Goal: Task Accomplishment & Management: Use online tool/utility

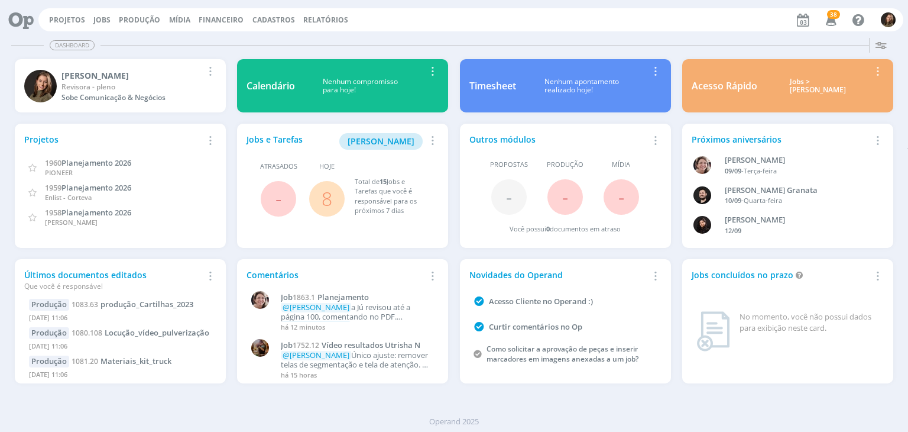
click at [331, 205] on link "8" at bounding box center [327, 198] width 11 height 25
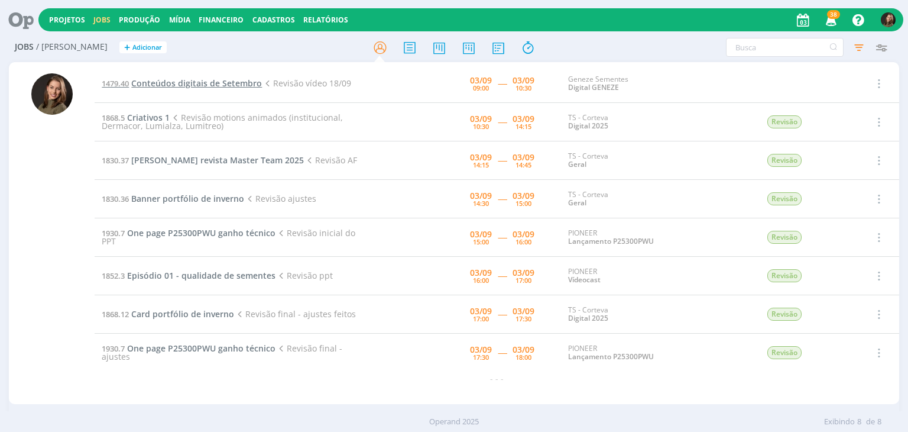
click at [168, 80] on span "Conteúdos digitais de Setembro" at bounding box center [196, 82] width 131 height 11
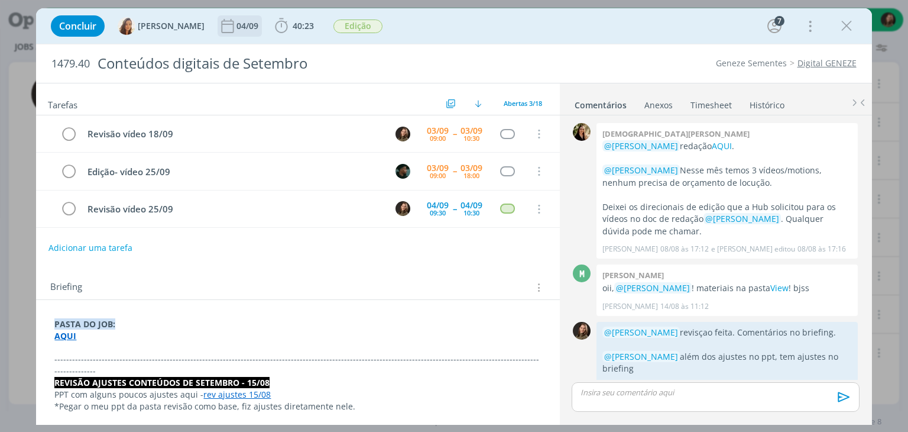
scroll to position [659, 0]
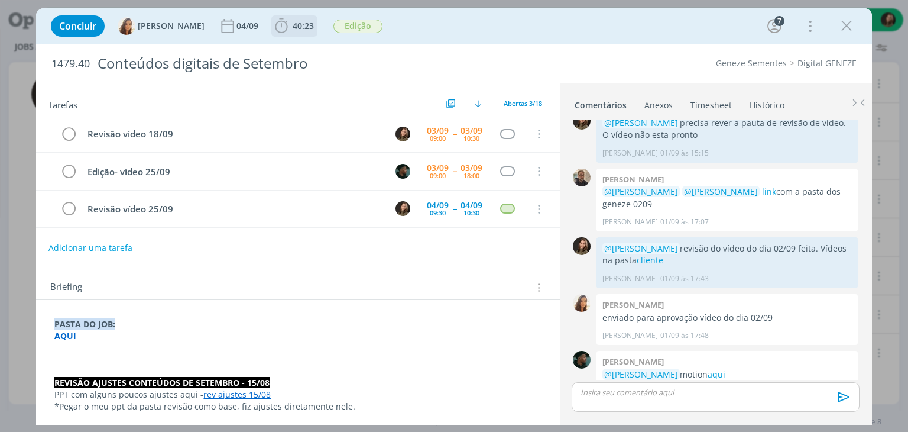
click at [303, 20] on span "40:23" at bounding box center [303, 25] width 21 height 11
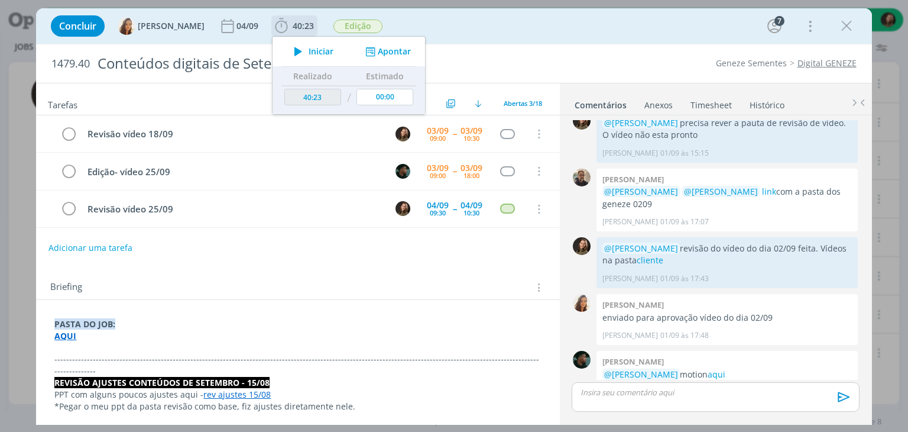
click at [318, 53] on span "Iniciar" at bounding box center [321, 51] width 25 height 8
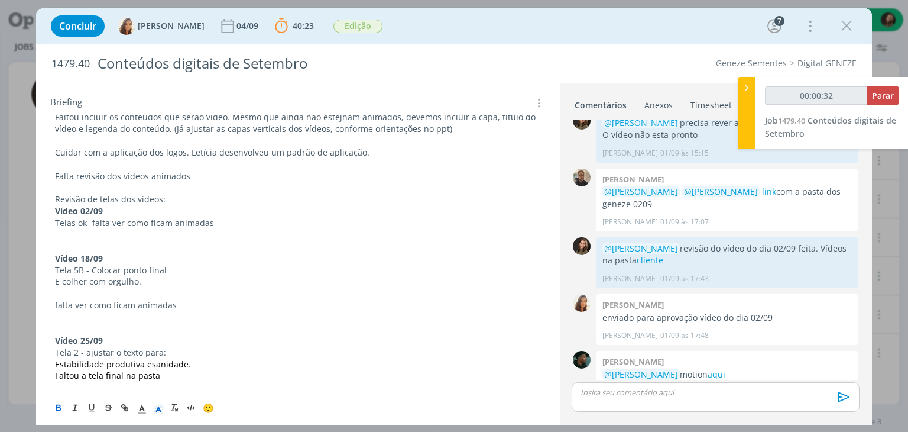
scroll to position [473, 0]
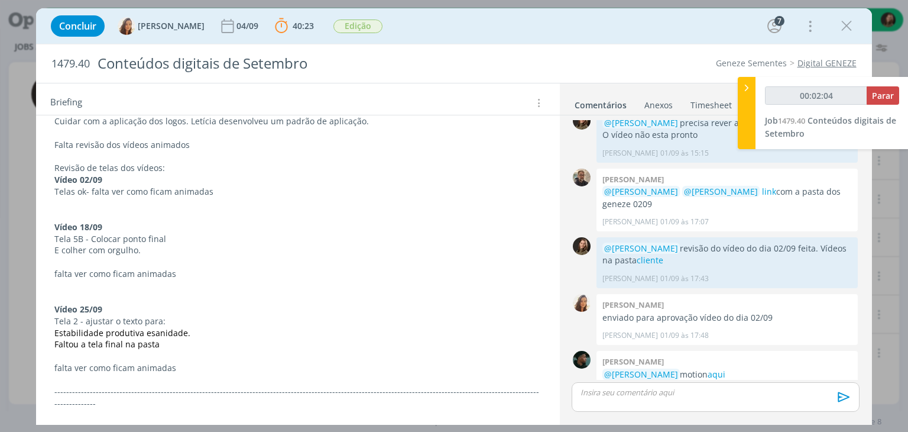
click at [621, 399] on div "dialog" at bounding box center [715, 397] width 287 height 30
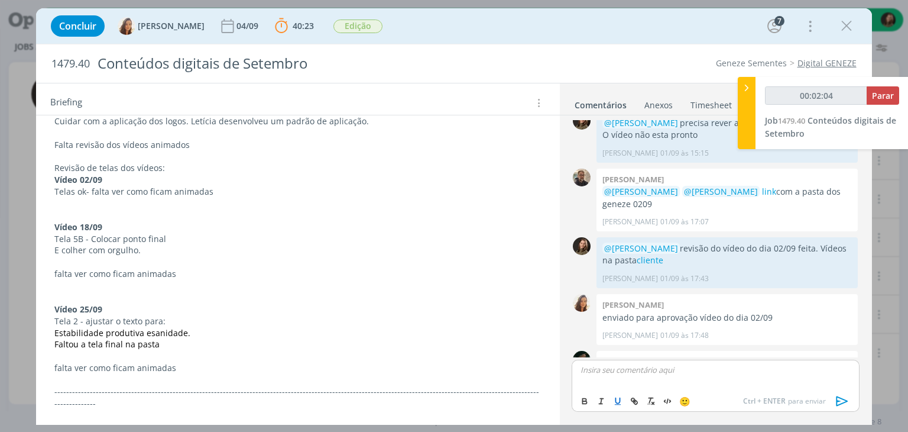
scroll to position [681, 0]
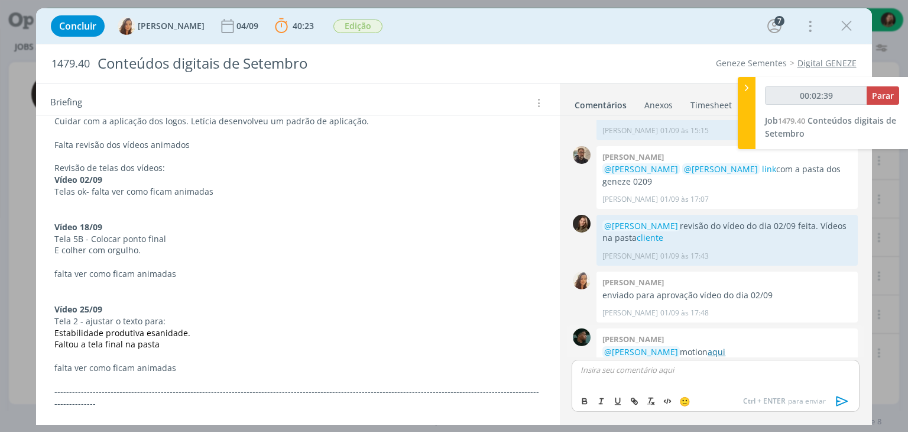
click at [710, 346] on link "aqui" at bounding box center [717, 351] width 18 height 11
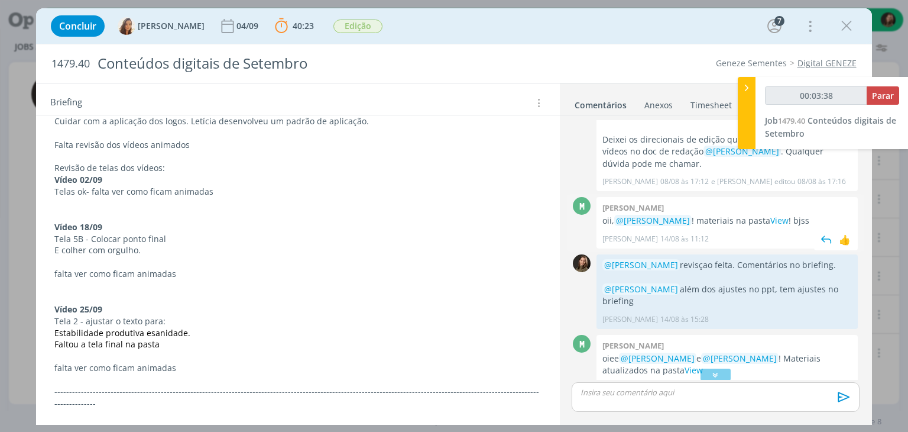
scroll to position [0, 0]
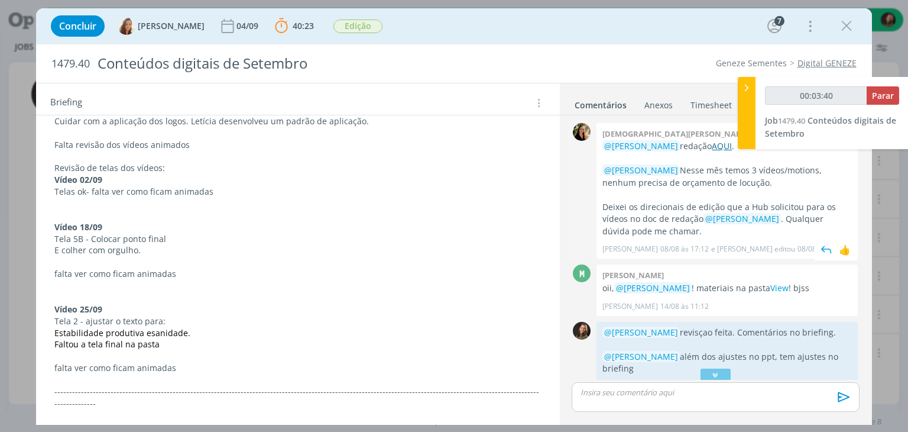
click at [712, 147] on link "AQUI" at bounding box center [722, 145] width 20 height 11
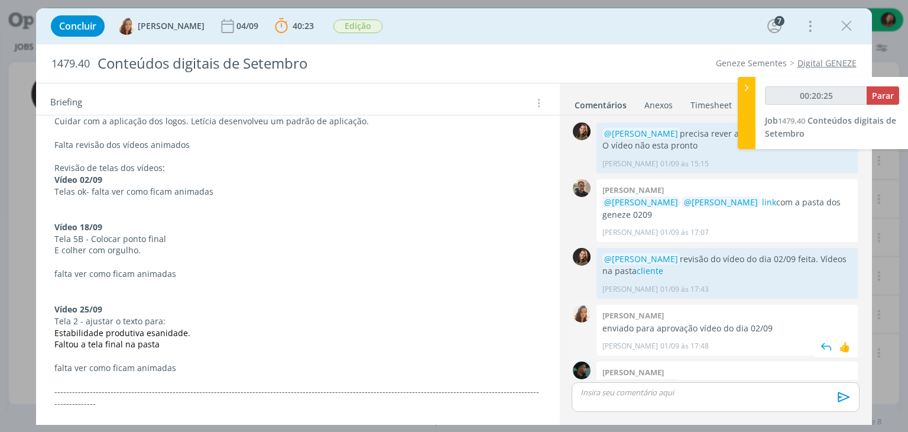
scroll to position [658, 0]
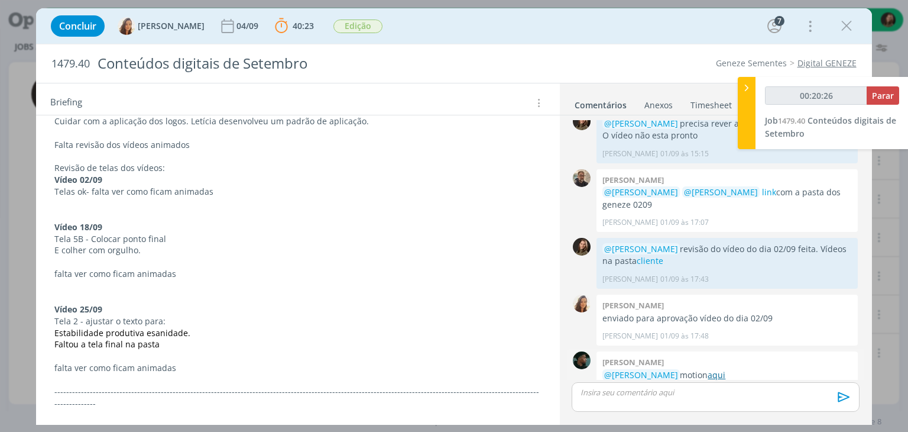
click at [709, 369] on link "aqui" at bounding box center [717, 374] width 18 height 11
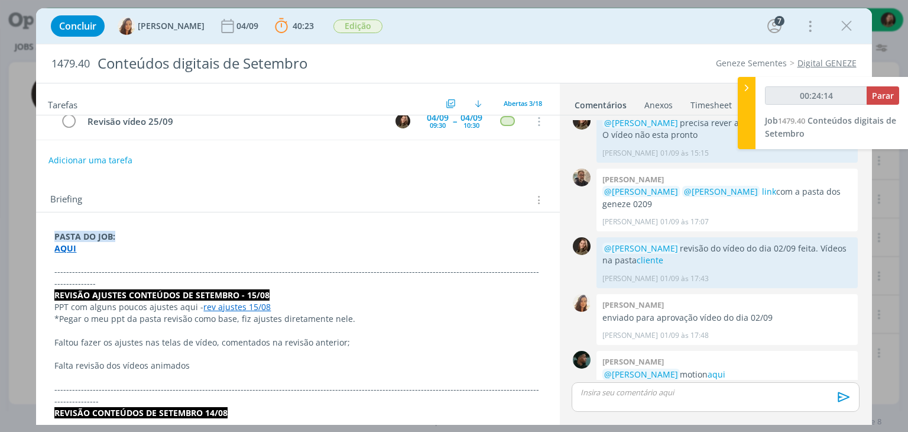
scroll to position [59, 0]
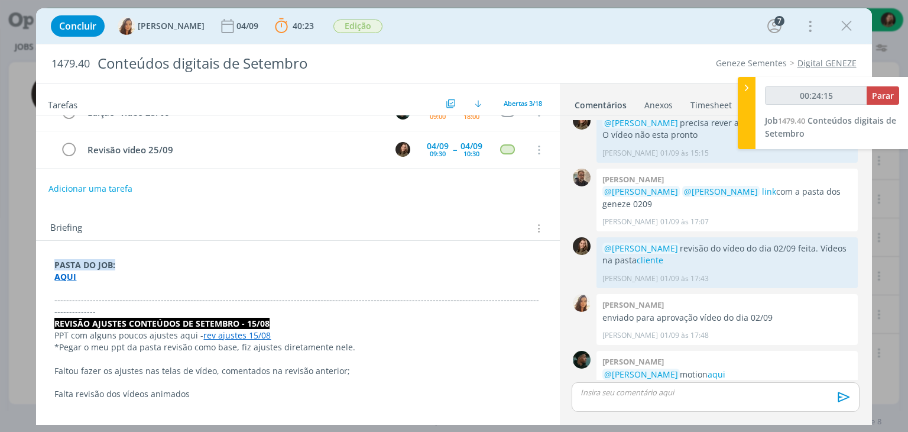
click at [56, 291] on p "dialog" at bounding box center [297, 288] width 487 height 12
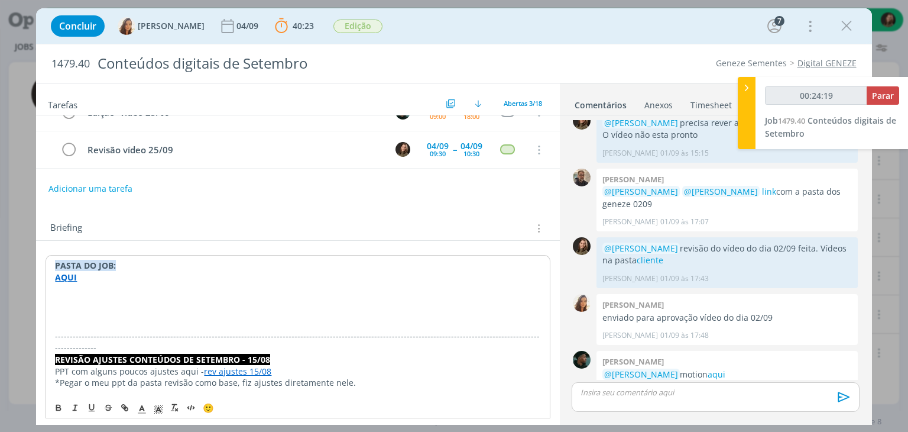
type input "00:24:20"
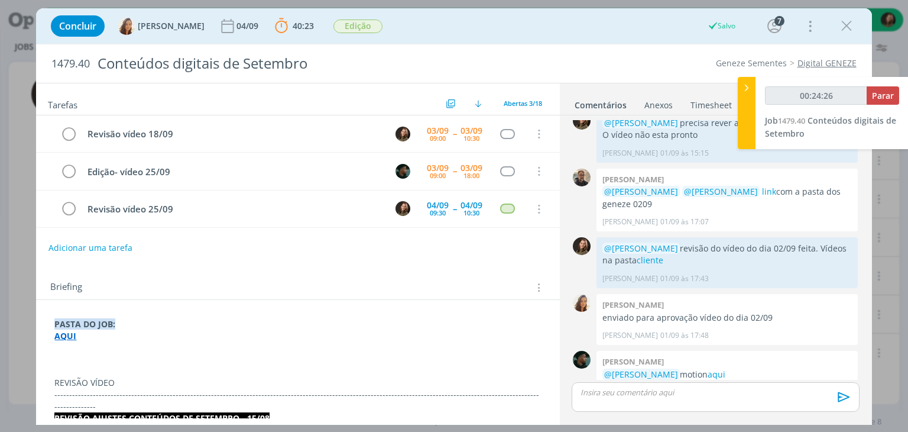
click at [138, 377] on p "REVISÃO VÍDEO" at bounding box center [297, 383] width 487 height 12
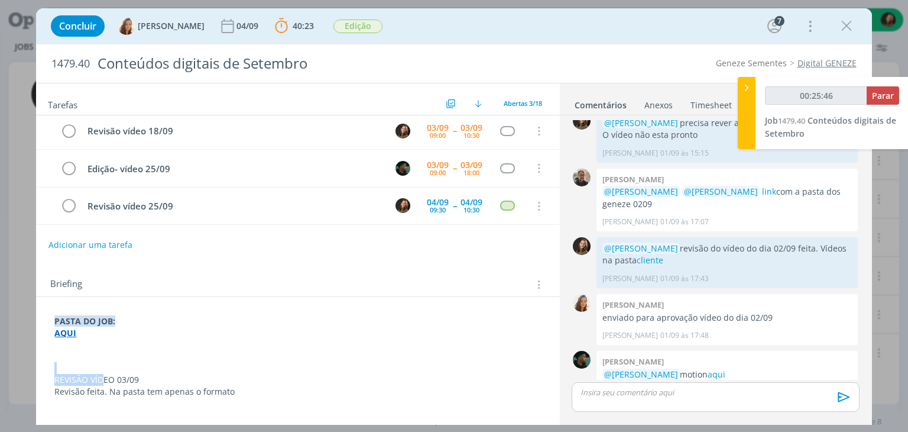
click at [103, 374] on p "REVISÃO VÍDEO 03/09" at bounding box center [297, 380] width 487 height 12
click at [59, 407] on icon "dialog" at bounding box center [58, 407] width 9 height 9
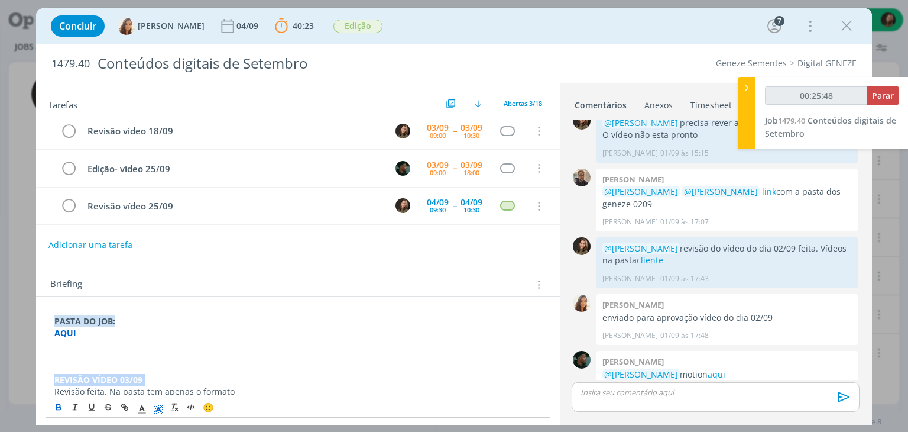
click at [156, 409] on icon "dialog" at bounding box center [158, 409] width 11 height 11
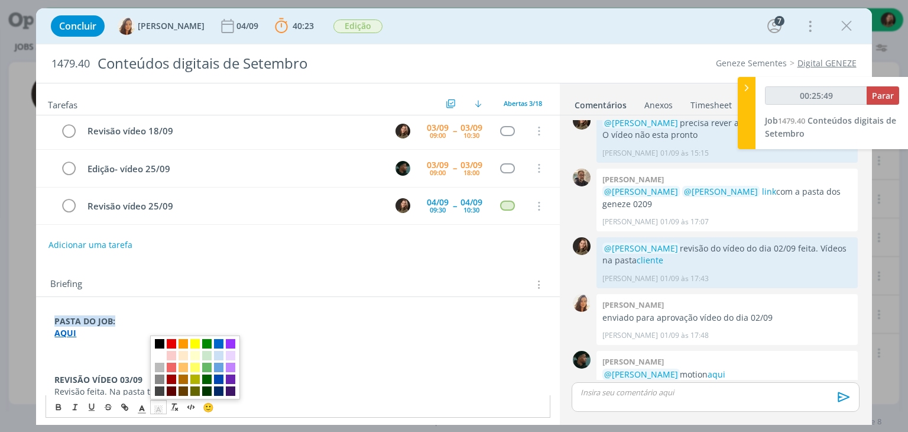
click at [157, 344] on span "dialog" at bounding box center [159, 343] width 9 height 9
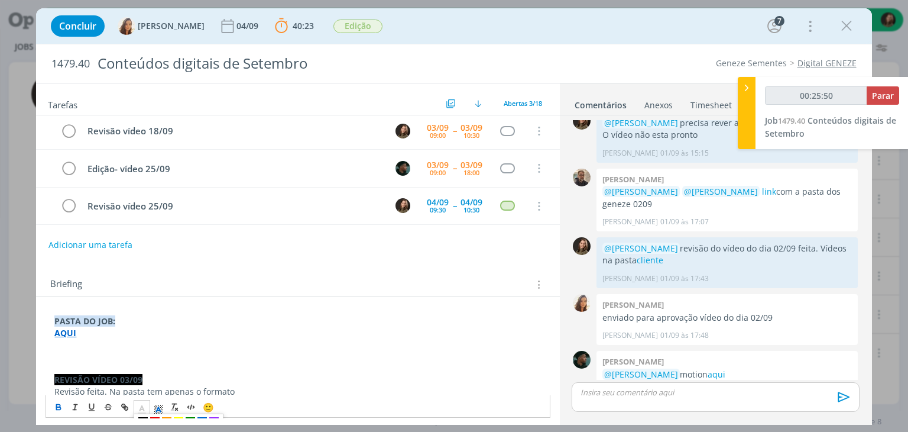
click at [144, 410] on icon "dialog" at bounding box center [142, 409] width 11 height 11
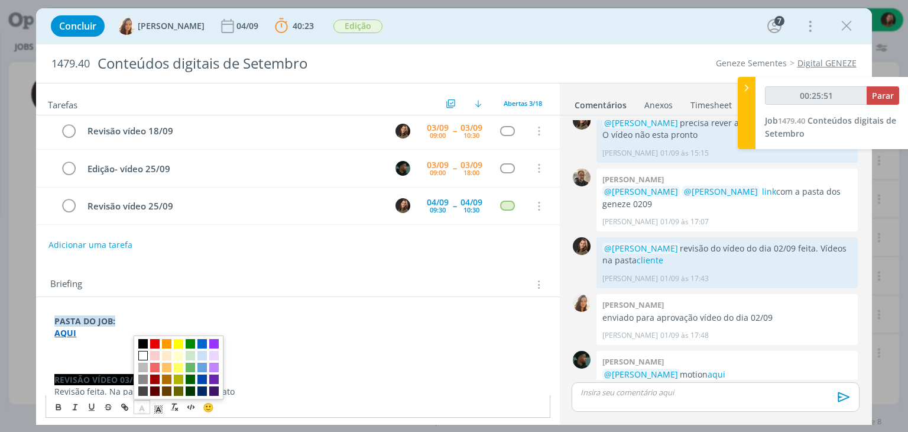
click at [143, 355] on span "dialog" at bounding box center [142, 355] width 9 height 9
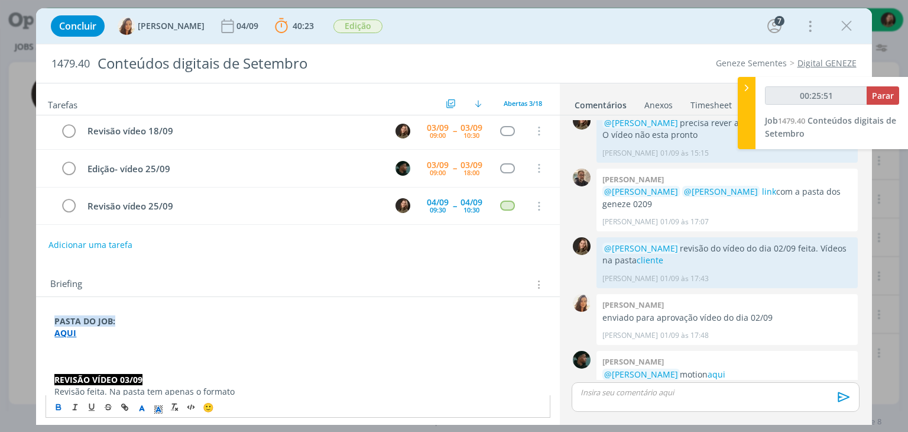
click at [114, 362] on p "dialog" at bounding box center [297, 368] width 487 height 12
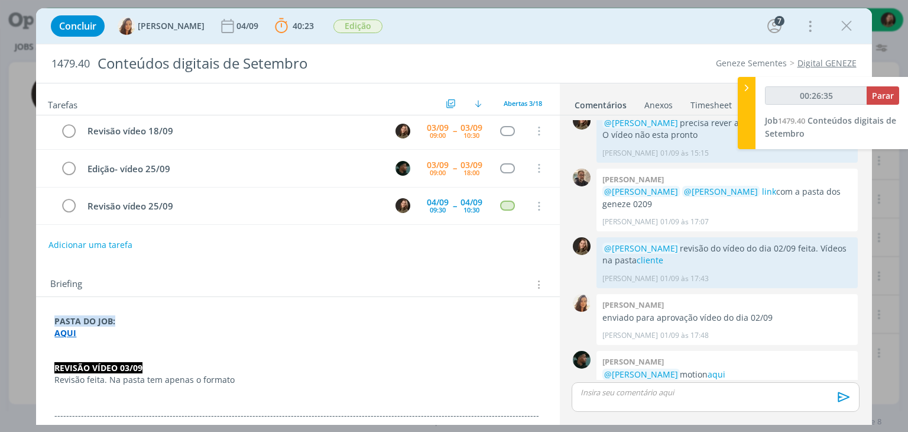
drag, startPoint x: 237, startPoint y: 372, endPoint x: 246, endPoint y: 351, distance: 22.5
click at [237, 374] on p "Revisão feita. Na pasta tem apenas o formato" at bounding box center [297, 380] width 487 height 12
click at [244, 374] on p "Revisão feita. Na pasta tem apenas o formato" at bounding box center [297, 380] width 487 height 12
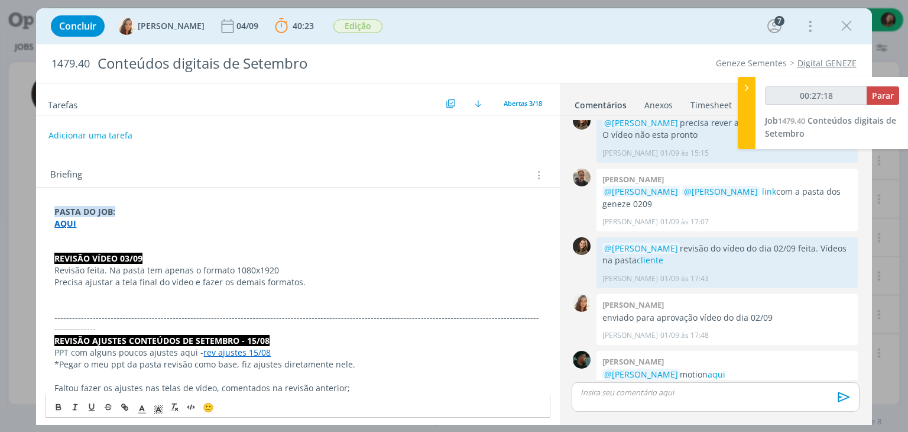
scroll to position [62, 0]
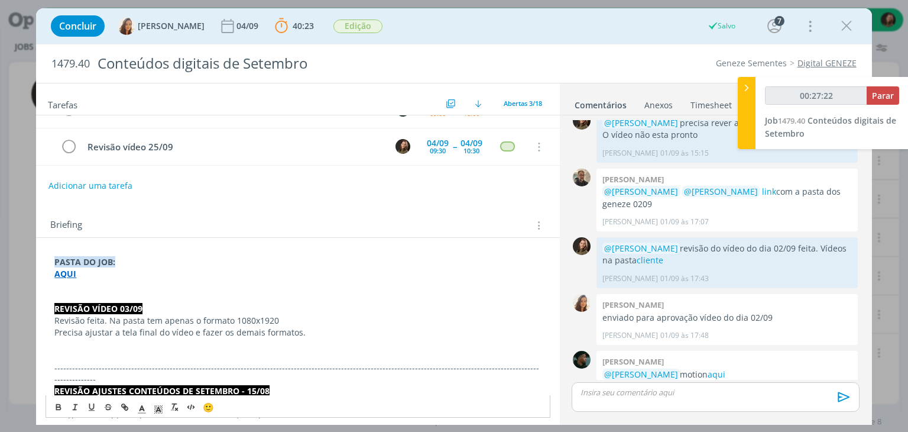
click at [90, 317] on p "Revisão feita. Na pasta tem apenas o formato 1080x1920" at bounding box center [297, 321] width 487 height 12
click at [86, 317] on p "Revisão feita. Na pasta tem apenas o formato 1080x1920" at bounding box center [297, 321] width 487 height 12
drag, startPoint x: 169, startPoint y: 319, endPoint x: 147, endPoint y: 321, distance: 21.9
click at [147, 321] on p "Revisão do vídeo do dia 18/09 feita. Na pasta tem apenas o formato 1080x1920" at bounding box center [297, 321] width 487 height 12
click at [54, 403] on icon "dialog" at bounding box center [58, 407] width 9 height 9
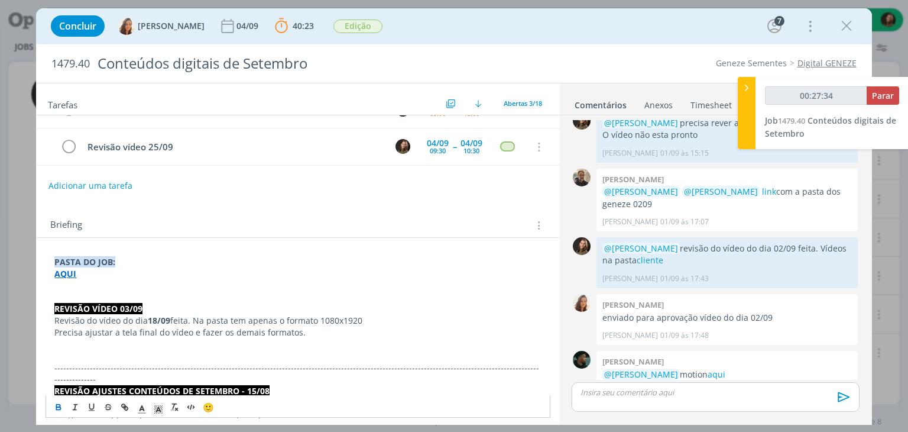
click at [129, 308] on strong "REVISÃO VÍDEO 03/09" at bounding box center [98, 308] width 88 height 11
click at [229, 338] on p "dialog" at bounding box center [297, 344] width 487 height 12
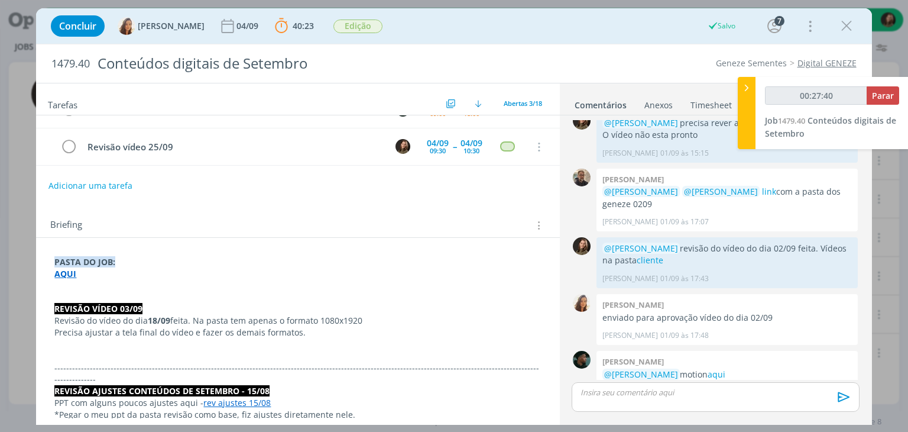
click at [89, 353] on p "dialog" at bounding box center [297, 356] width 487 height 12
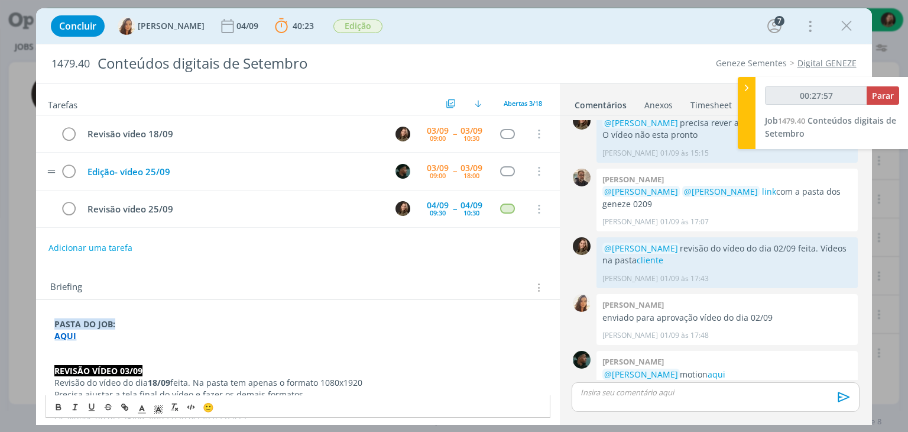
scroll to position [0, 0]
click at [593, 384] on div "dialog" at bounding box center [715, 397] width 287 height 30
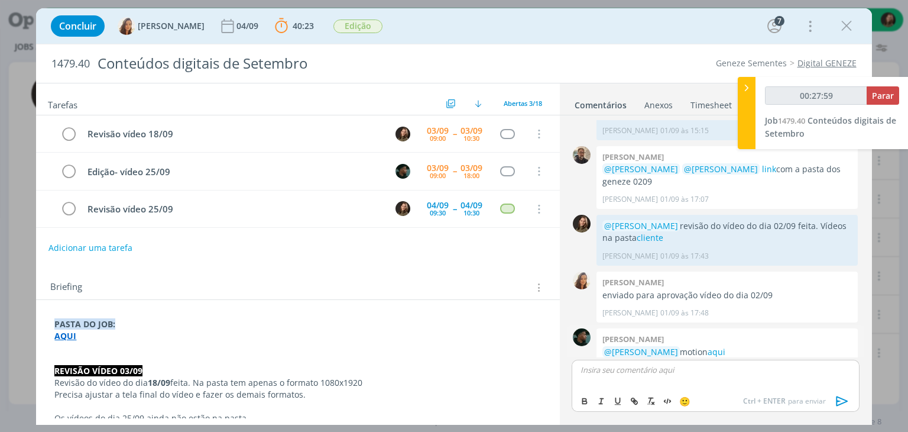
type input "00:28:00"
click at [637, 383] on span "[PERSON_NAME]" at bounding box center [644, 386] width 73 height 13
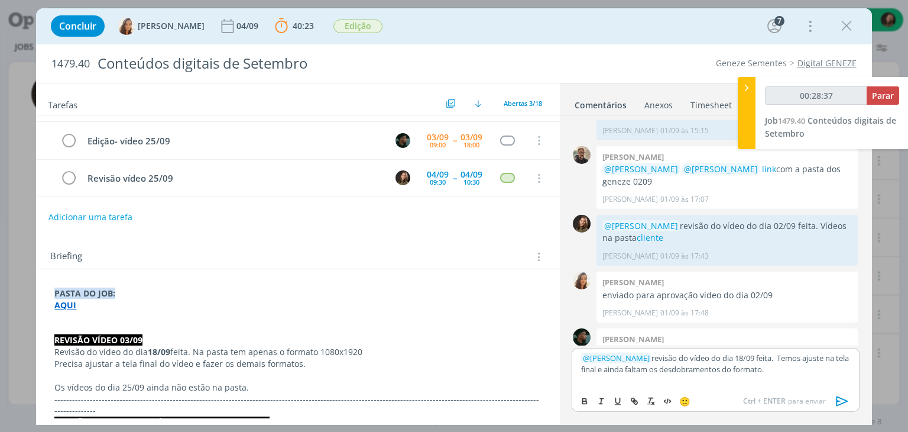
scroll to position [59, 0]
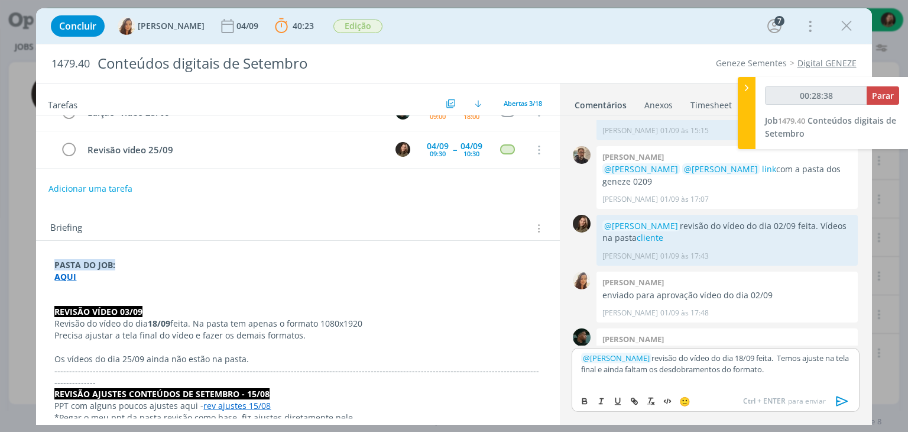
click at [324, 343] on p "dialog" at bounding box center [297, 347] width 487 height 12
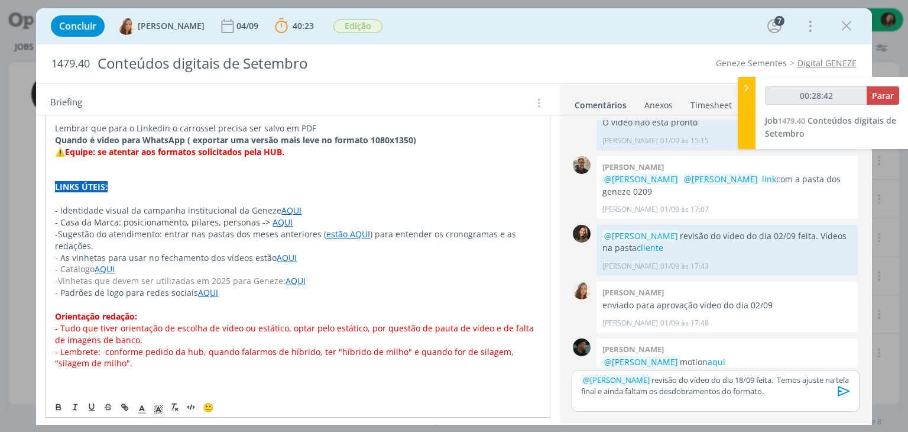
scroll to position [940, 0]
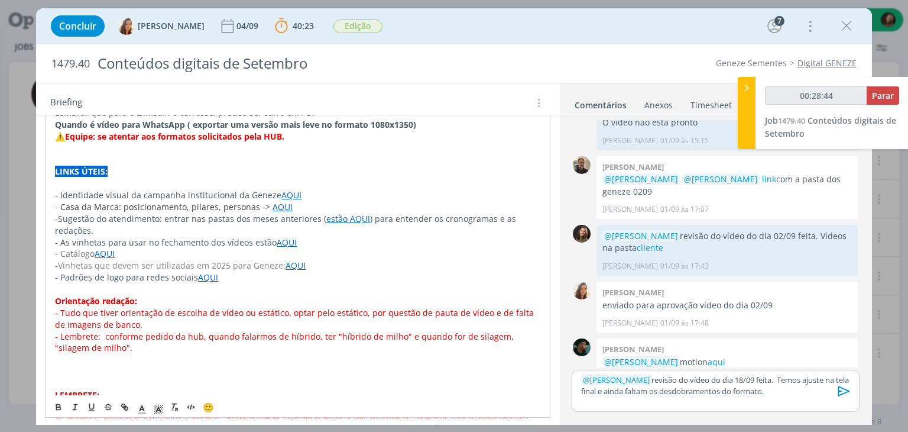
click at [278, 237] on link "AQUI" at bounding box center [287, 242] width 20 height 11
click at [284, 223] on link "https://sobeae.sharepoint.com/:f:/s/SOBEAE/EgszlTC3EWROvNDv5RqVHiQBF7VFVOH9cfma…" at bounding box center [246, 229] width 89 height 15
click at [387, 365] on p "dialog" at bounding box center [297, 371] width 485 height 12
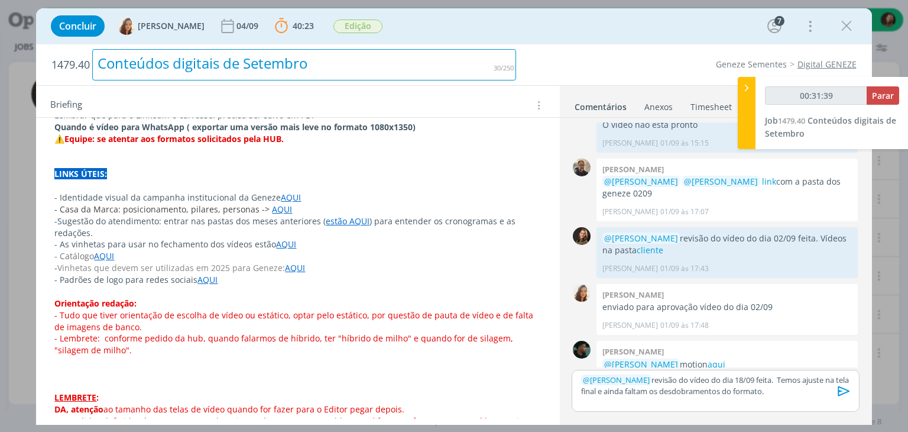
click at [223, 63] on div "Conteúdos digitais de Setembro" at bounding box center [304, 64] width 424 height 31
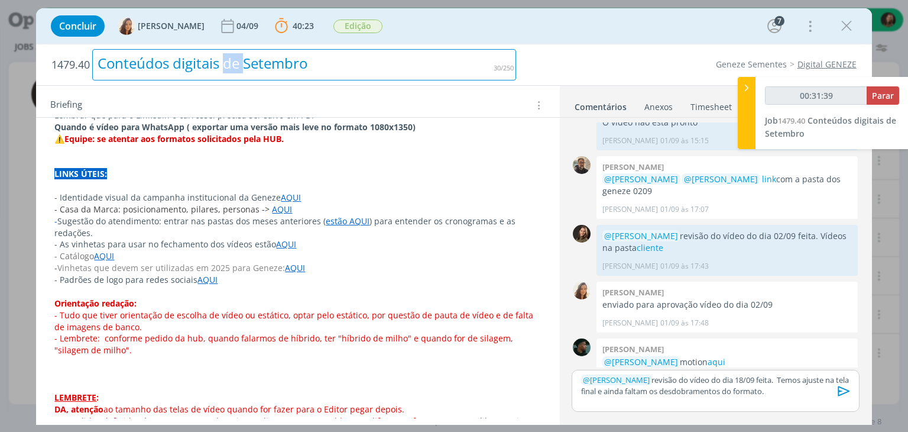
scroll to position [919, 0]
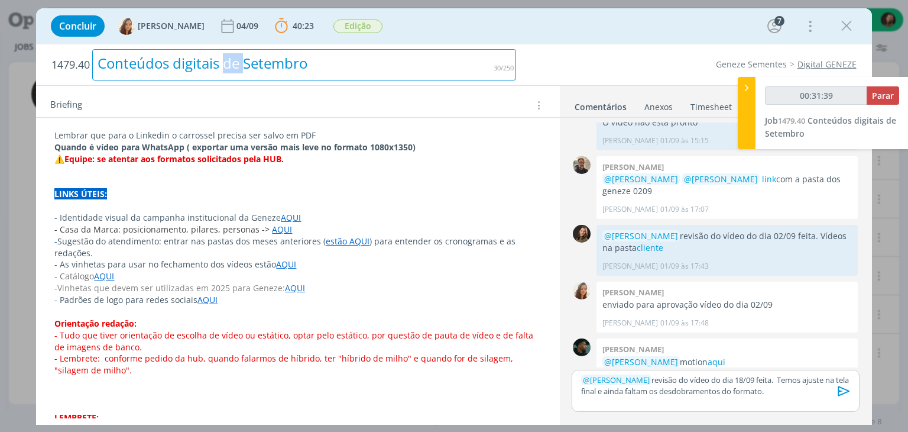
click at [223, 63] on div "Conteúdos digitais de Setembro" at bounding box center [304, 64] width 424 height 31
copy div "Conteúdos digitais de Setembro"
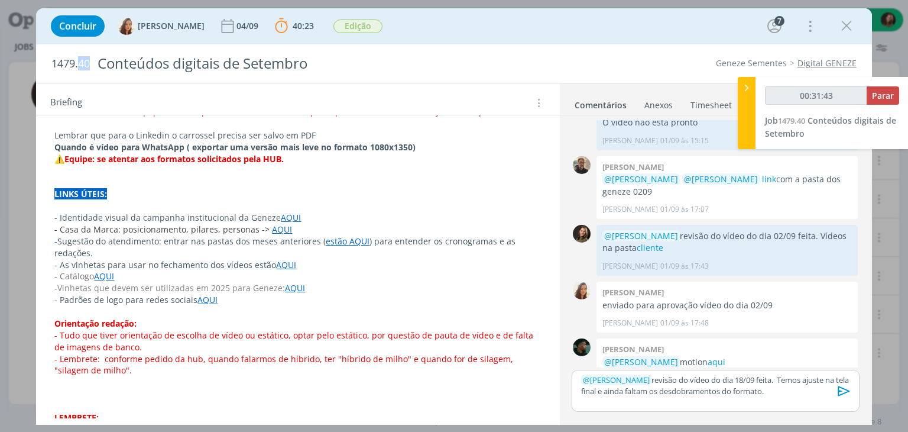
scroll to position [671, 0]
drag, startPoint x: 79, startPoint y: 65, endPoint x: 73, endPoint y: 69, distance: 7.2
click at [43, 62] on div "1479.40 Conteúdos digitais de Setembro Geneze Sementes Digital GENEZE" at bounding box center [453, 63] width 835 height 38
click at [874, 96] on span "Parar" at bounding box center [883, 95] width 22 height 11
click at [871, 98] on button "Parar" at bounding box center [883, 95] width 33 height 18
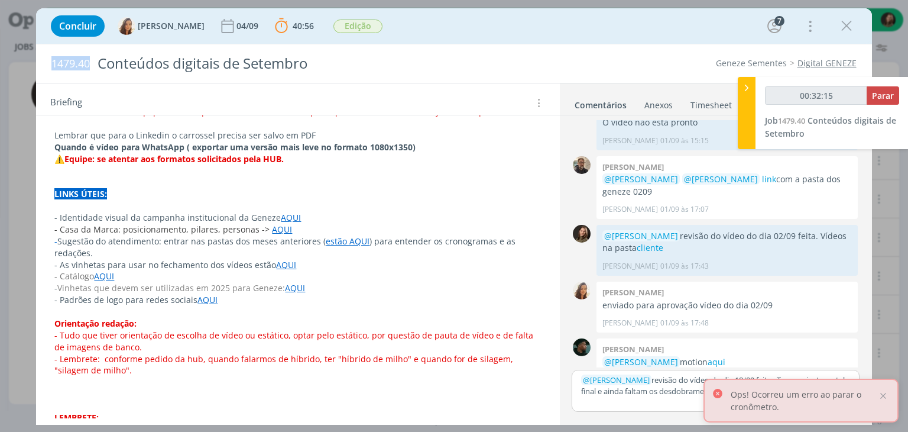
type input "00:33:00"
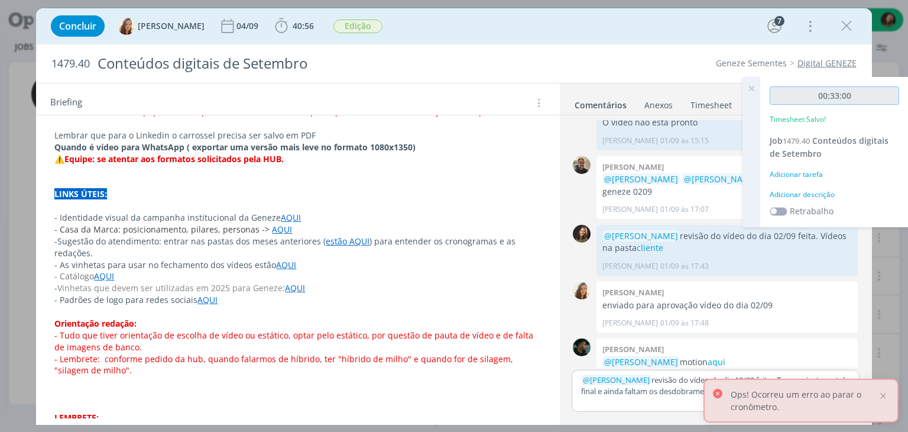
click at [871, 98] on input "00:33:00" at bounding box center [834, 95] width 129 height 18
click at [800, 195] on div "Adicionar descrição" at bounding box center [834, 194] width 129 height 11
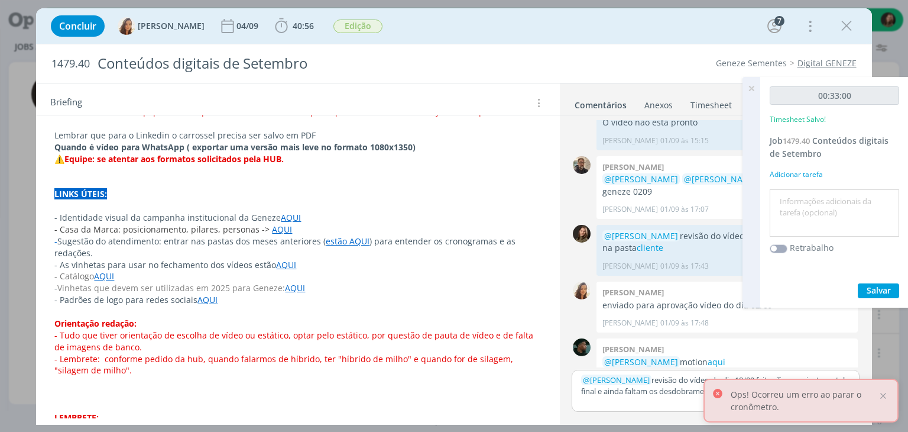
click at [800, 197] on textarea at bounding box center [835, 213] width 124 height 42
type textarea "revisão"
drag, startPoint x: 868, startPoint y: 294, endPoint x: 865, endPoint y: 284, distance: 11.0
click at [868, 294] on span "Salvar" at bounding box center [879, 289] width 24 height 11
click at [749, 88] on icon at bounding box center [751, 88] width 21 height 23
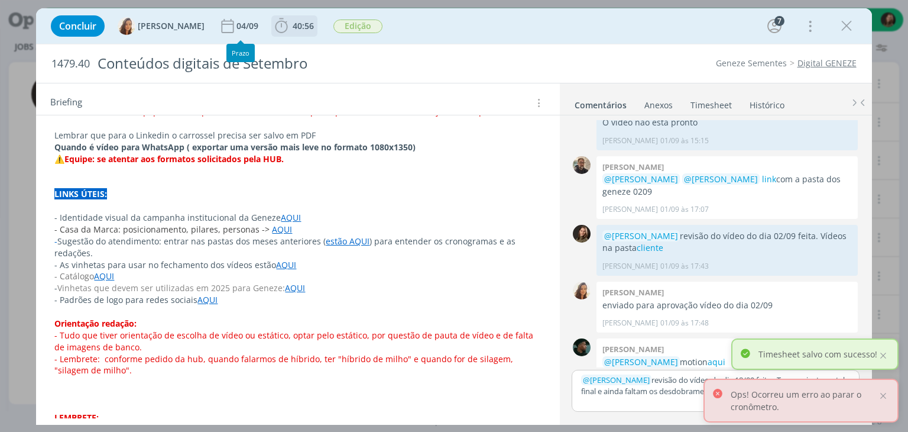
click at [273, 31] on icon "dialog" at bounding box center [282, 26] width 18 height 18
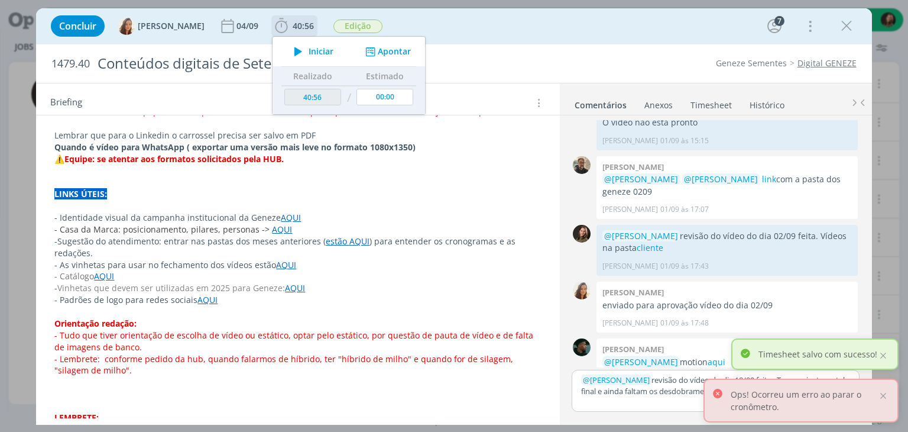
click at [309, 52] on span "Iniciar" at bounding box center [321, 51] width 25 height 8
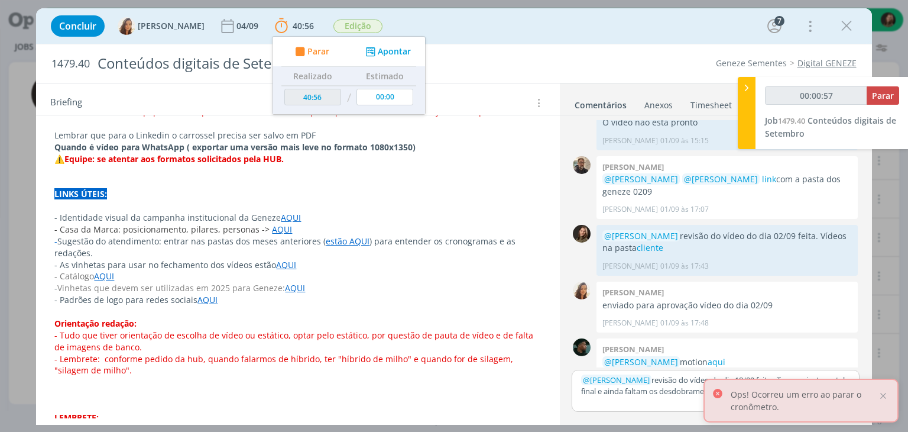
click at [630, 384] on span "@ Vanessa Feron" at bounding box center [616, 379] width 67 height 11
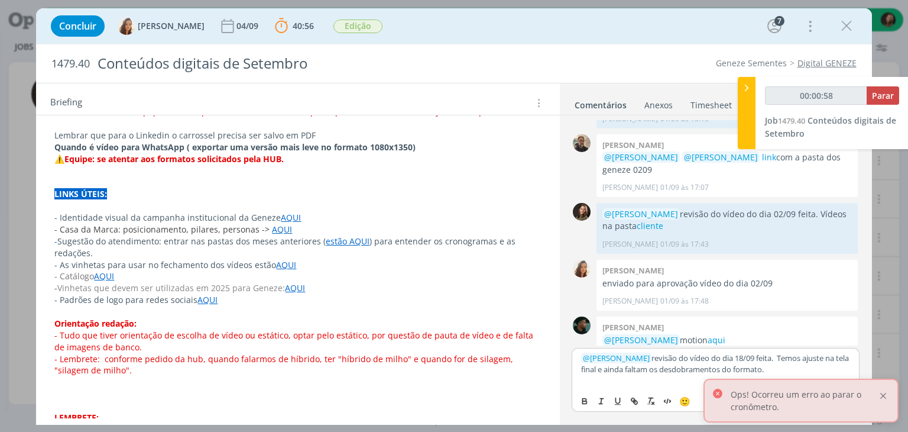
click at [889, 396] on div at bounding box center [883, 395] width 11 height 11
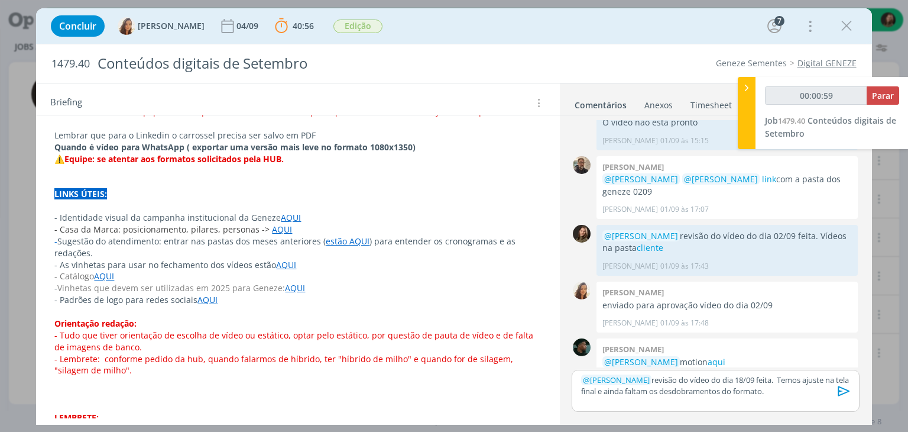
click at [773, 390] on p "﻿ @ Vanessa Feron ﻿ revisão do vídeo do dia 18/09 feita. Temos ajuste na tela f…" at bounding box center [715, 385] width 268 height 22
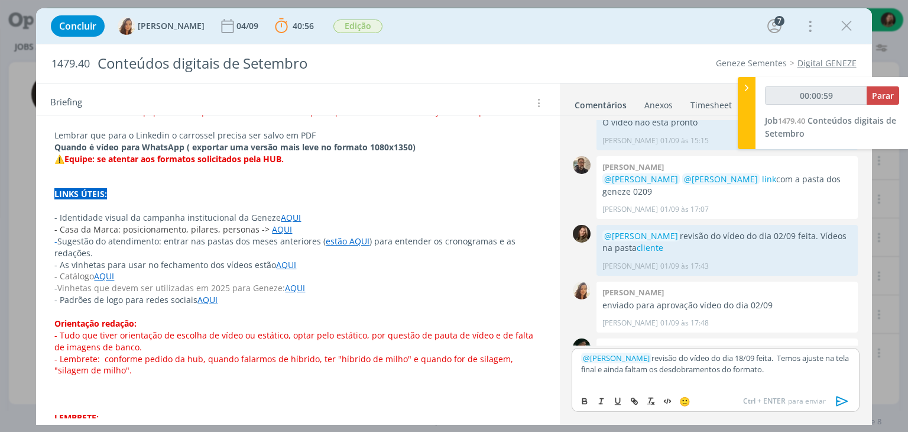
scroll to position [693, 0]
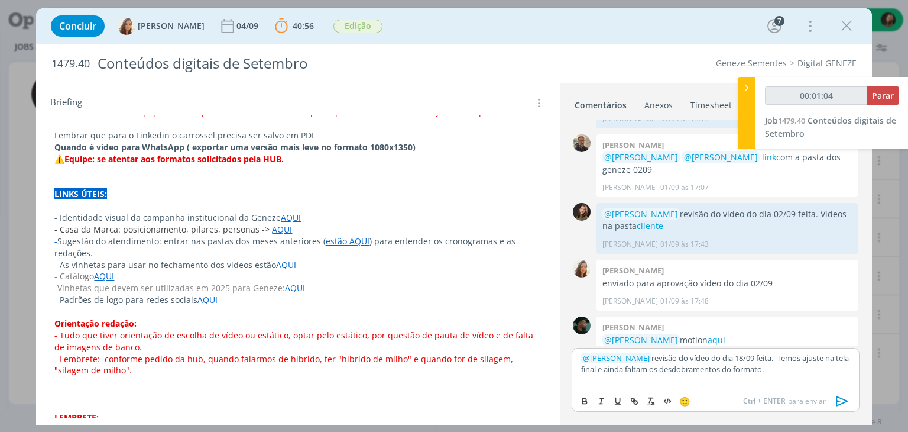
click at [837, 401] on icon "dialog" at bounding box center [842, 401] width 12 height 10
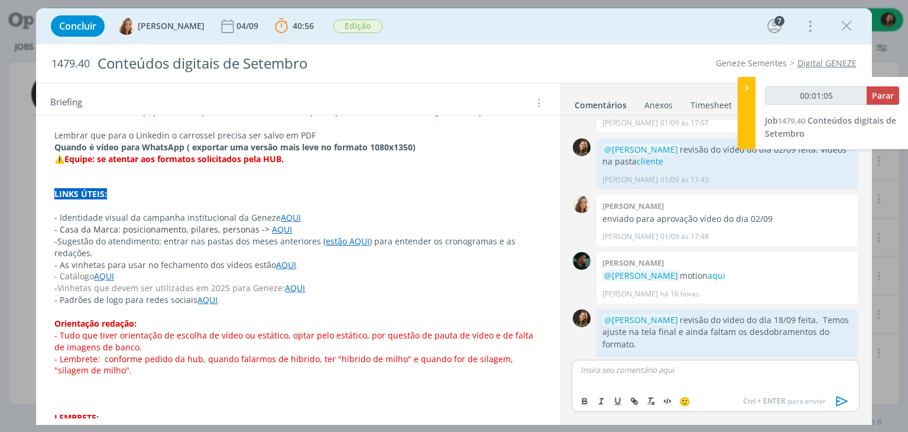
scroll to position [762, 0]
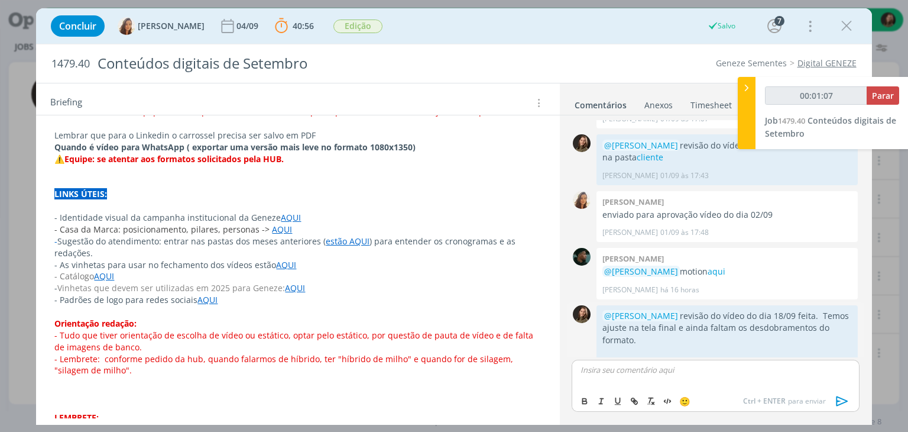
click at [840, 365] on icon "dialog" at bounding box center [844, 370] width 13 height 11
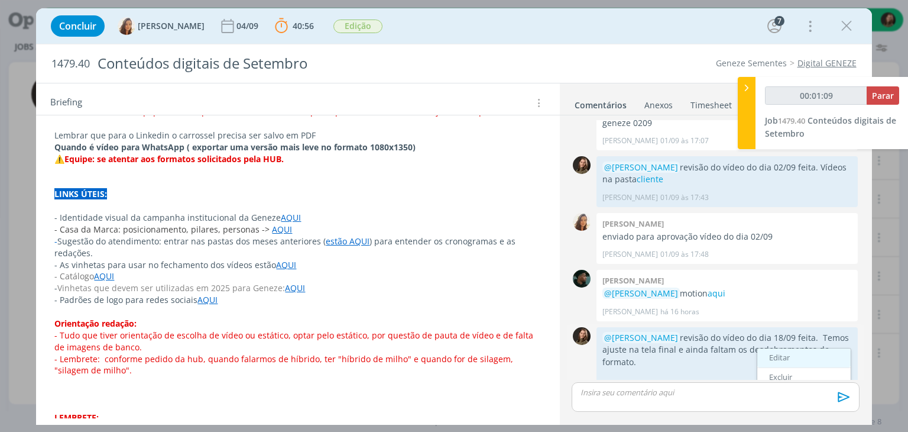
click at [808, 348] on link "Editar" at bounding box center [803, 357] width 93 height 19
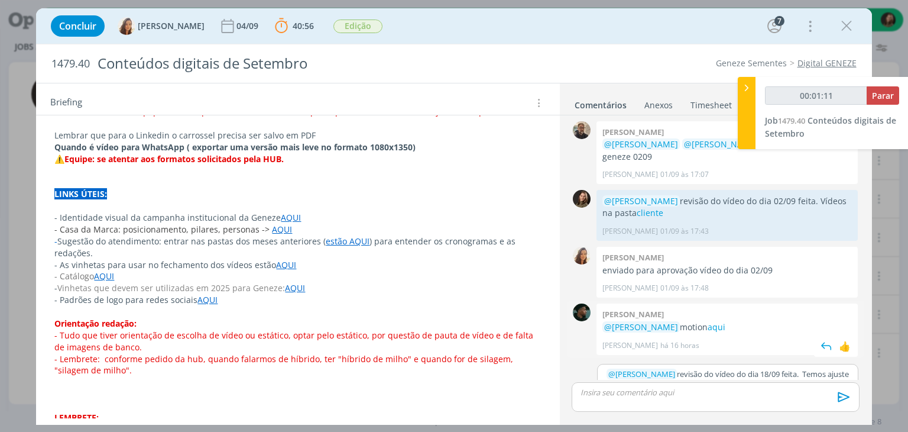
scroll to position [705, 0]
click at [808, 369] on p "﻿ @ Vanessa Feron ﻿ revisão do vídeo do dia 18/09 feita. Temos ajuste na tela f…" at bounding box center [728, 380] width 242 height 22
type input "00:01:14"
click at [663, 370] on p "﻿ @ Vanessa Feron ﻿ revisão do vídeo do dia 18/09 feita. Temos ajuste na tela f…" at bounding box center [728, 385] width 242 height 33
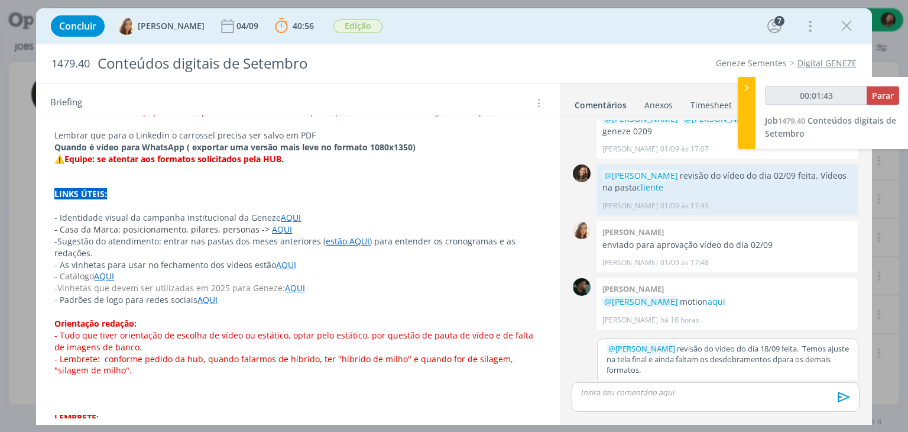
scroll to position [736, 0]
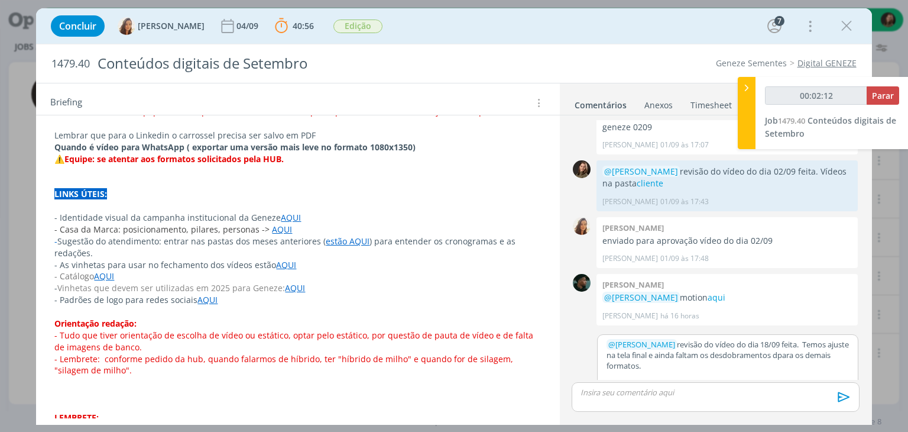
click at [827, 387] on button "Salvar" at bounding box center [840, 394] width 27 height 14
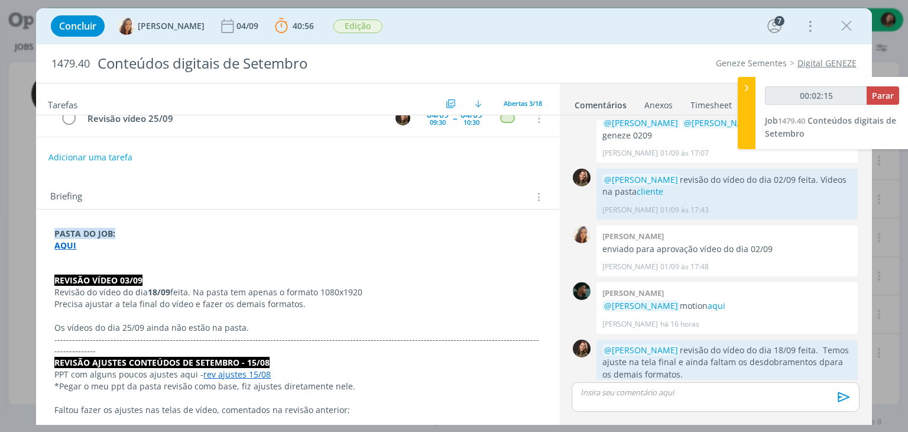
scroll to position [0, 0]
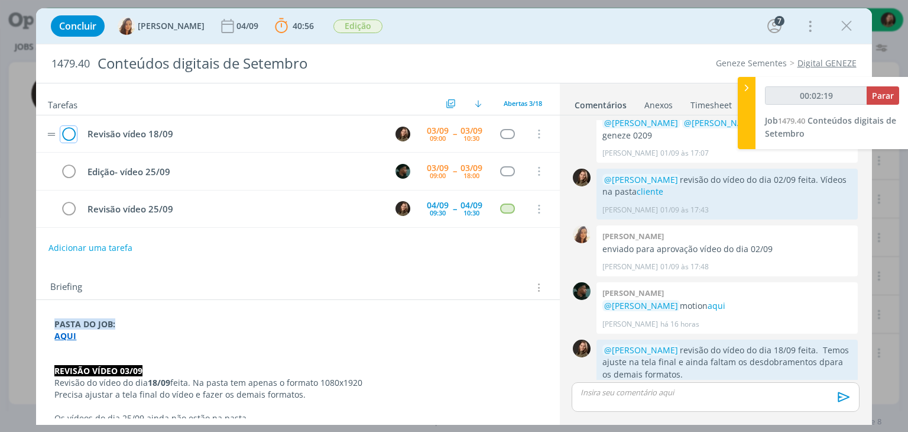
click at [69, 127] on icon "dialog" at bounding box center [68, 134] width 17 height 18
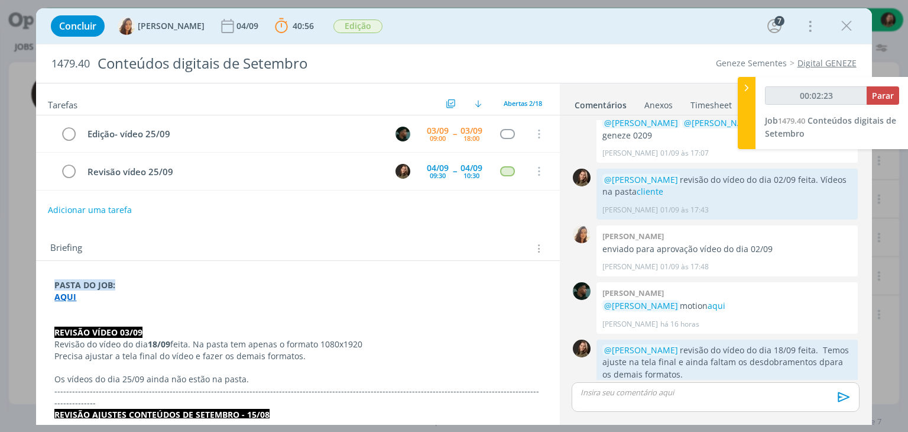
click at [109, 210] on button "Adicionar uma tarefa" at bounding box center [90, 210] width 84 height 20
type input "00:02:24"
type input "pau"
type input "00:02:25"
type input "pautar aju"
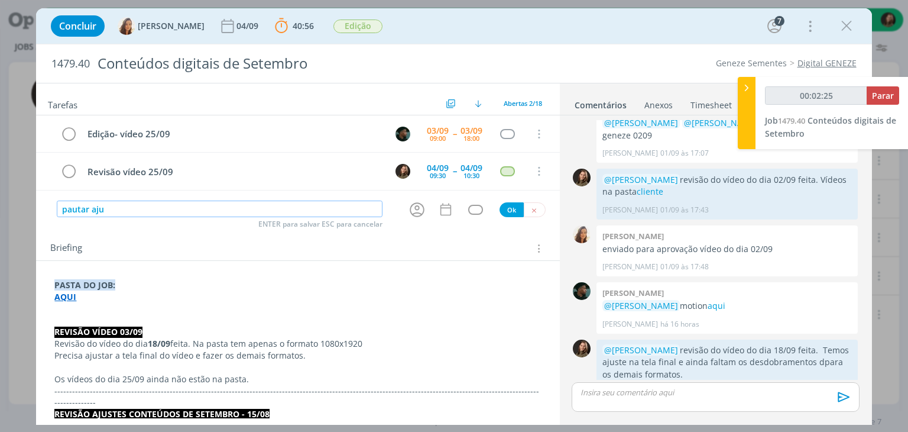
type input "00:02:26"
type input "pautar ajustes"
type input "00:02:27"
type input "pautar ajustes edi"
type input "00:02:28"
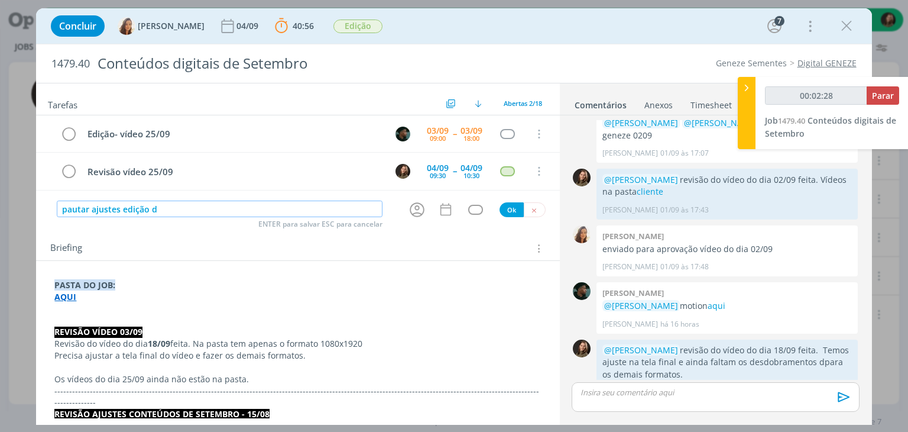
type input "pautar ajustes edição de"
type input "00:02:29"
type input "pautar ajustes edição de víd"
type input "00:02:30"
type input "pautar ajustes edição de vídeo"
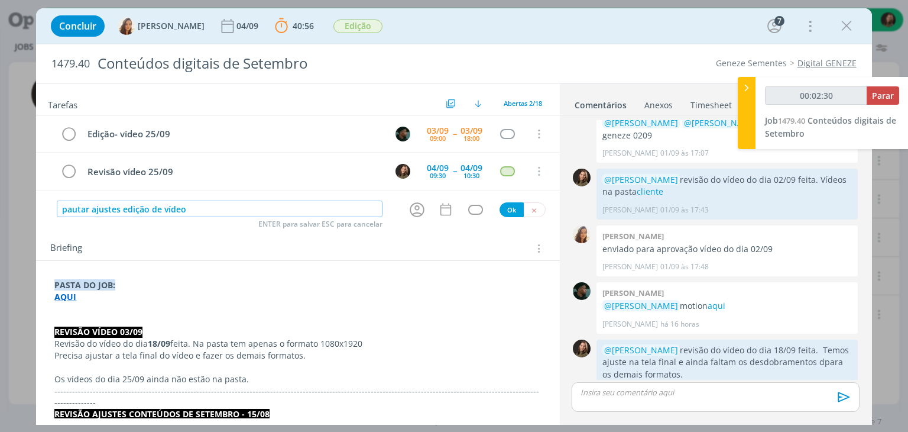
type input "00:02:31"
type input "pautar ajustes edição de vídeo"
type input "00:02:32"
type input "pautar ajustes edição de vídeo + for"
type input "00:02:33"
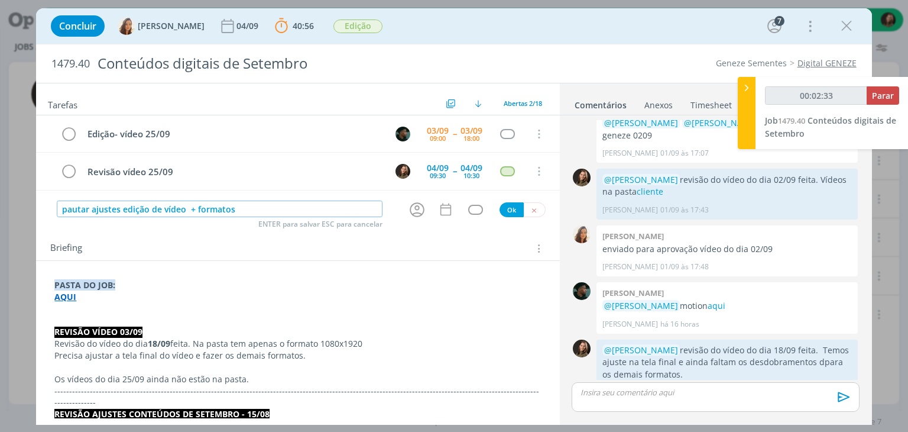
type input "pautar ajustes edição de vídeo + formatos"
type input "00:02:35"
click at [412, 210] on icon "dialog" at bounding box center [417, 209] width 15 height 15
type input "pautar ajustes edição de vídeo + formatos"
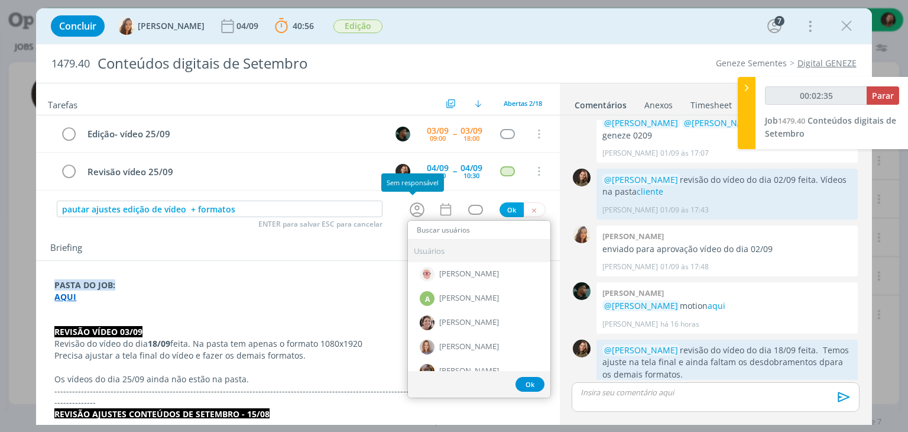
type input "00:02:36"
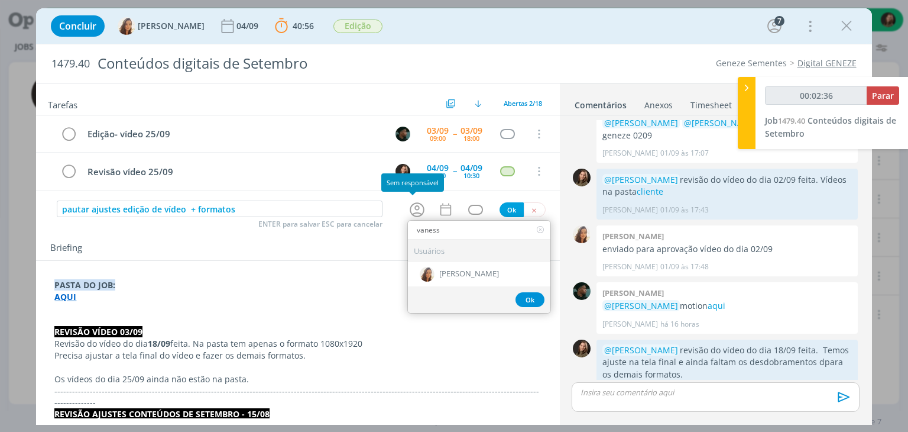
type input "vanessa"
type input "00:02:37"
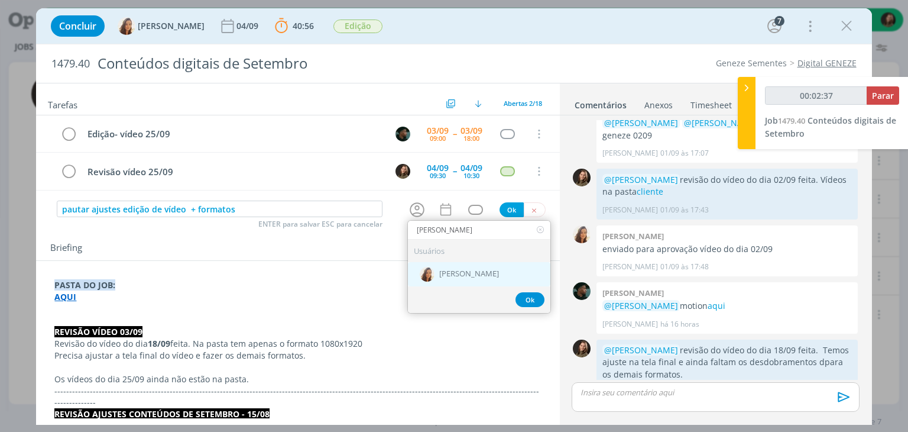
type input "vanessa"
click at [462, 280] on div "[PERSON_NAME]" at bounding box center [479, 273] width 142 height 24
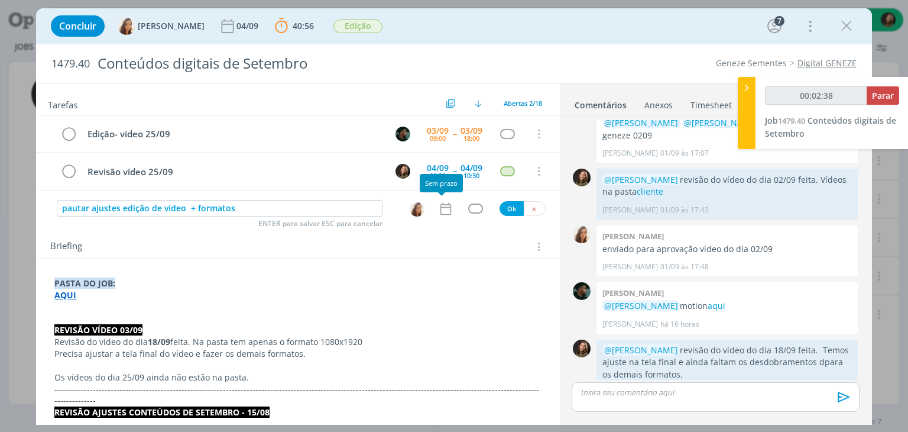
click at [444, 209] on icon "dialog" at bounding box center [445, 208] width 15 height 15
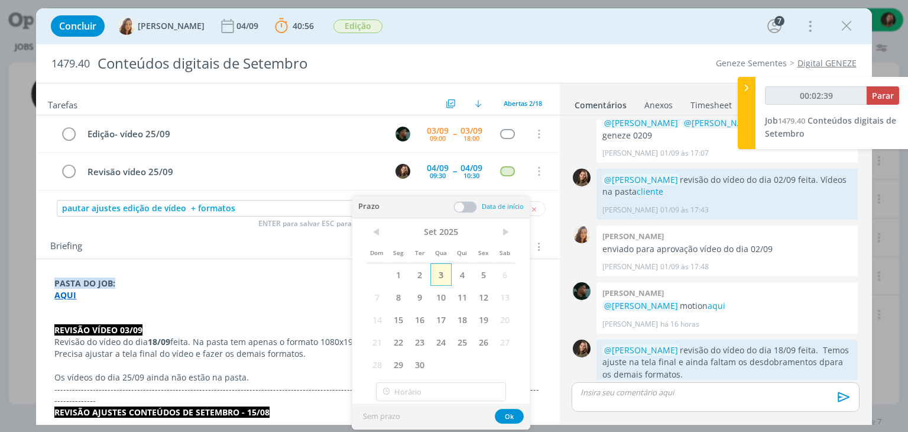
click at [443, 273] on span "3" at bounding box center [440, 274] width 21 height 22
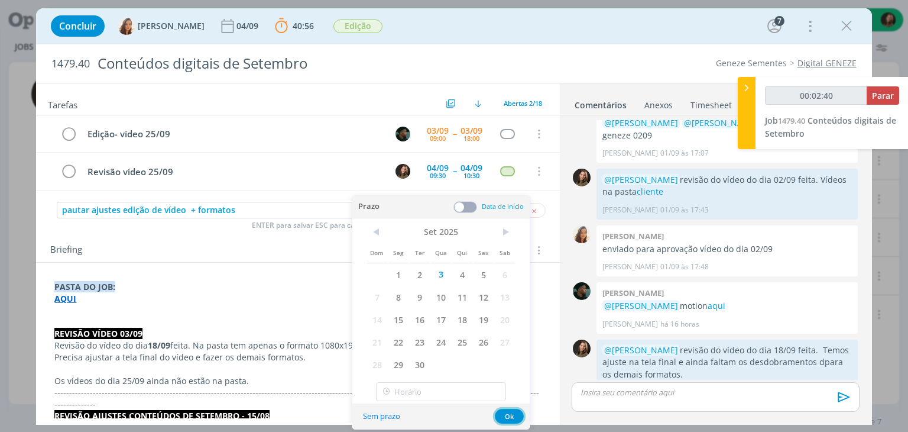
click at [511, 412] on button "Ok" at bounding box center [509, 416] width 29 height 15
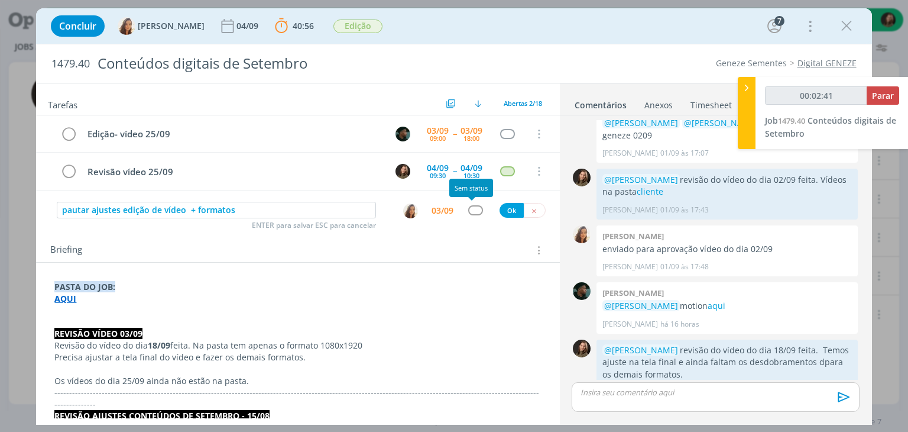
click at [468, 209] on div "dialog" at bounding box center [475, 210] width 15 height 10
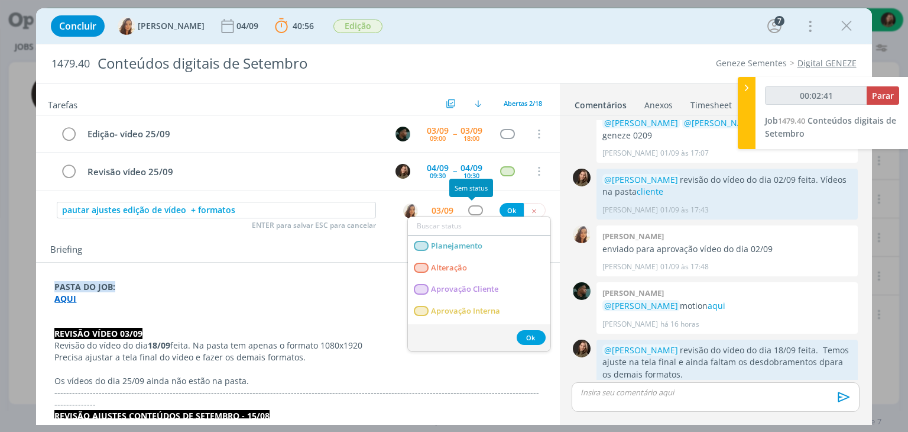
type input "00:02:42"
type input "ate"
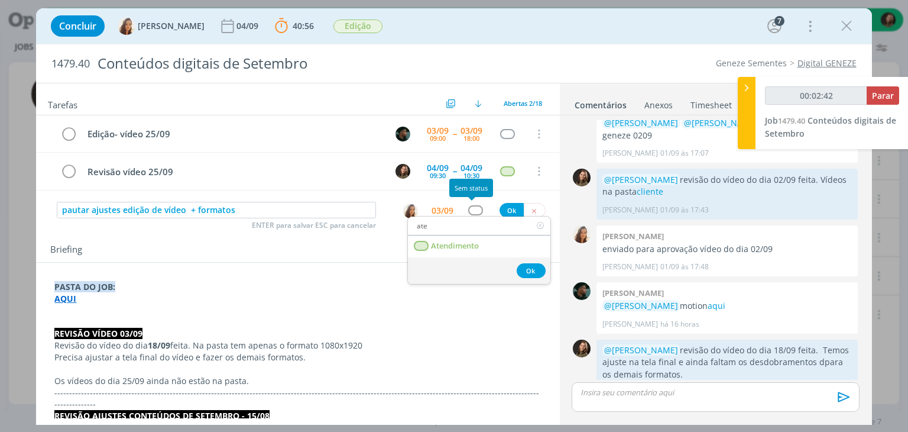
type input "00:02:43"
type input "ate"
drag, startPoint x: 472, startPoint y: 245, endPoint x: 484, endPoint y: 230, distance: 19.4
click at [472, 245] on span "Atendimento" at bounding box center [456, 245] width 48 height 9
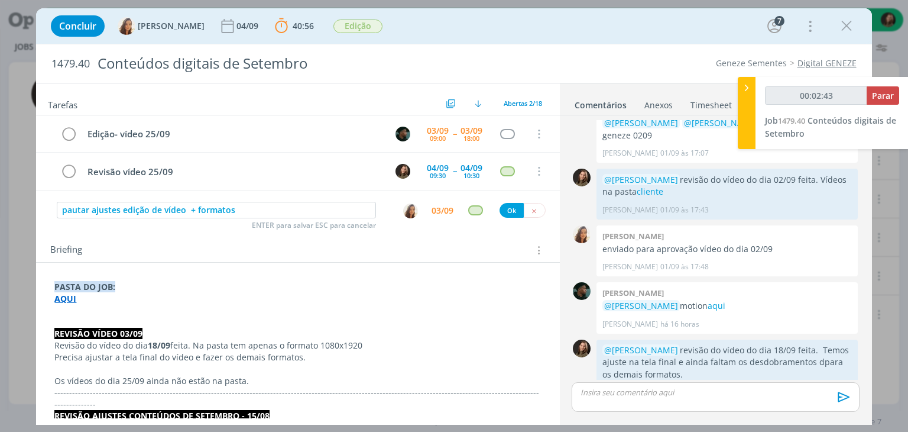
type input "00:02:44"
click at [500, 206] on button "Ok" at bounding box center [512, 210] width 24 height 15
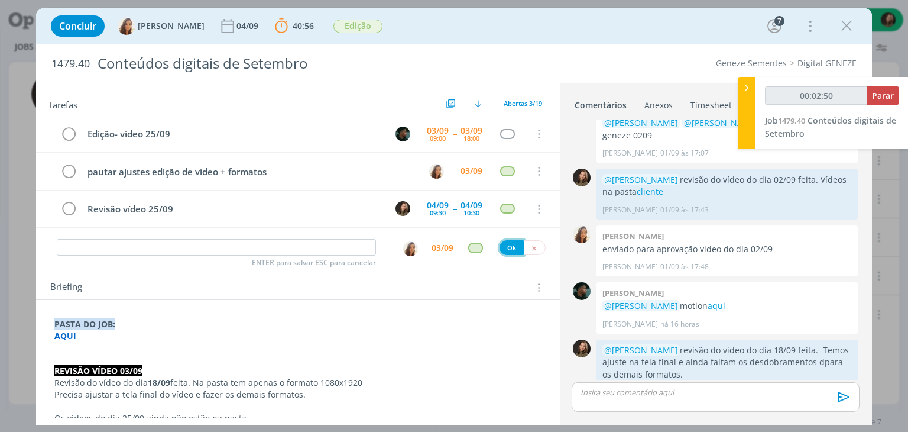
click at [506, 247] on button "Ok" at bounding box center [512, 247] width 24 height 15
click at [878, 95] on span "Parar" at bounding box center [883, 95] width 22 height 11
type input "00:02:55"
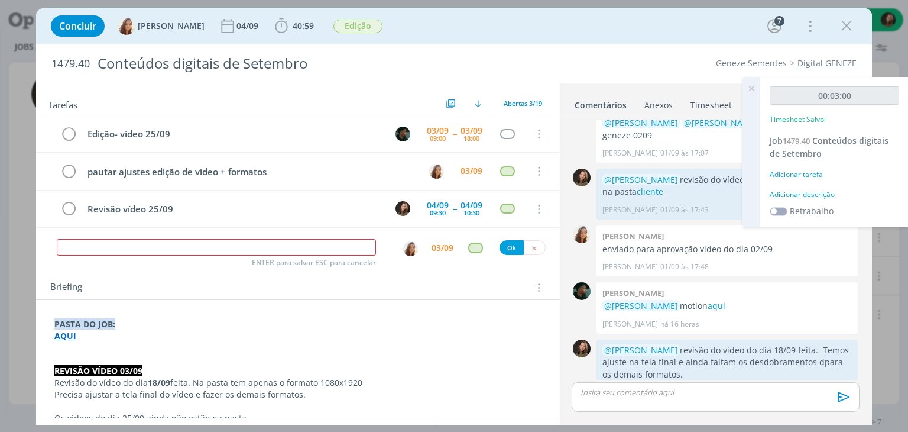
click at [814, 197] on div "Adicionar descrição" at bounding box center [834, 194] width 129 height 11
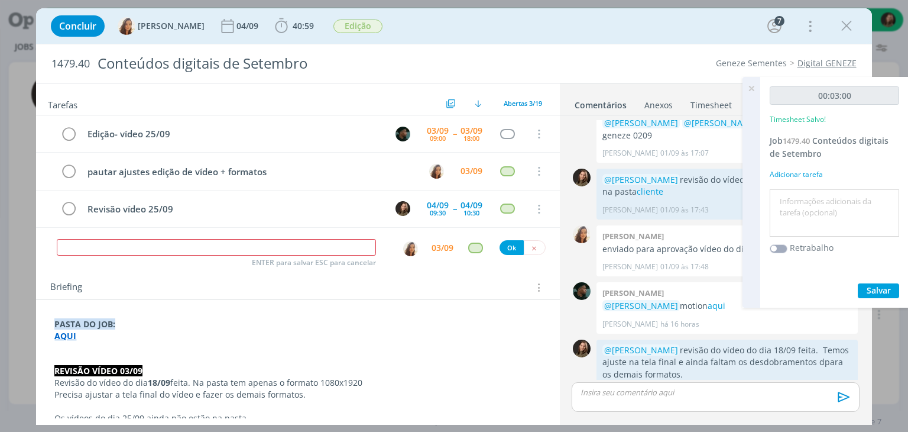
click at [813, 196] on textarea at bounding box center [835, 213] width 124 height 42
type textarea "revisão vídeo 18/09"
click at [892, 294] on button "Salvar" at bounding box center [878, 290] width 41 height 15
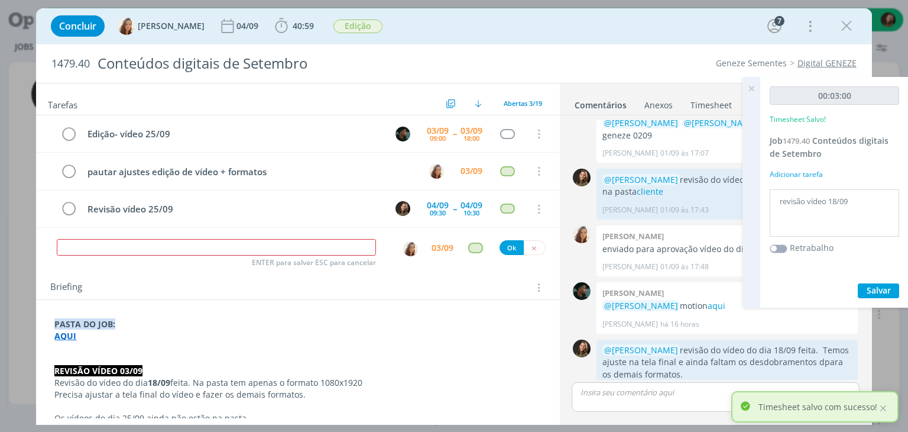
drag, startPoint x: 753, startPoint y: 86, endPoint x: 769, endPoint y: 79, distance: 17.8
click at [753, 86] on icon at bounding box center [751, 88] width 21 height 23
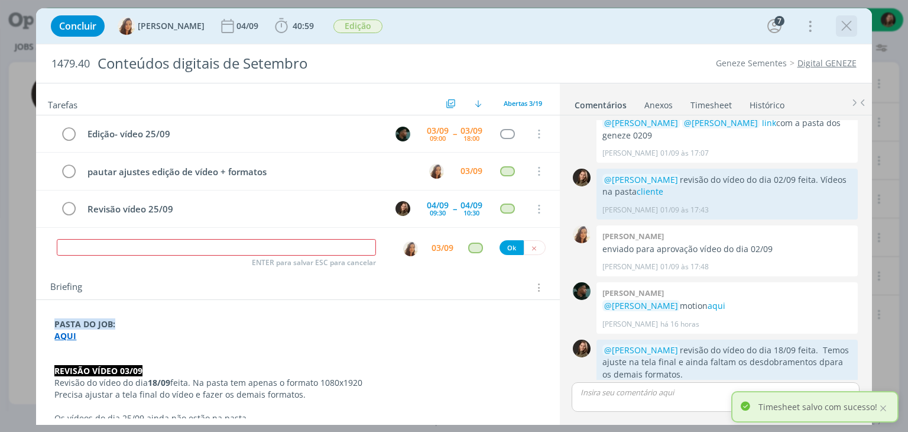
click at [840, 29] on icon "dialog" at bounding box center [847, 26] width 18 height 18
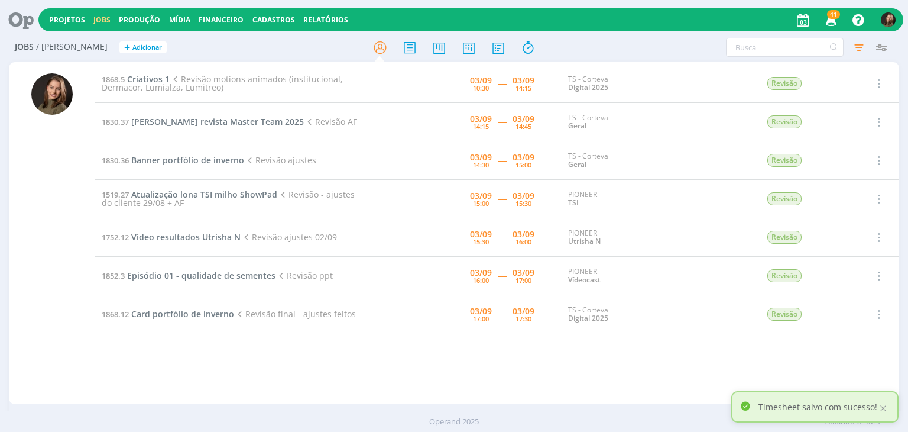
click at [159, 76] on span "Criativos 1" at bounding box center [148, 78] width 43 height 11
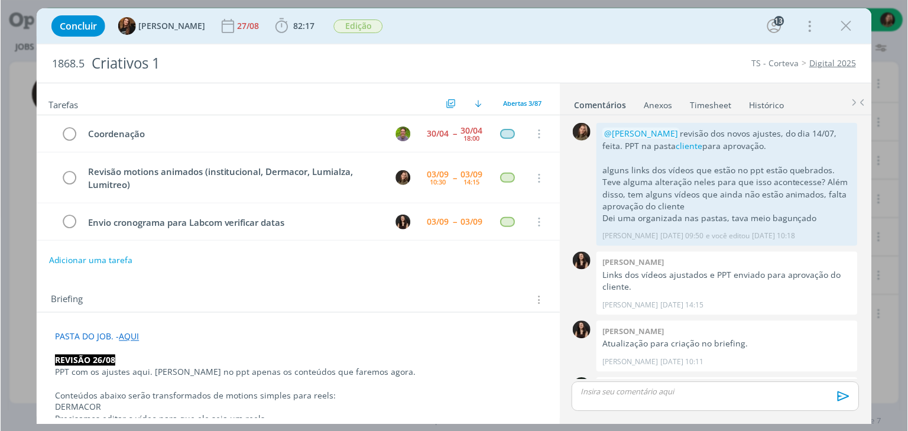
scroll to position [1440, 0]
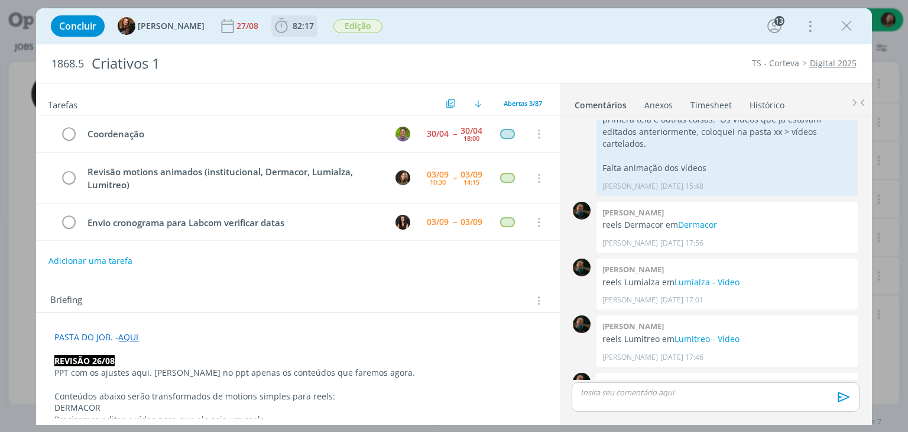
click at [293, 27] on span "82:17" at bounding box center [303, 25] width 21 height 11
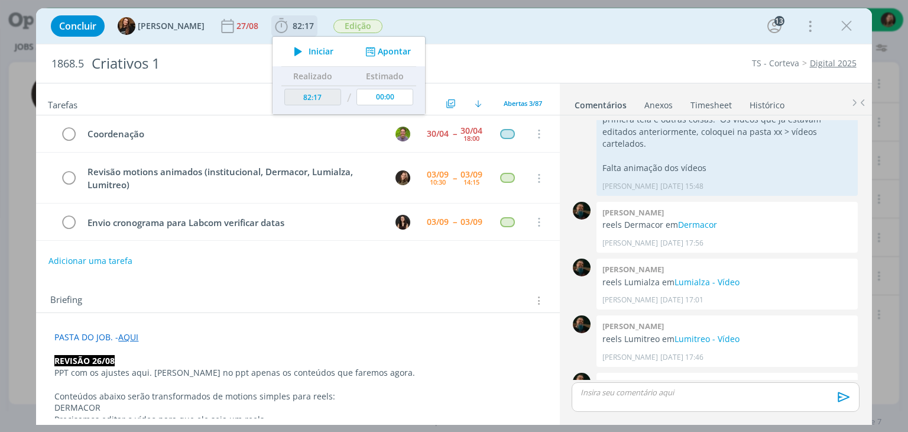
click at [312, 53] on span "Iniciar" at bounding box center [321, 51] width 25 height 8
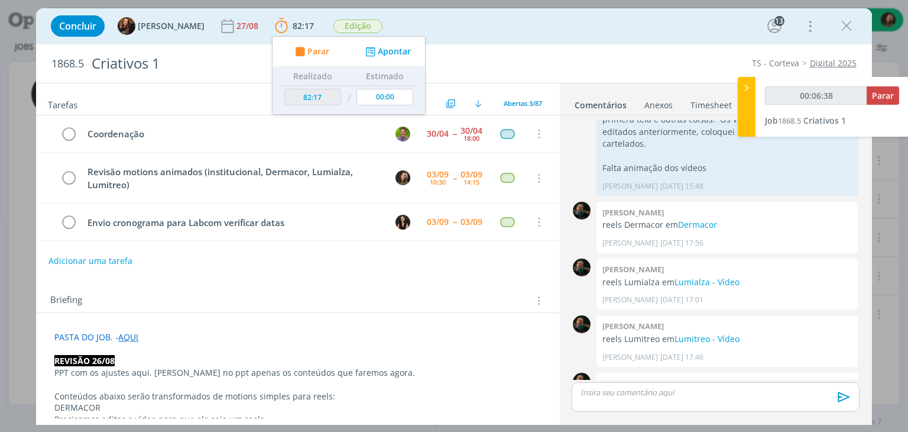
type input "00:06:39"
click at [699, 390] on link "Vídeo" at bounding box center [699, 395] width 22 height 11
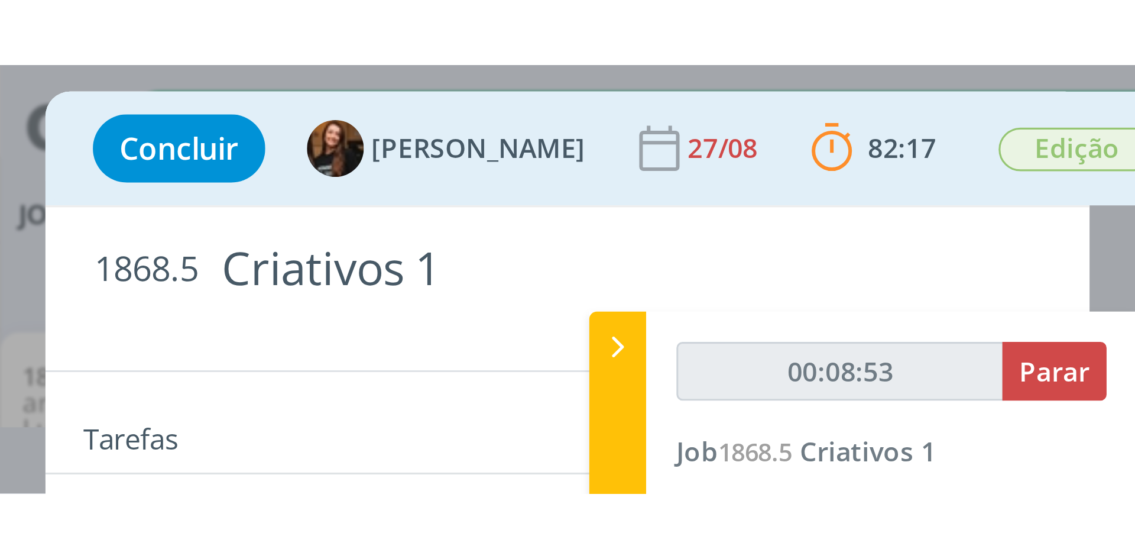
scroll to position [1317, 0]
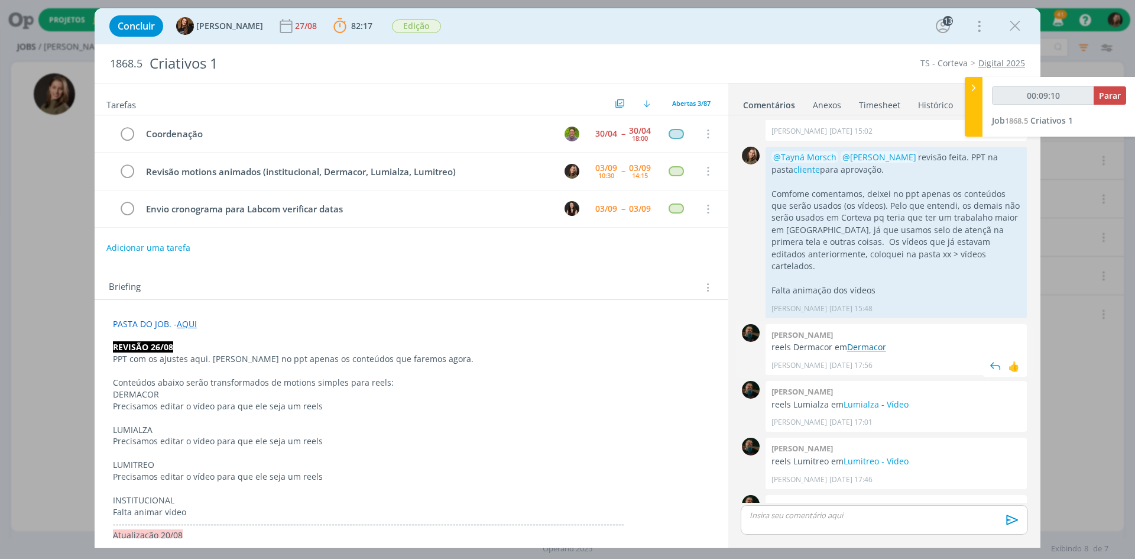
click at [876, 341] on link "Dermacor" at bounding box center [866, 346] width 39 height 11
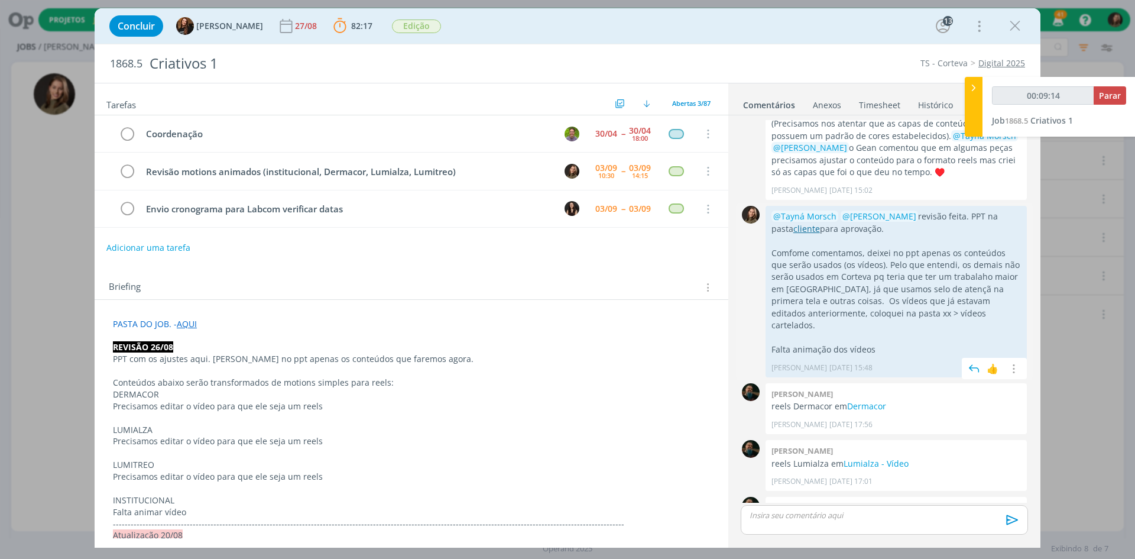
click at [793, 223] on link "cliente" at bounding box center [806, 228] width 27 height 11
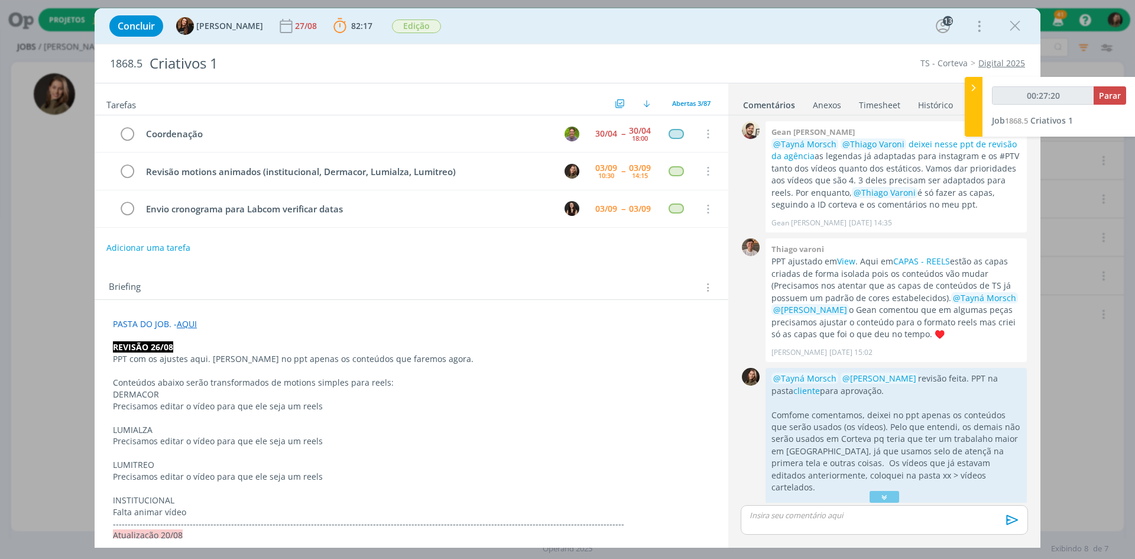
scroll to position [1081, 0]
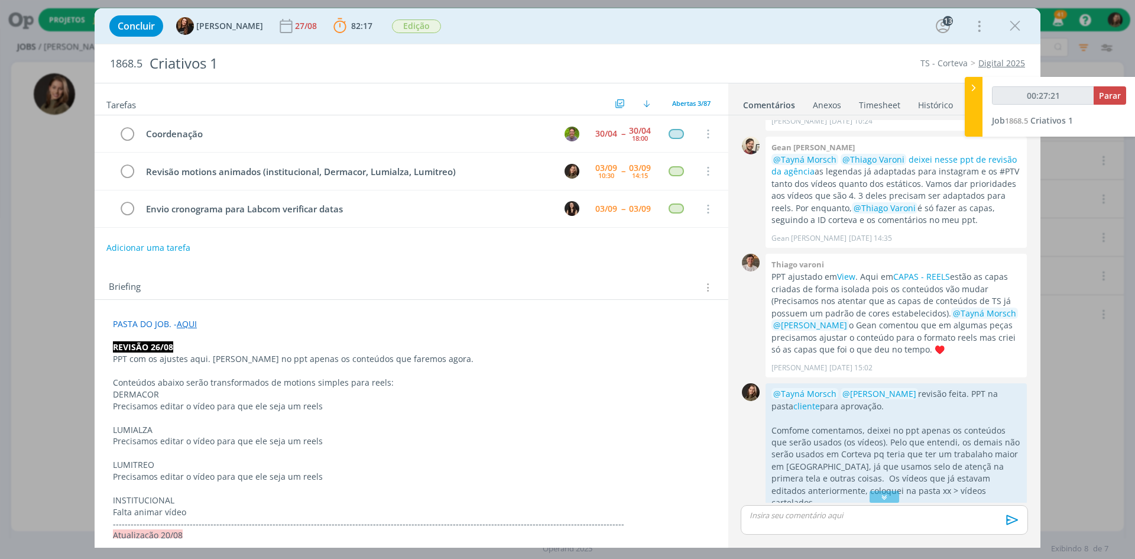
click at [193, 324] on link "AQUI" at bounding box center [187, 323] width 20 height 11
click at [200, 347] on link "https://sobeae.sharepoint.com/sites/SOBEAE/Documentos%20Compartilhados/Forms/Al…" at bounding box center [189, 346] width 89 height 15
drag, startPoint x: 216, startPoint y: 486, endPoint x: 202, endPoint y: 479, distance: 15.3
click at [215, 431] on p "dialog" at bounding box center [412, 489] width 596 height 12
click at [168, 431] on p "dialog" at bounding box center [412, 454] width 596 height 12
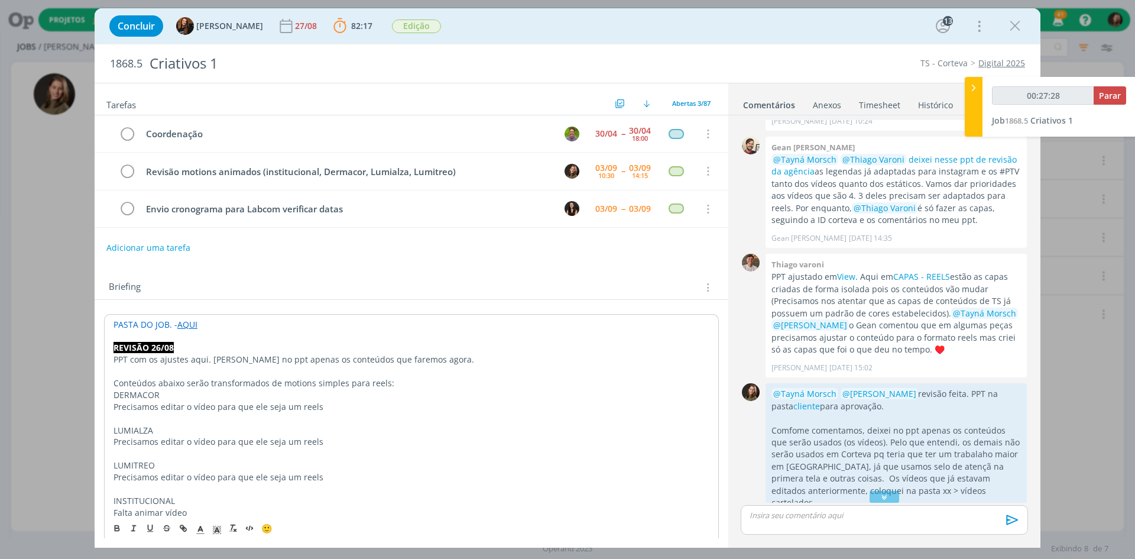
click at [228, 431] on p "Precisamos editar o vídeo para que ele seja um reels" at bounding box center [412, 442] width 596 height 12
click at [323, 431] on p "Precisamos editar o vídeo para que ele seja um reels" at bounding box center [412, 442] width 596 height 12
click at [270, 431] on p "Precisamos editar o vídeo para que ele seja um reels" at bounding box center [412, 477] width 596 height 12
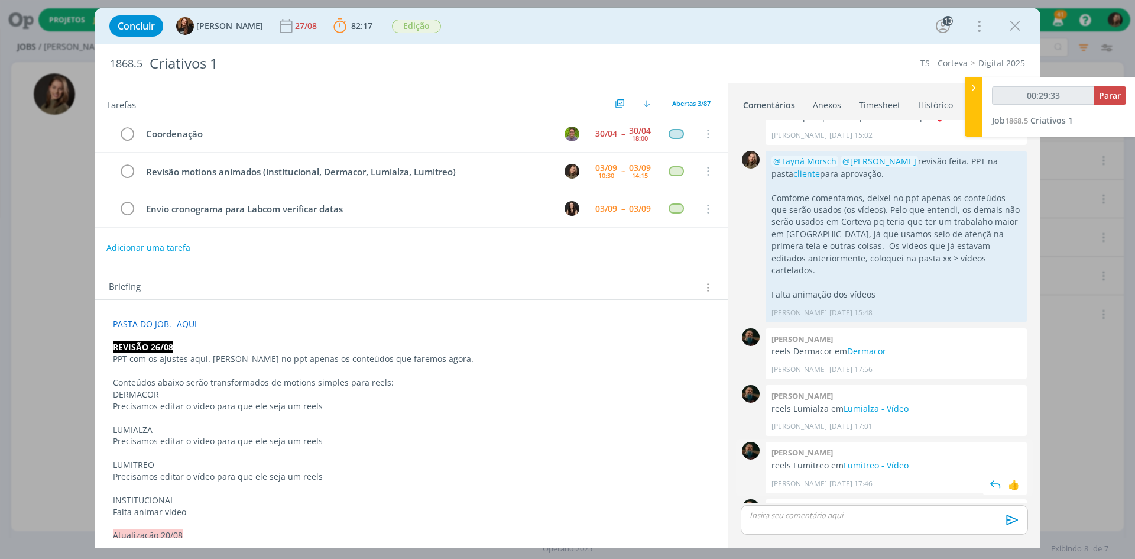
scroll to position [1317, 0]
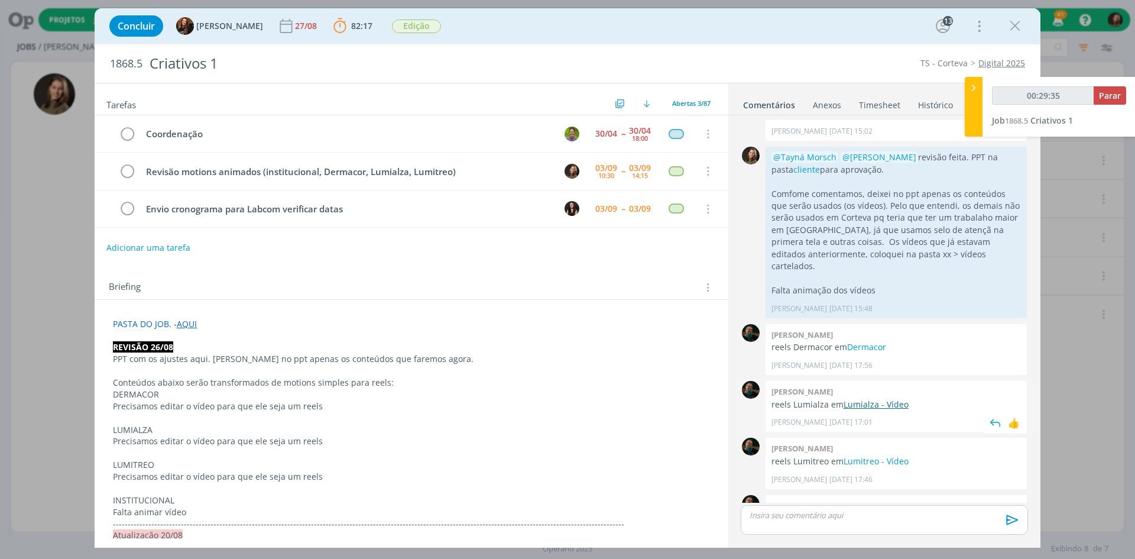
click at [876, 399] on link "Lumialza - Vídeo" at bounding box center [876, 404] width 65 height 11
drag, startPoint x: 246, startPoint y: 412, endPoint x: 252, endPoint y: 407, distance: 7.7
click at [247, 412] on p "Precisamos editar o vídeo para que ele seja um reels" at bounding box center [411, 406] width 597 height 12
click at [252, 407] on p "Precisamos editar o vídeo para que ele seja um reels" at bounding box center [412, 407] width 596 height 12
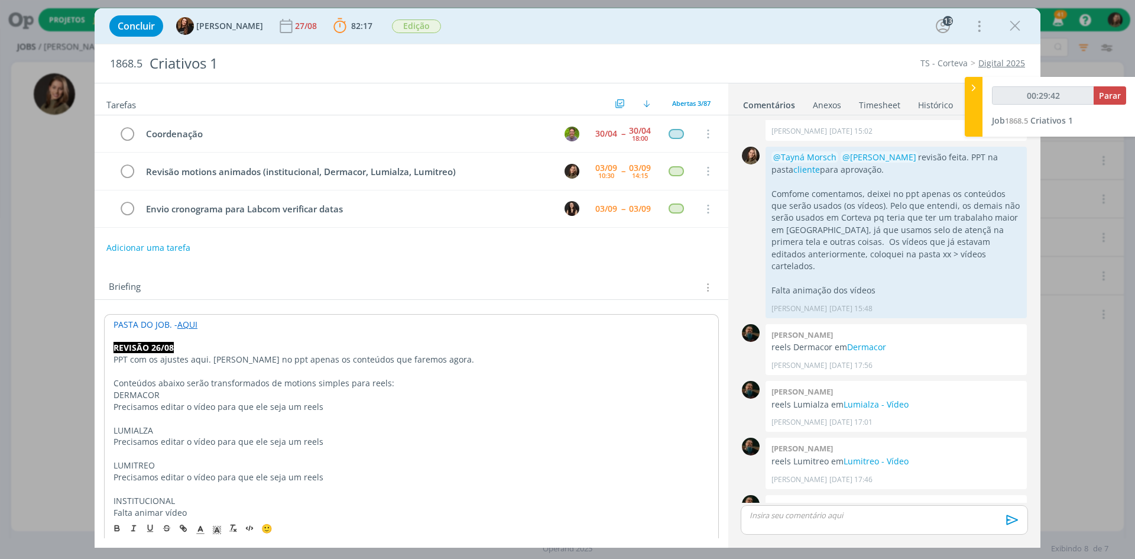
click at [255, 431] on p "Precisamos editar o vídeo para que ele seja um reels" at bounding box center [412, 442] width 596 height 12
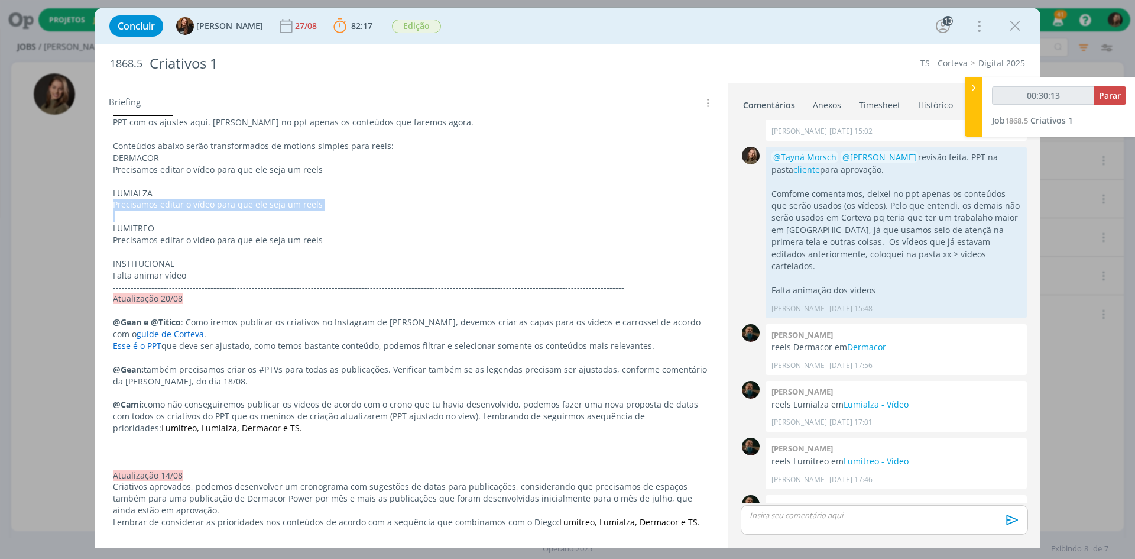
scroll to position [0, 0]
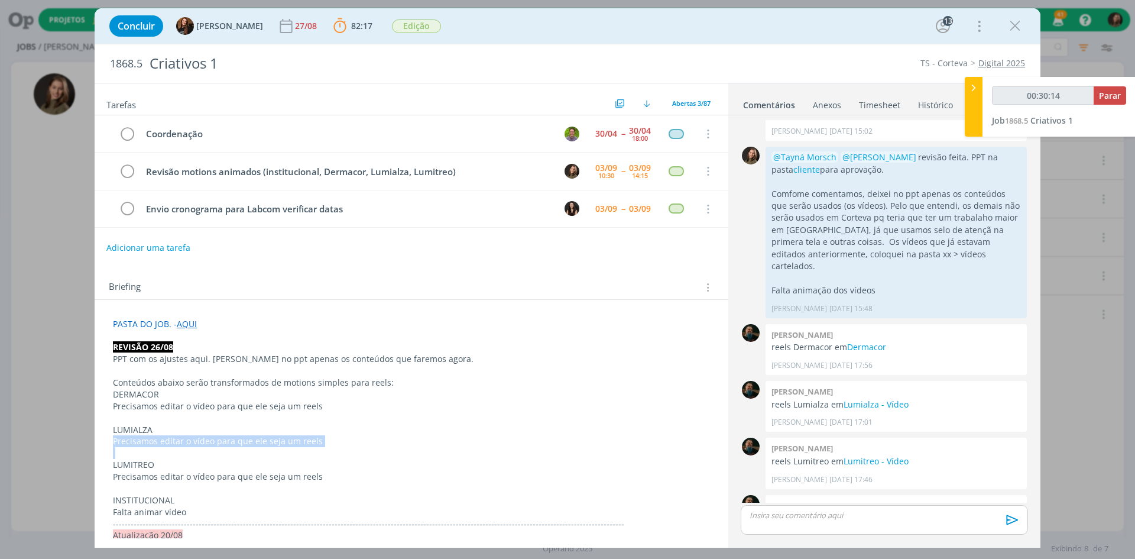
click at [423, 431] on p "Precisamos editar o vídeo para que ele seja um reels" at bounding box center [411, 441] width 597 height 12
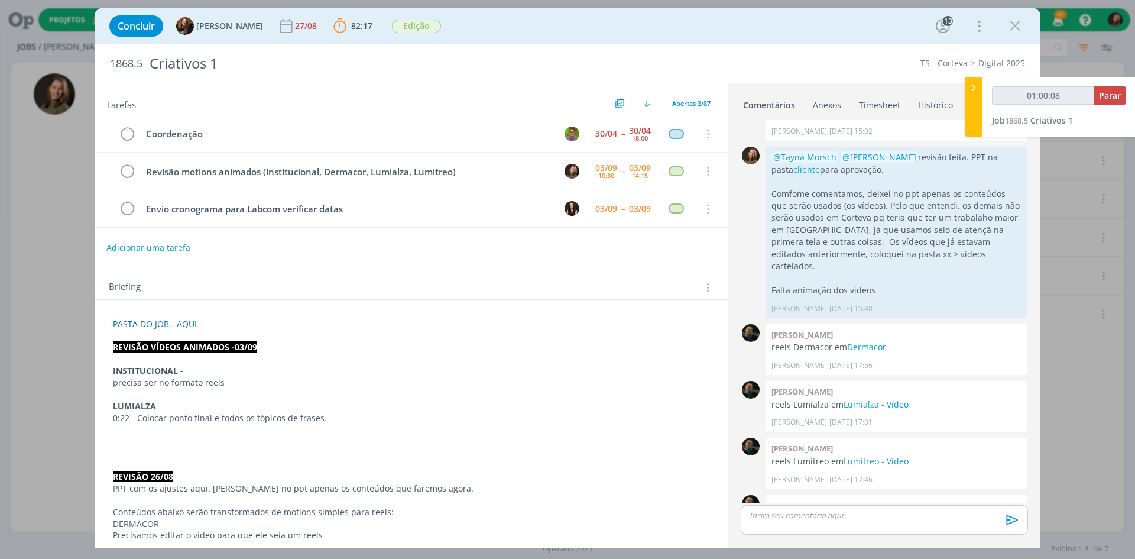
type input "01:01:08"
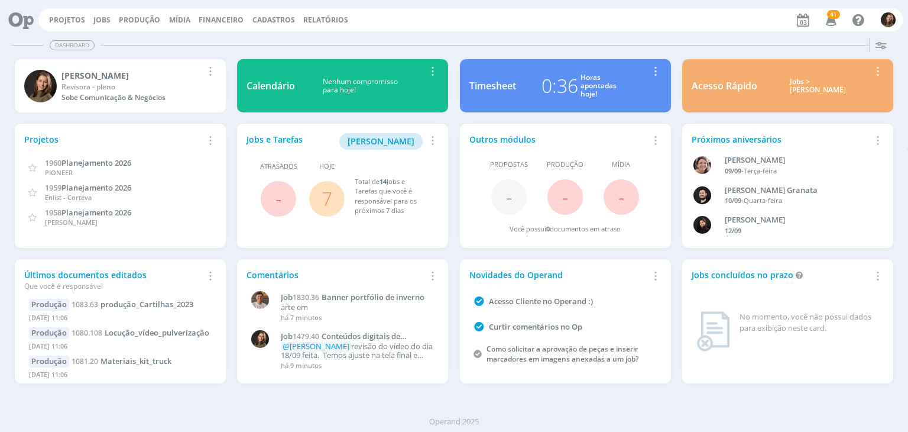
click at [329, 202] on link "7" at bounding box center [327, 198] width 11 height 25
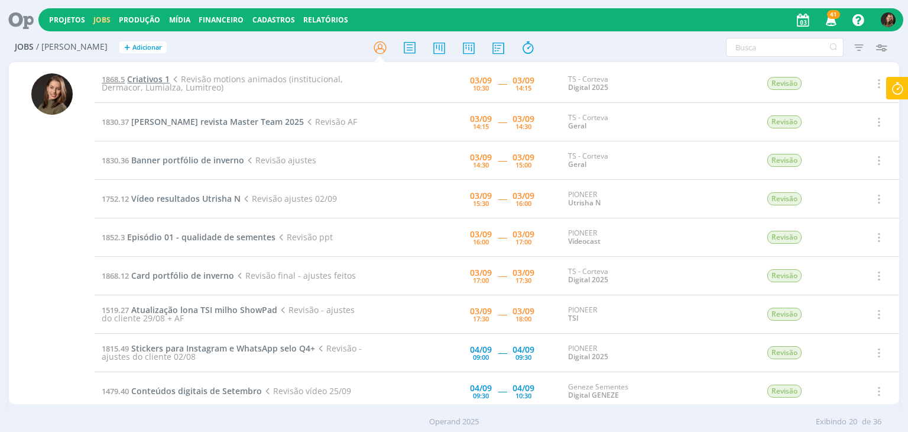
click at [147, 76] on span "Criativos 1" at bounding box center [148, 78] width 43 height 11
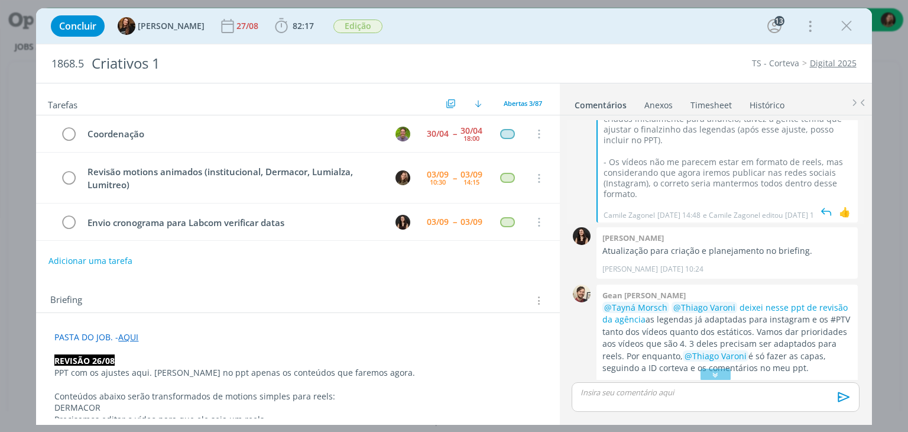
scroll to position [908, 0]
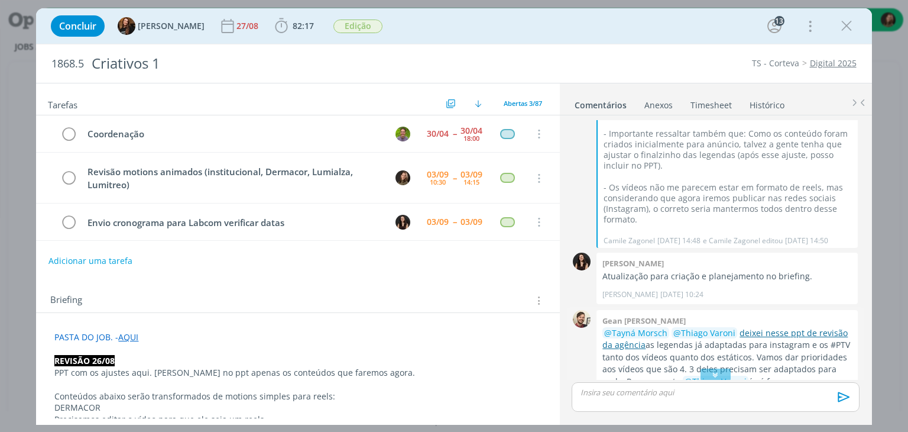
click at [623, 327] on link "deixei nesse ppt de revisão da agência" at bounding box center [724, 338] width 245 height 23
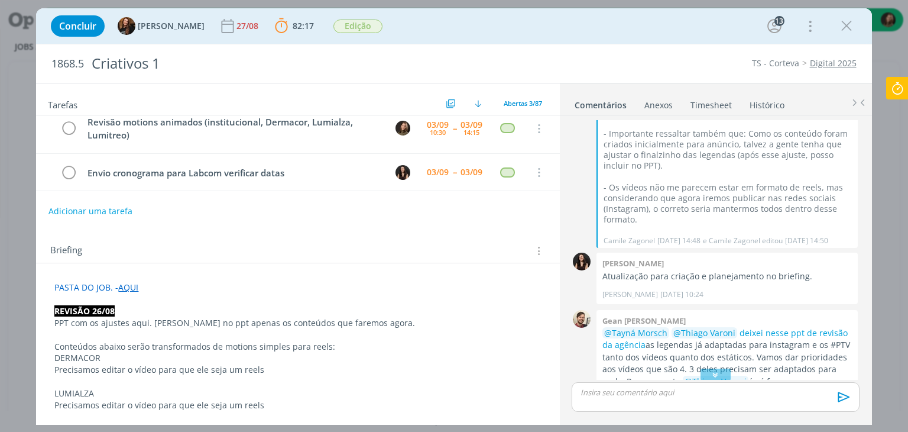
scroll to position [118, 0]
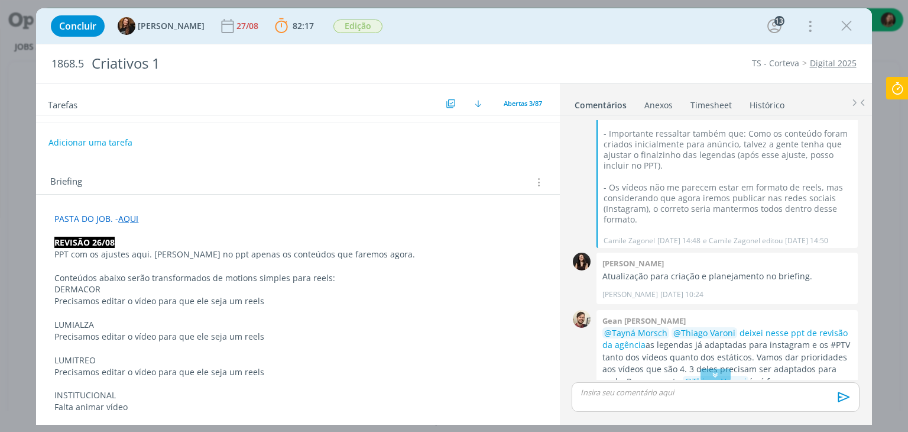
drag, startPoint x: 158, startPoint y: 306, endPoint x: 151, endPoint y: 313, distance: 10.0
click at [158, 307] on p "dialog" at bounding box center [297, 313] width 487 height 12
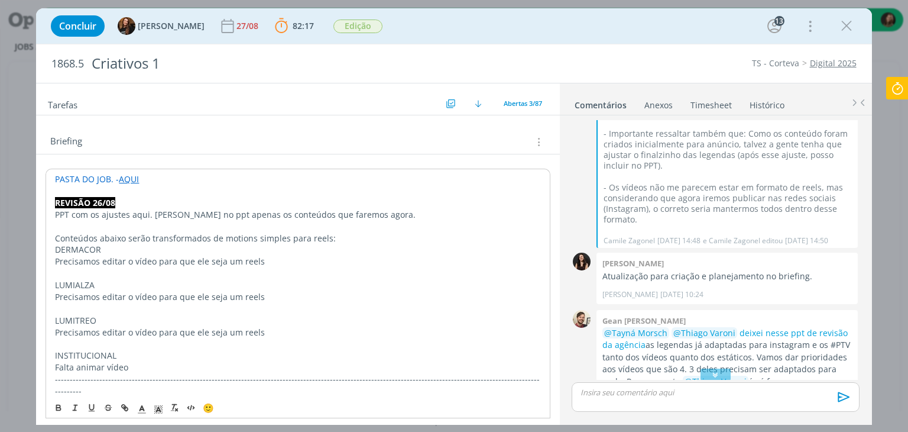
scroll to position [237, 0]
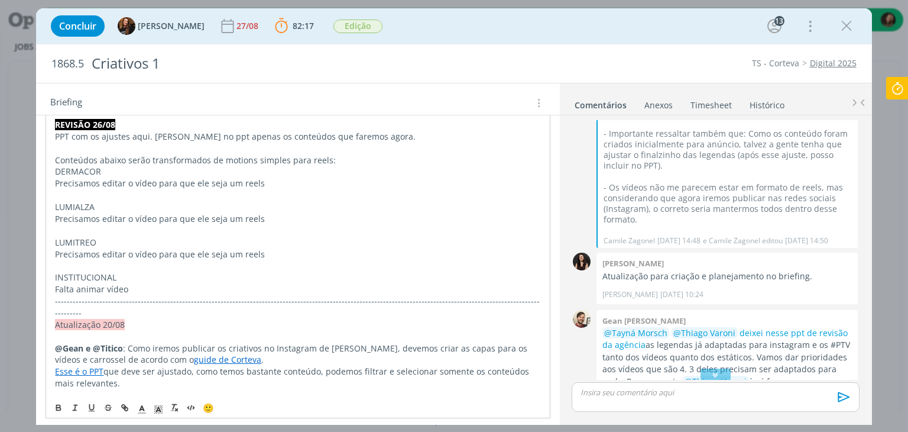
click at [132, 286] on p "Falta animar vídeo" at bounding box center [297, 289] width 485 height 12
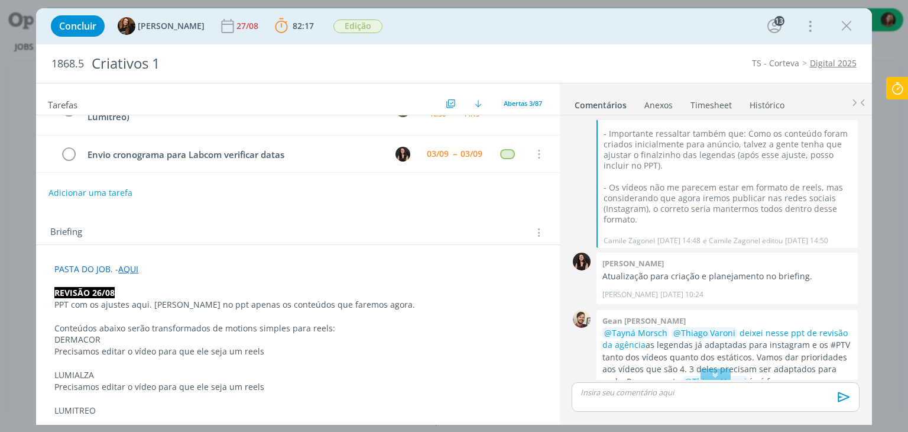
scroll to position [59, 0]
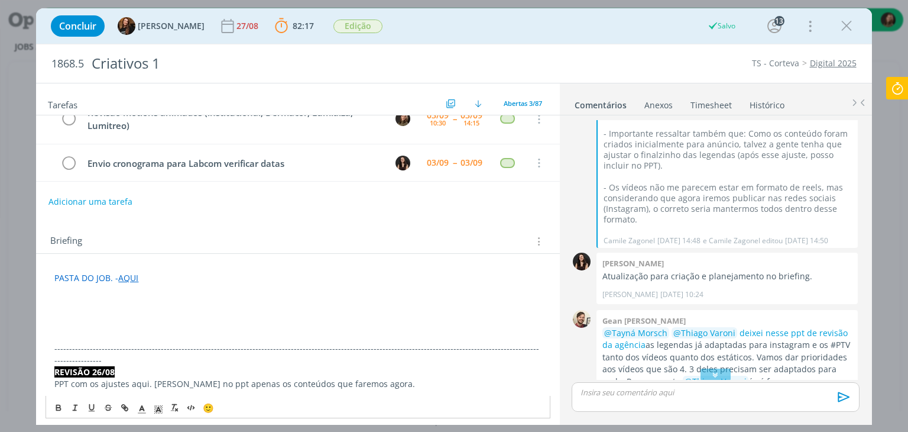
click at [69, 366] on strong "REVISÃO 26/08" at bounding box center [84, 371] width 60 height 11
copy strong "REVISÃO 26/08"
click at [66, 322] on p "dialog" at bounding box center [297, 325] width 487 height 12
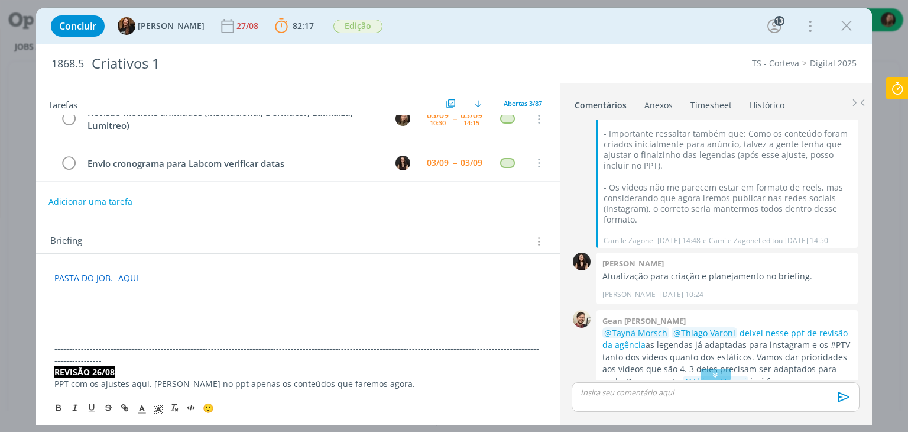
click at [61, 303] on p "dialog" at bounding box center [297, 302] width 487 height 12
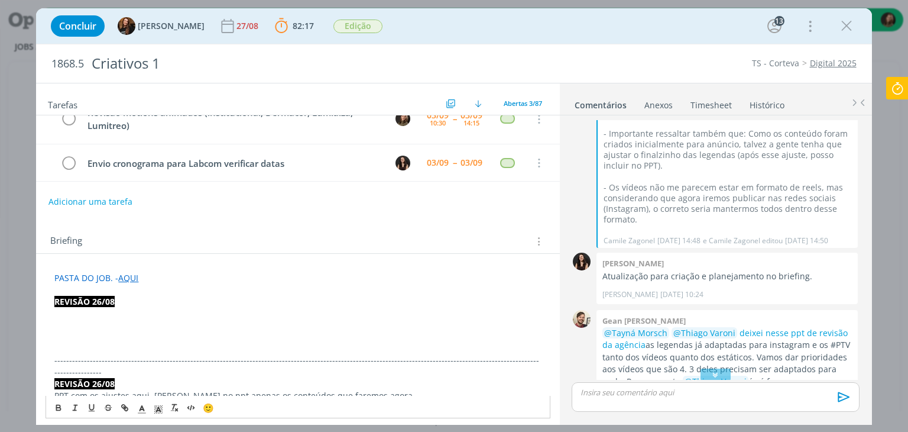
click at [94, 301] on strong "REVISÃO 26/08" at bounding box center [84, 301] width 60 height 11
click at [63, 319] on p "dialog" at bounding box center [297, 325] width 487 height 12
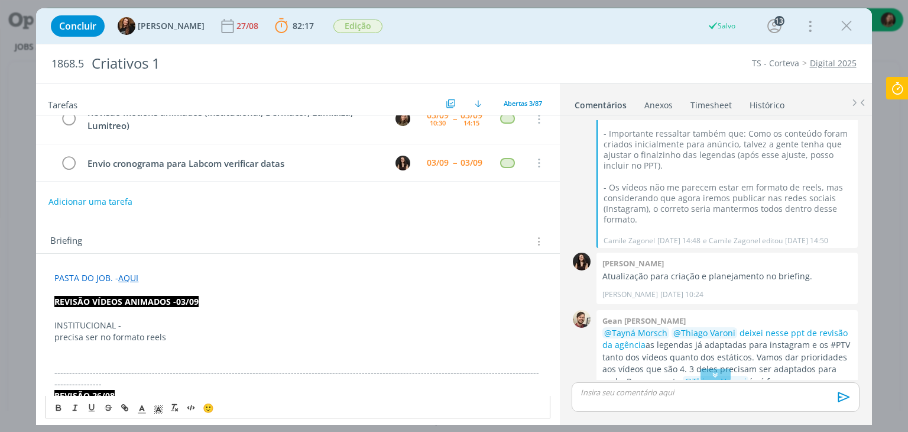
click at [78, 320] on p "INSTITUCIONAL -" at bounding box center [297, 325] width 487 height 12
click at [55, 407] on icon "dialog" at bounding box center [58, 407] width 9 height 9
click at [62, 354] on p "dialog" at bounding box center [297, 360] width 487 height 12
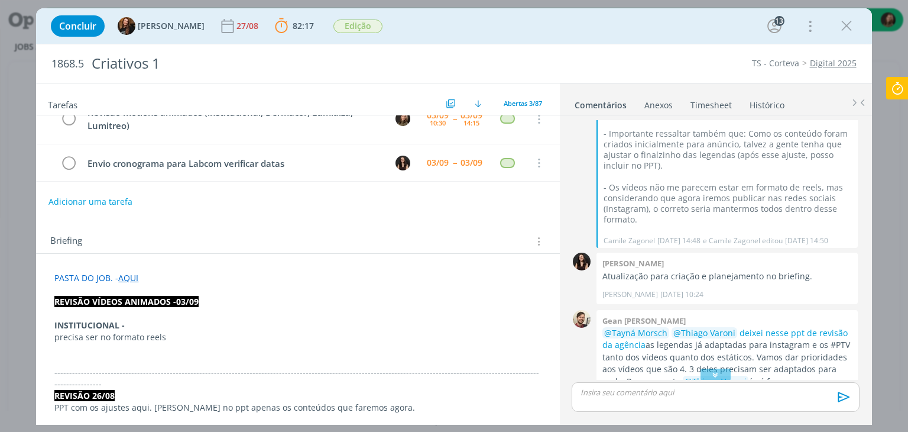
click at [153, 344] on p "dialog" at bounding box center [297, 348] width 487 height 12
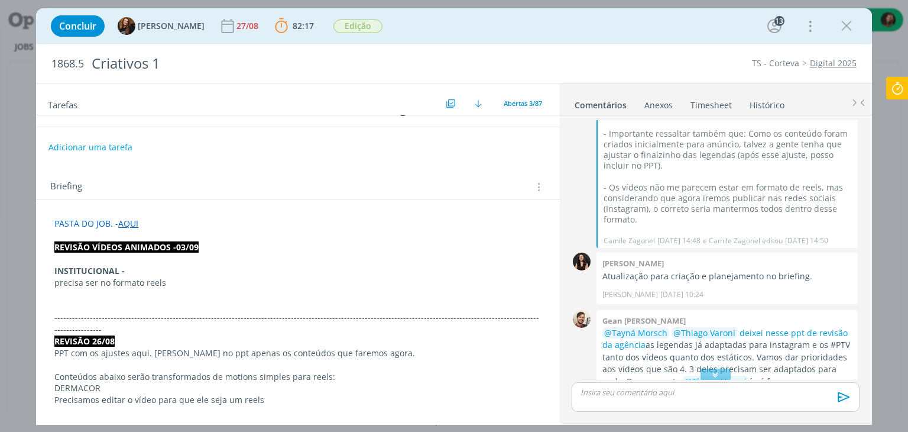
scroll to position [177, 0]
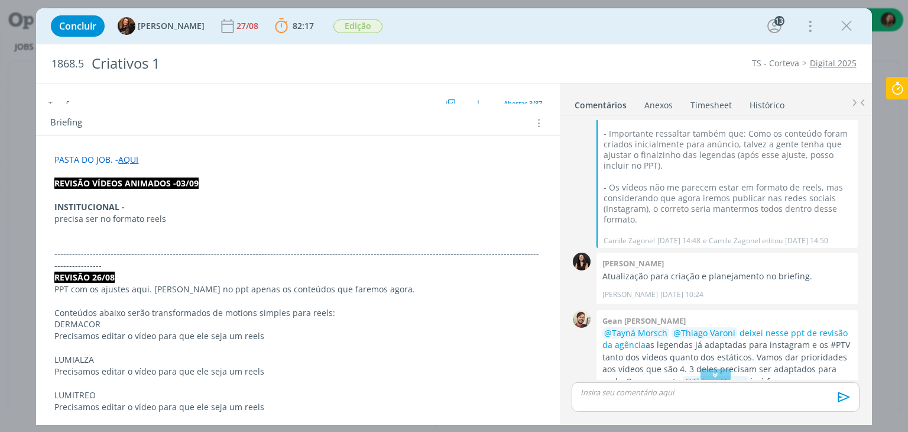
click at [81, 238] on p "dialog" at bounding box center [297, 242] width 487 height 12
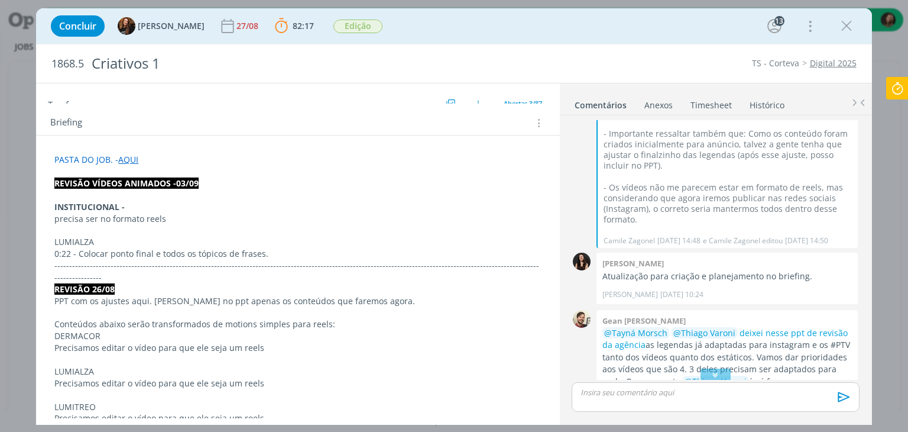
click at [74, 232] on p "dialog" at bounding box center [297, 230] width 487 height 12
click at [74, 241] on p "LUMIALZA" at bounding box center [297, 242] width 487 height 12
click at [73, 241] on p "LUMIALZA" at bounding box center [297, 242] width 487 height 12
click at [57, 407] on icon "dialog" at bounding box center [59, 408] width 4 height 2
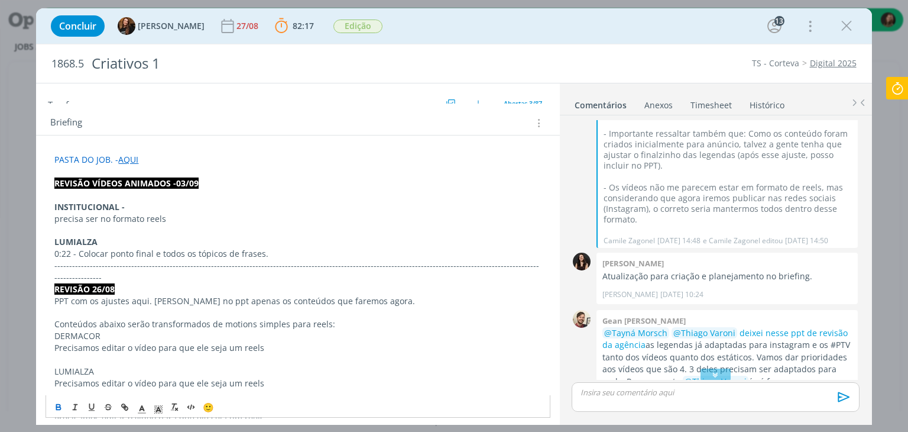
click at [116, 232] on p "dialog" at bounding box center [297, 230] width 487 height 12
click at [276, 251] on p "0:22 - Colocar ponto final e todos os tópicos de frases." at bounding box center [297, 254] width 487 height 12
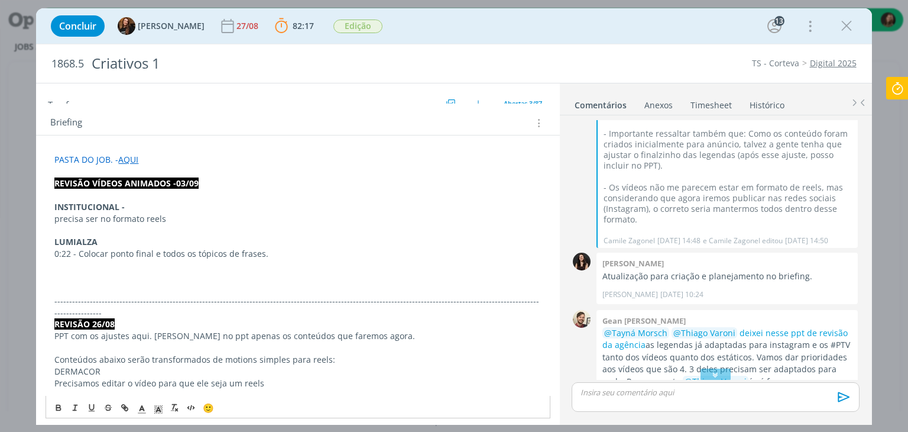
click at [112, 289] on p "dialog" at bounding box center [297, 289] width 487 height 12
click at [73, 284] on p "dialog" at bounding box center [297, 289] width 487 height 12
click at [111, 271] on p "dialog" at bounding box center [297, 277] width 487 height 12
drag, startPoint x: 260, startPoint y: 252, endPoint x: 80, endPoint y: 254, distance: 179.8
click at [80, 254] on p "0:22 - Colocar ponto final e todos os tópicos de frases." at bounding box center [297, 254] width 487 height 12
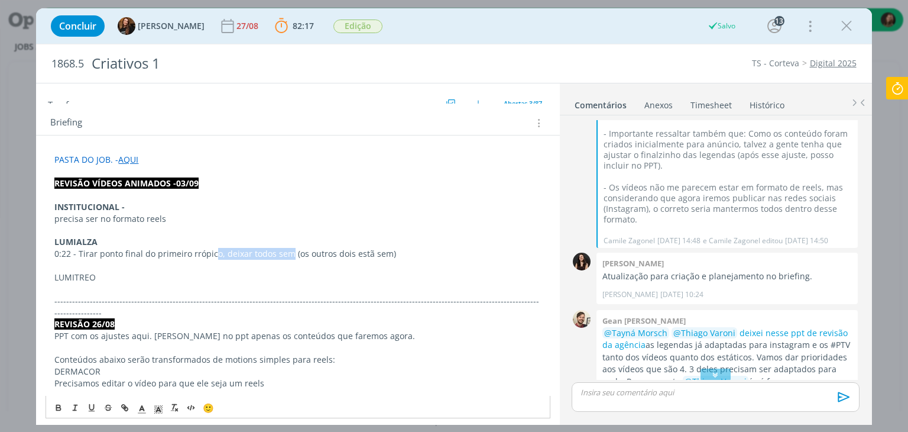
drag, startPoint x: 286, startPoint y: 252, endPoint x: 213, endPoint y: 251, distance: 72.1
click at [213, 251] on p "0:22 - Tirar ponto final do primeiro rrópico, deixar todos sem (os outros dois …" at bounding box center [297, 254] width 487 height 12
click at [194, 256] on p "0:22 - Tirar ponto final do primeiro rrópico (os outros dois estã sem)" at bounding box center [297, 254] width 487 height 12
click at [196, 255] on p "0:22 - Tirar ponto final do primeiro rrópico (os outros dois estã sem)" at bounding box center [297, 254] width 487 height 12
click at [116, 277] on p "LUMITREO" at bounding box center [297, 277] width 487 height 12
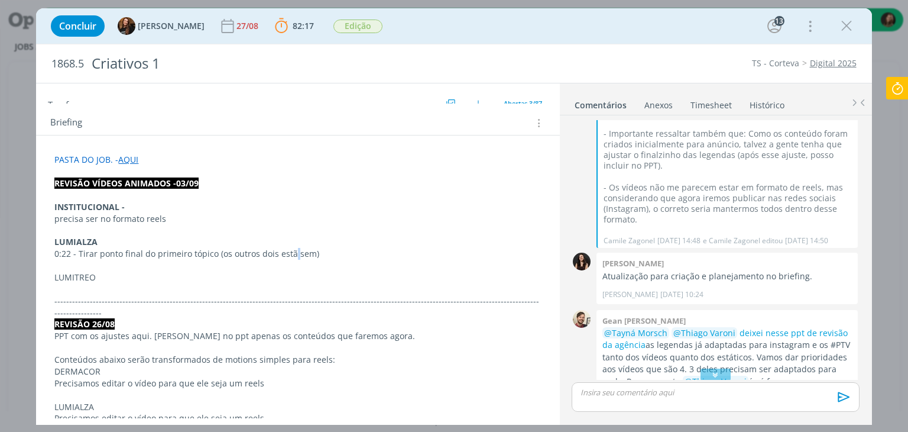
click at [293, 254] on p "0:22 - Tirar ponto final do primeiro tópico (os outros dois estã sem)" at bounding box center [297, 254] width 487 height 12
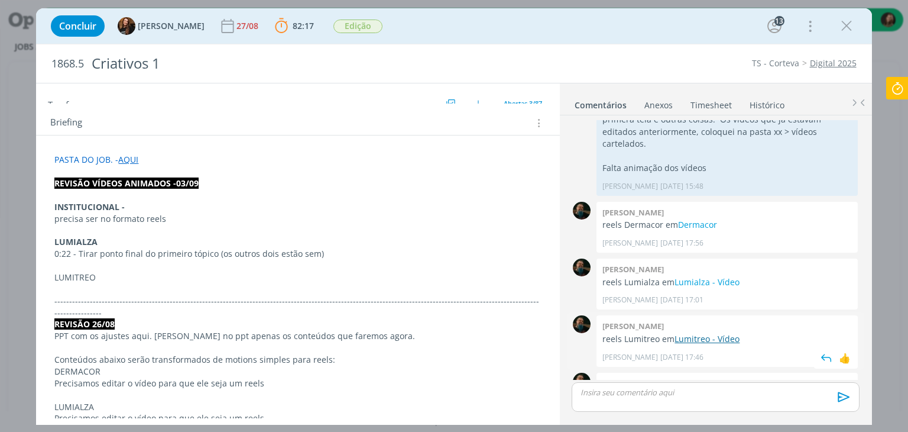
click at [712, 333] on link "Lumitreo - Vídeo" at bounding box center [707, 338] width 65 height 11
click at [322, 295] on p "-------------------------------------------------------------------------------…" at bounding box center [297, 307] width 487 height 24
click at [82, 226] on p "dialog" at bounding box center [297, 231] width 485 height 12
click at [76, 261] on p "dialog" at bounding box center [297, 266] width 487 height 12
click at [176, 228] on p "Colocr a tea de segmentação no vídeo" at bounding box center [297, 230] width 487 height 12
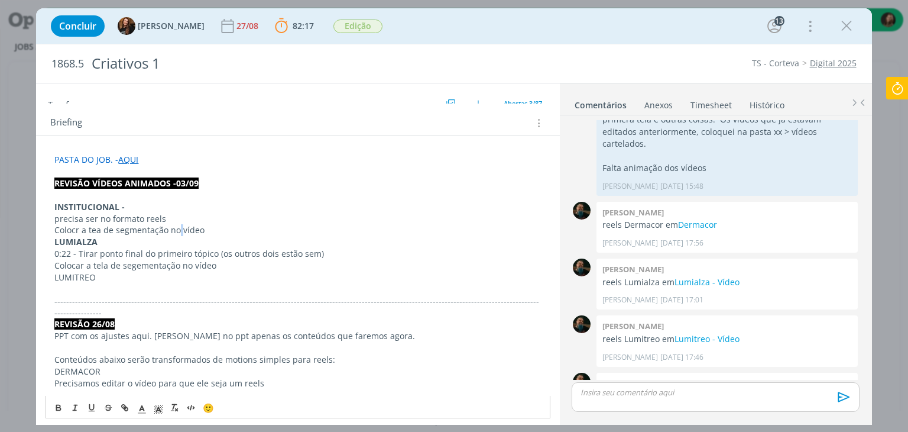
click at [176, 228] on p "Colocr a tea de segmentação no vídeo" at bounding box center [297, 230] width 487 height 12
click at [216, 265] on p "Colocar a tela de segementação no vídeo" at bounding box center [297, 266] width 487 height 12
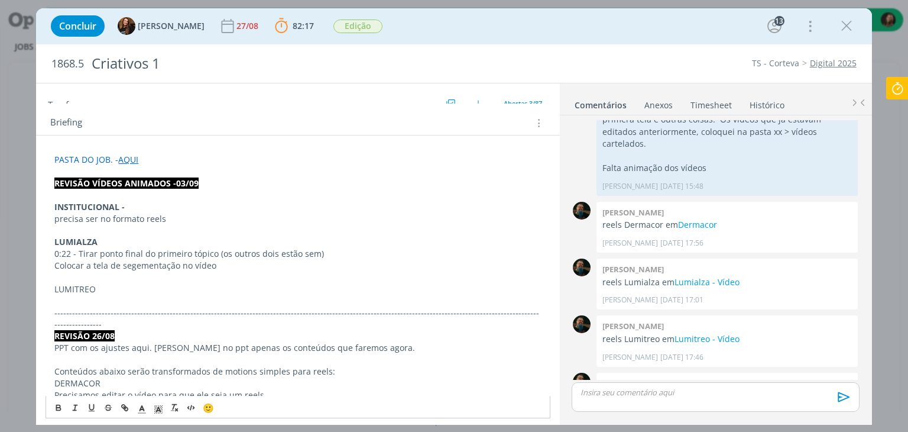
click at [98, 288] on p "LUMITREO" at bounding box center [297, 289] width 487 height 12
drag, startPoint x: 213, startPoint y: 268, endPoint x: 49, endPoint y: 261, distance: 164.0
copy p "Colocar a tela de segementação no vídeo"
click at [61, 296] on p "dialog" at bounding box center [297, 301] width 487 height 12
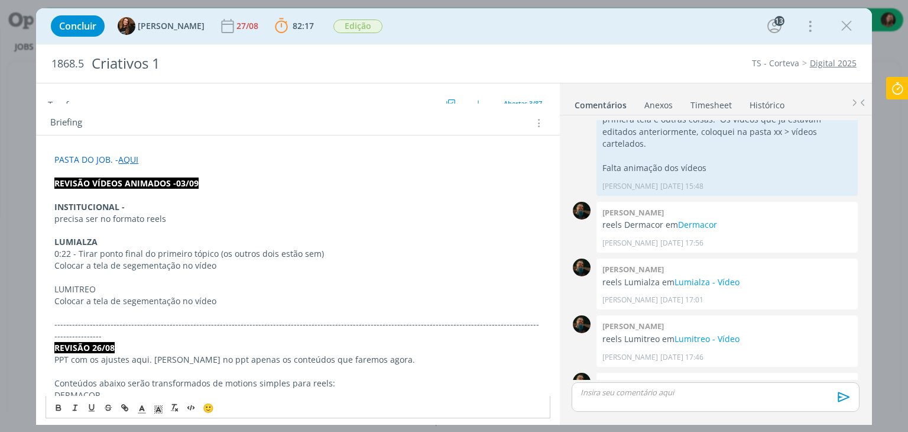
click at [83, 284] on p "LUMITREO" at bounding box center [297, 289] width 487 height 12
click at [59, 404] on icon "dialog" at bounding box center [59, 405] width 4 height 2
click at [151, 290] on p "LUMITREO" at bounding box center [297, 289] width 487 height 12
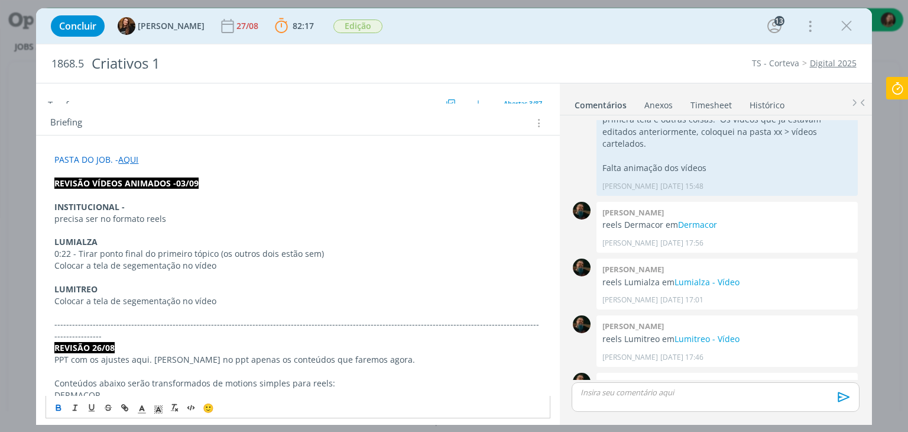
click at [217, 298] on p "Colocar a tela de segementação no vídeo" at bounding box center [297, 301] width 487 height 12
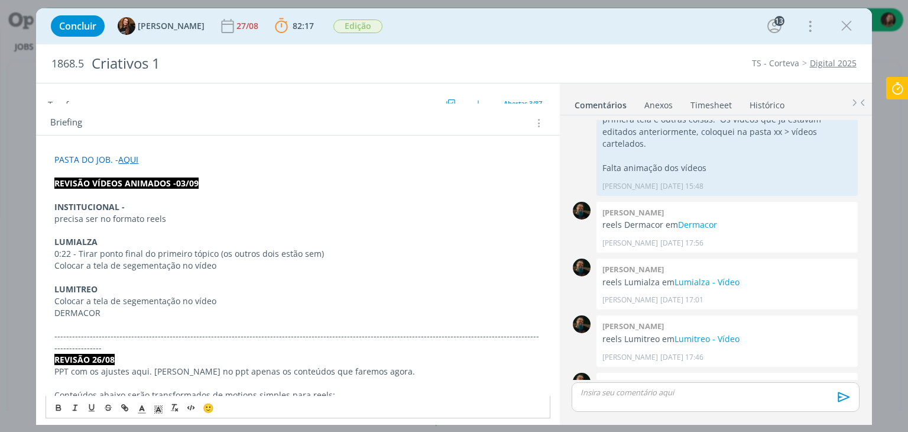
click at [242, 289] on p "LUMITREO" at bounding box center [297, 289] width 487 height 12
click at [232, 296] on p "Colocar a tela de segementação no vídeo" at bounding box center [297, 301] width 487 height 12
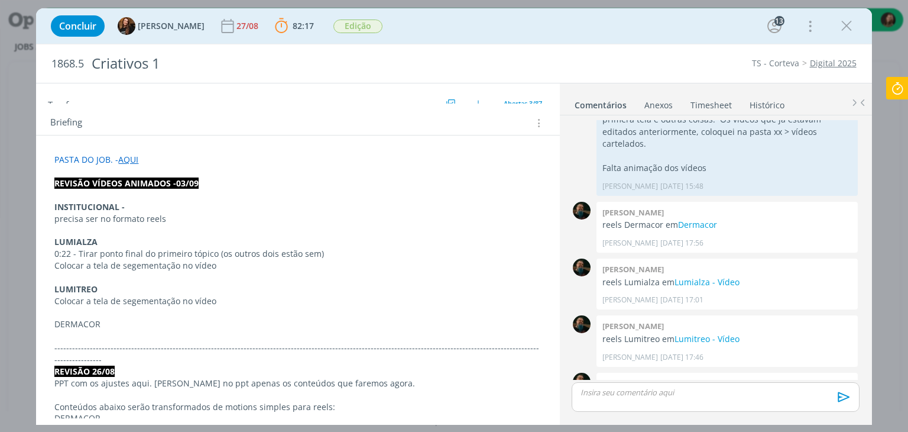
click at [70, 296] on span "Colocar a tela de segementação no vídeo" at bounding box center [135, 300] width 162 height 11
click at [70, 298] on span "Colocar a tela de segementação no vídeo" at bounding box center [135, 300] width 162 height 11
copy span "Colocar a tela de segementação no vídeo"
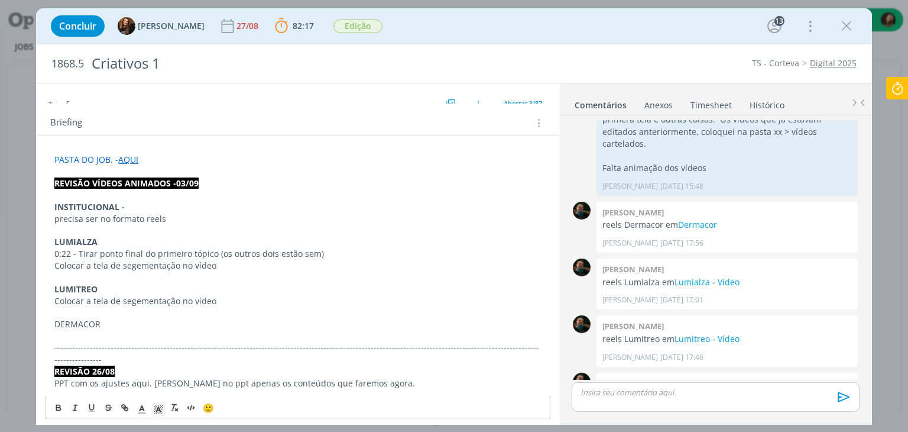
click at [69, 338] on p "dialog" at bounding box center [297, 336] width 487 height 12
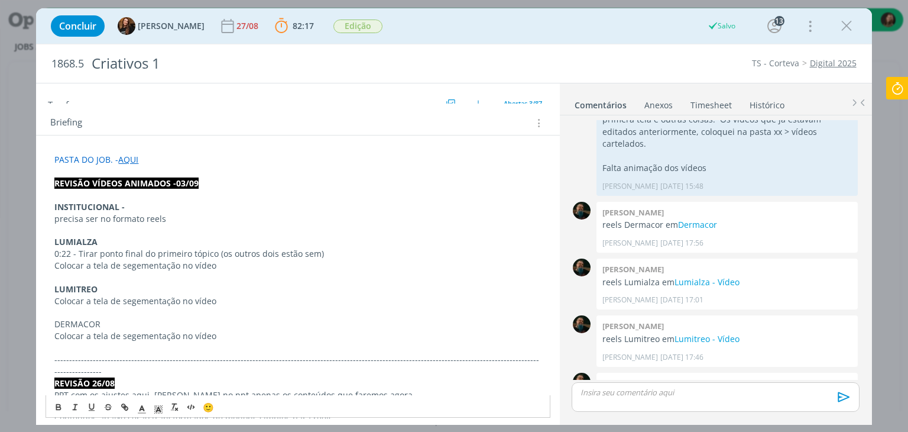
click at [64, 325] on span "DERMACOR" at bounding box center [77, 323] width 46 height 11
click at [66, 325] on span "DERMACOR" at bounding box center [77, 323] width 46 height 11
click at [57, 406] on icon "dialog" at bounding box center [59, 405] width 4 height 2
click at [121, 320] on p "DERMACOR" at bounding box center [297, 324] width 487 height 12
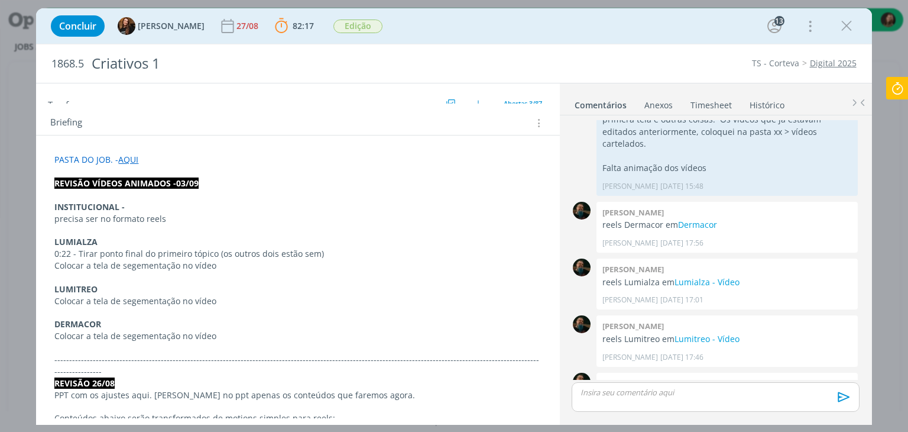
click at [423, 287] on p "LUMITREO" at bounding box center [297, 289] width 487 height 12
click at [638, 390] on p "dialog" at bounding box center [715, 392] width 268 height 11
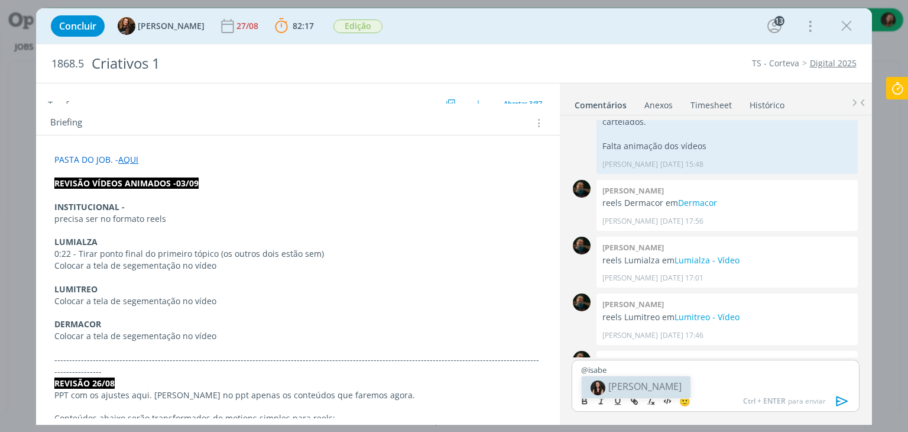
click at [619, 383] on span "[PERSON_NAME]" at bounding box center [644, 386] width 73 height 13
click at [847, 404] on icon "dialog" at bounding box center [843, 401] width 18 height 18
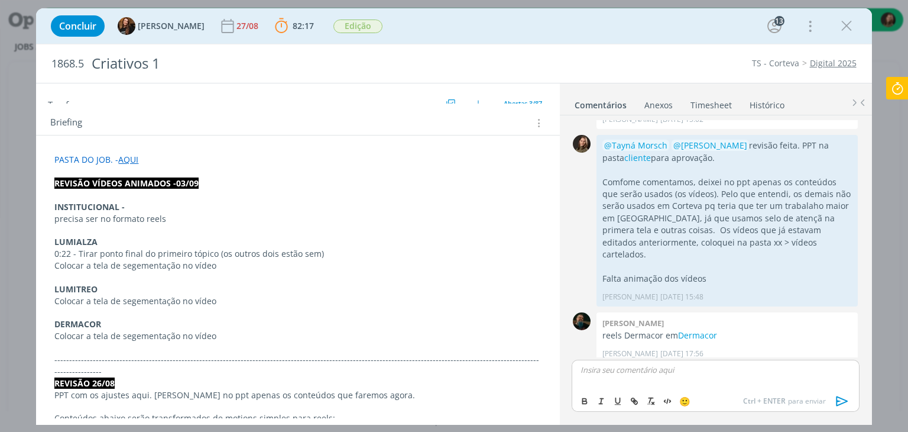
scroll to position [1507, 0]
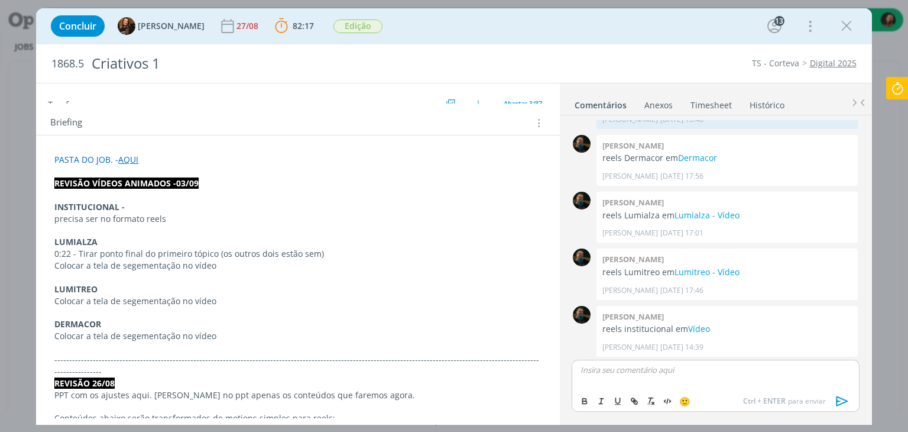
click at [844, 399] on icon "dialog" at bounding box center [844, 404] width 13 height 11
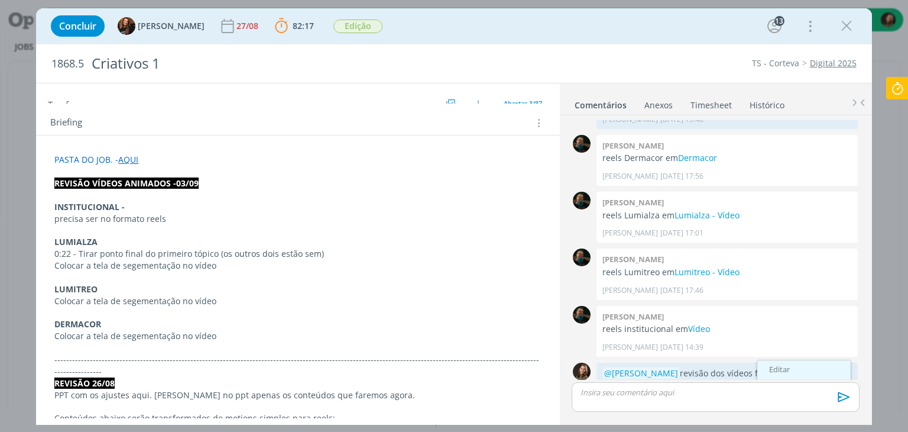
scroll to position [1484, 0]
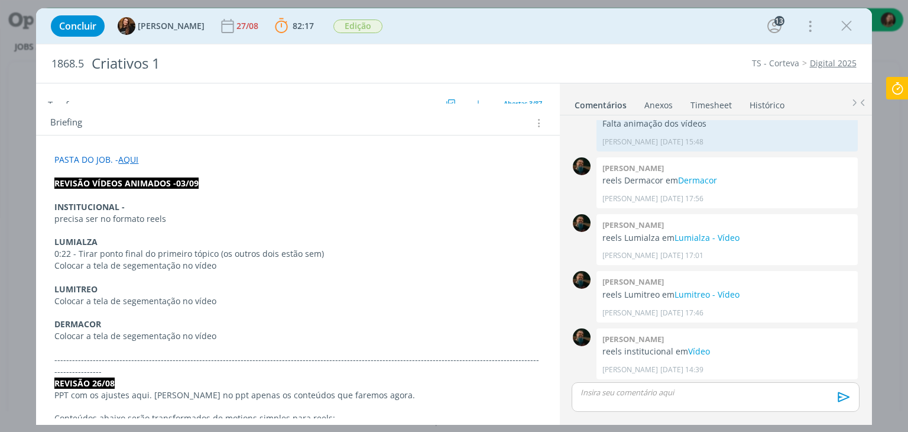
click at [812, 383] on link "Editar" at bounding box center [803, 392] width 93 height 19
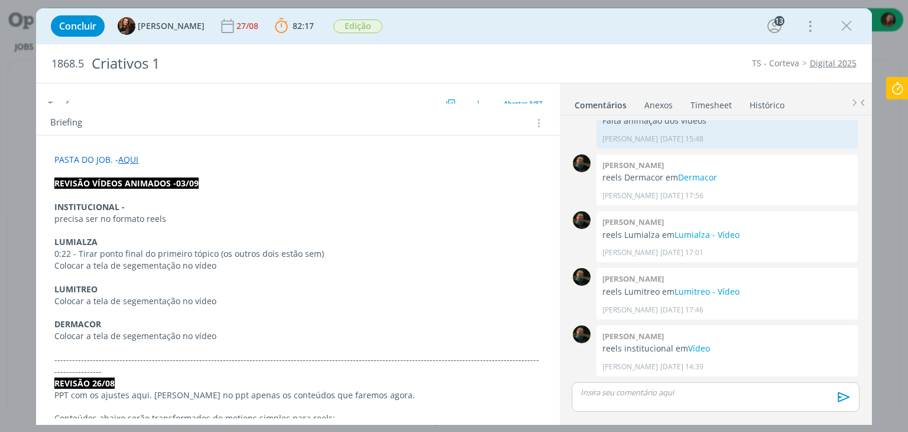
click at [641, 385] on div "﻿ @ Isabelle Silva ﻿ revisão dos vídeos feita. Ajustes no briefing" at bounding box center [727, 405] width 261 height 41
click at [841, 390] on p "﻿ @ Isabelle Silva ﻿ revisão dos vídeos feita. Ajustes no briefing" at bounding box center [728, 395] width 242 height 11
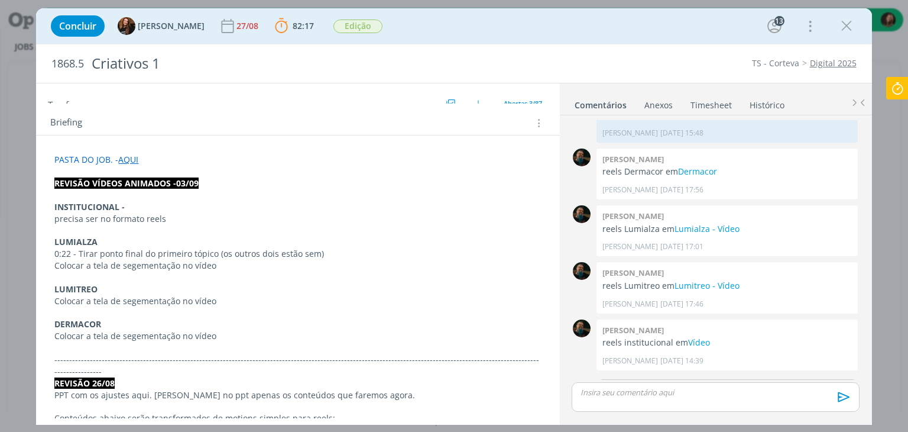
scroll to position [22, 0]
click at [702, 384] on p "* os vídeos na versão 1080x1350 eu havia colcoado na pasta xx pq não íamos usar…" at bounding box center [728, 406] width 242 height 44
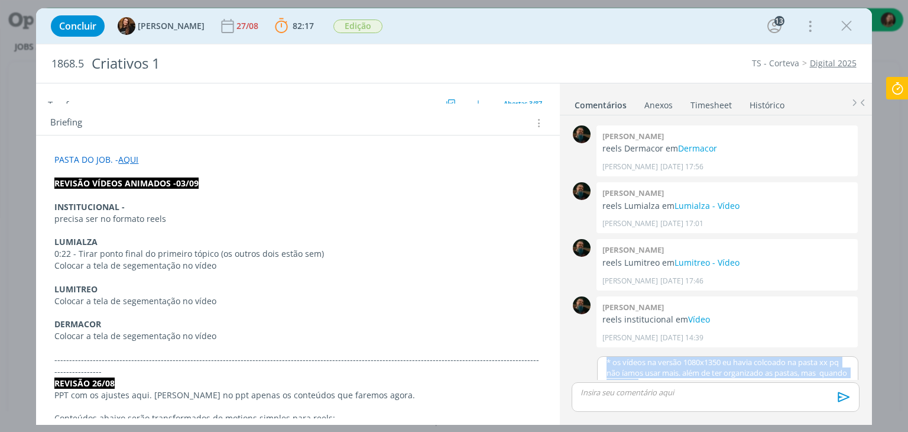
drag, startPoint x: 602, startPoint y: 340, endPoint x: 703, endPoint y: 348, distance: 101.4
click at [703, 357] on div "﻿ @ Isabelle Silva ﻿ revisão dos vídeos feita. Ajustes no briefing * os vídeos …" at bounding box center [728, 380] width 260 height 47
click at [606, 409] on button "dialog" at bounding box center [610, 416] width 17 height 14
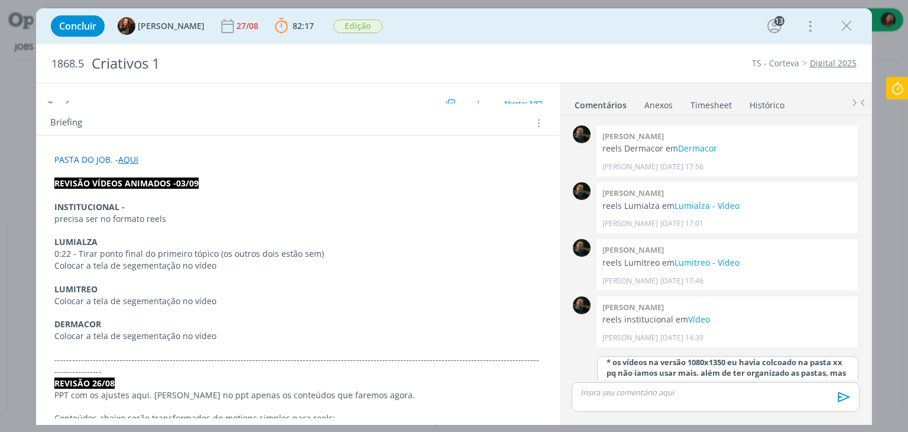
scroll to position [26, 0]
click at [732, 357] on strong "* os vídeos na versão 1080x1350 eu havia colcoado na pasta xx pq não íamos usar…" at bounding box center [728, 378] width 243 height 43
click at [688, 357] on strong "* os vídeos na versão 1080x1350 eu havia colcoado na pasta xx pq não íamos usar…" at bounding box center [728, 378] width 243 height 43
click at [690, 357] on strong "* os vídeos na versão 1080x1350 eu havia colcoado na pasta xx pq não íamos usar…" at bounding box center [728, 378] width 243 height 43
click at [781, 357] on strong "* os vídeos na versão 1080x1350 eu havia colcoado na pasta xx pq não íamos usar…" at bounding box center [729, 378] width 244 height 43
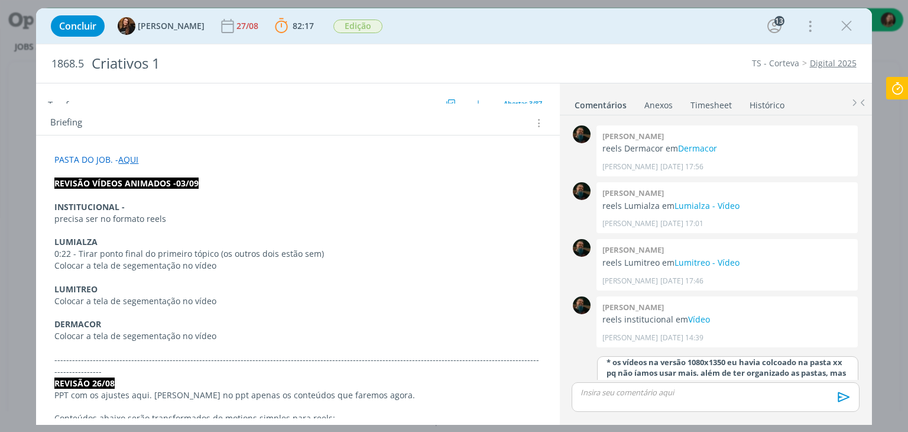
click at [783, 357] on strong "* os vídeos na versão 1080x1350 eu havia colcoado na pasta xx pq não íamos usar…" at bounding box center [729, 378] width 244 height 43
click at [610, 357] on strong "* os vídeos na versão 1080x1350 eu havia colocado na pasta xx pq não íamos usar…" at bounding box center [729, 378] width 244 height 43
click at [712, 357] on strong "* os vídeos na versão 1080x1350 eu havia colocado na pasta xxx pq não íamos usa…" at bounding box center [729, 378] width 244 height 43
click at [772, 357] on p "* os vídeos na versão 1080x1350 eu havia colocado na pasta xxx pq não íamos usa…" at bounding box center [728, 379] width 242 height 44
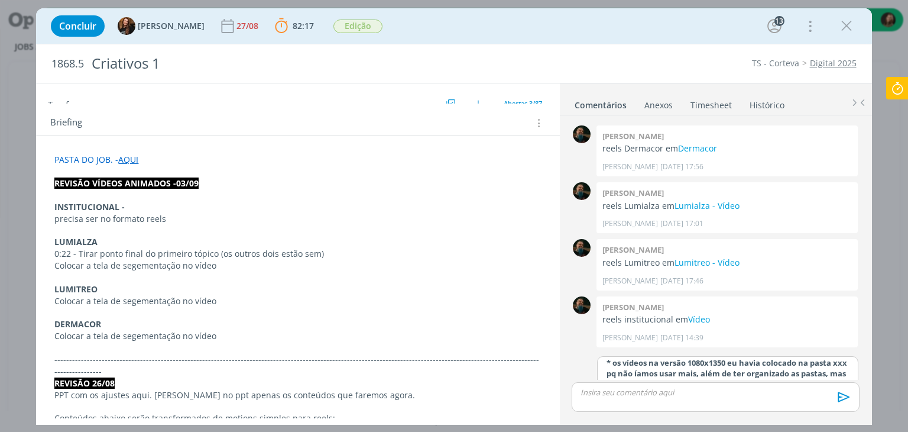
scroll to position [33, 0]
click at [714, 410] on span "🙂" at bounding box center [711, 416] width 12 height 13
click at [712, 410] on span "🙂" at bounding box center [711, 416] width 12 height 13
click at [678, 356] on strong "* os vídeos na versão 1080x1350 eu havia colocado na pasta xxx pq não íamos usa…" at bounding box center [729, 377] width 244 height 43
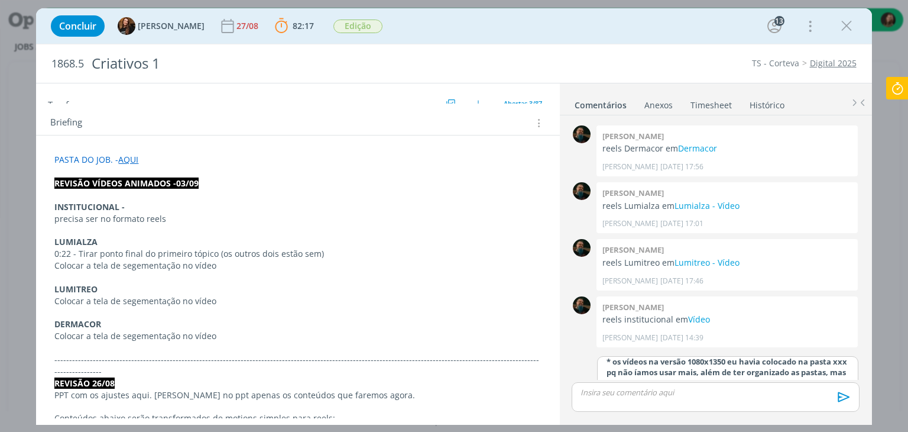
click at [685, 356] on p "* os vídeos na versão 1080x1350 eu havia colocado na pasta xxx pq não íamos usa…" at bounding box center [728, 378] width 242 height 44
click at [714, 410] on span "🙂" at bounding box center [711, 416] width 12 height 13
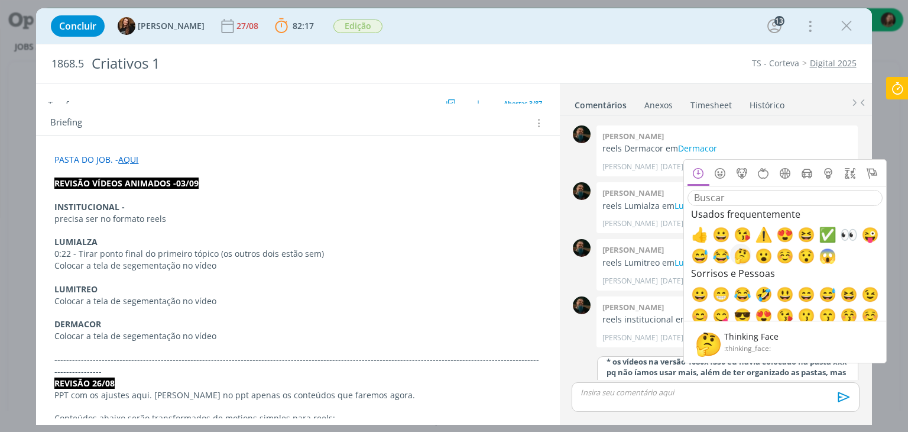
click at [747, 254] on span "🤔" at bounding box center [741, 254] width 14 height 14
click at [649, 345] on strong "* os vídeos na versão 1080x1350 eu havia colocado na pasta xxx pq não íamos usa…" at bounding box center [729, 372] width 244 height 54
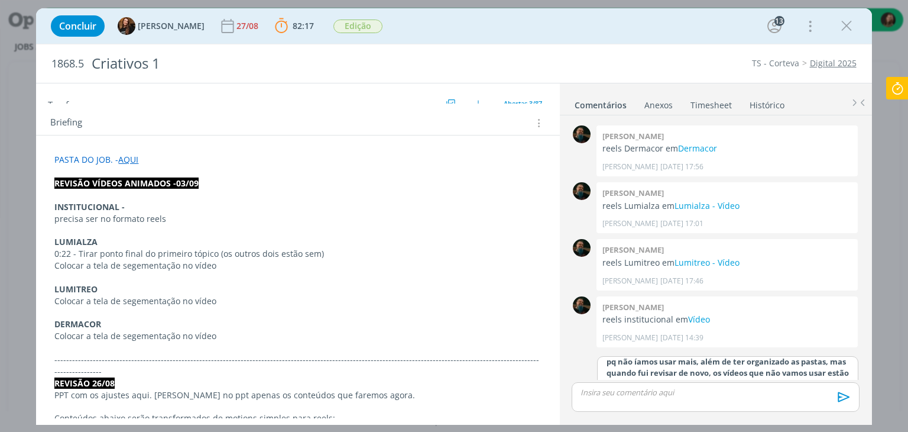
click at [708, 347] on p "* os vídeos na versão 1080x1350 eu havia colocado na pasta xxx pq não íamos usa…" at bounding box center [728, 372] width 242 height 54
click at [837, 404] on div "🙂 Cancelar Salvar" at bounding box center [728, 415] width 260 height 22
click at [832, 409] on button "Salvar" at bounding box center [840, 416] width 27 height 14
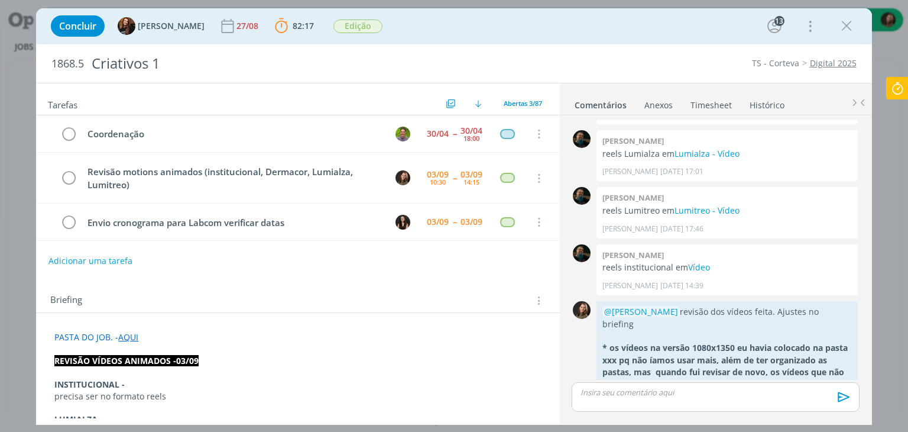
scroll to position [1569, 0]
click at [899, 87] on icon at bounding box center [897, 88] width 21 height 23
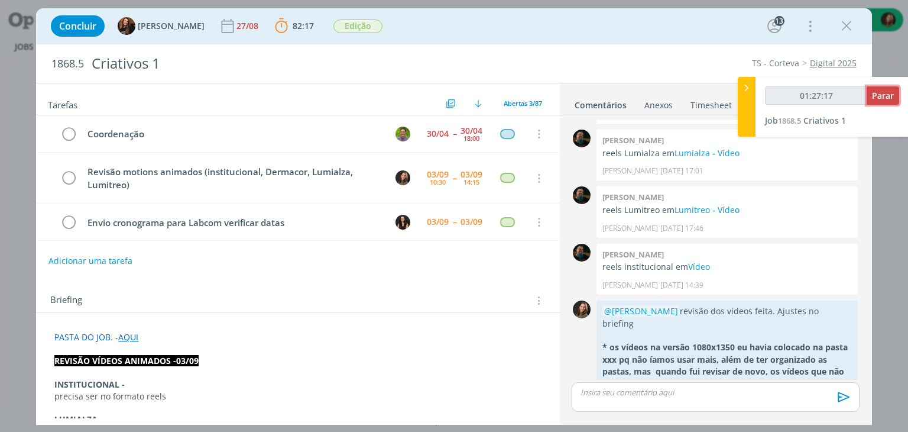
click at [899, 88] on div "01:27:17 Parar Job 1868.5 Criativos 1" at bounding box center [832, 107] width 153 height 60
click at [889, 94] on span "Parar" at bounding box center [883, 95] width 22 height 11
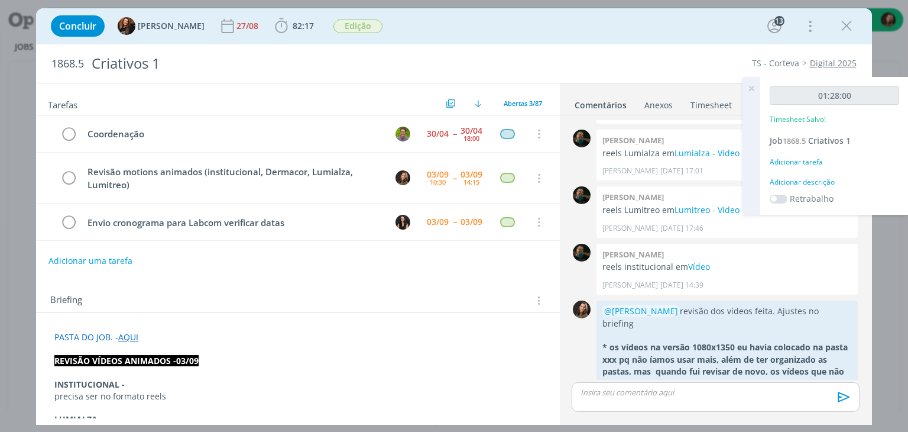
click at [805, 182] on div "Adicionar descrição" at bounding box center [834, 182] width 129 height 11
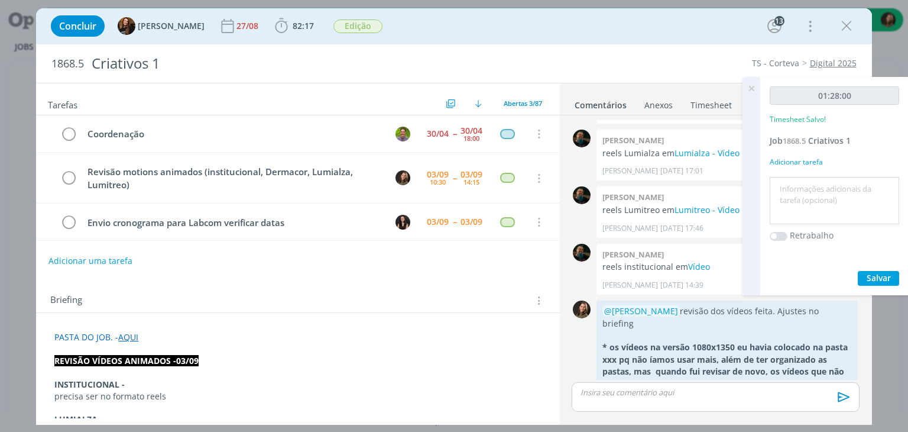
click at [805, 183] on textarea at bounding box center [835, 201] width 124 height 42
type textarea "revisão"
click at [879, 277] on span "Salvar" at bounding box center [879, 277] width 24 height 11
click at [887, 278] on span "Salvar" at bounding box center [879, 277] width 24 height 11
click at [747, 88] on icon at bounding box center [751, 88] width 21 height 23
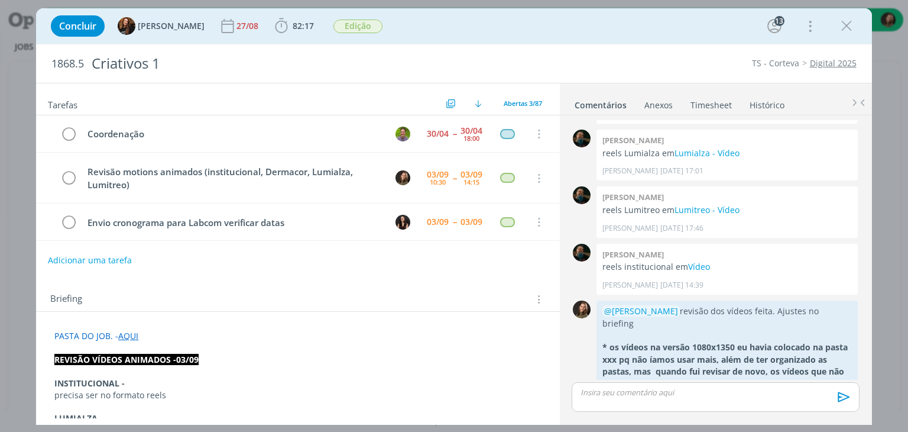
click at [79, 258] on button "Adicionar uma tarefa" at bounding box center [90, 260] width 84 height 20
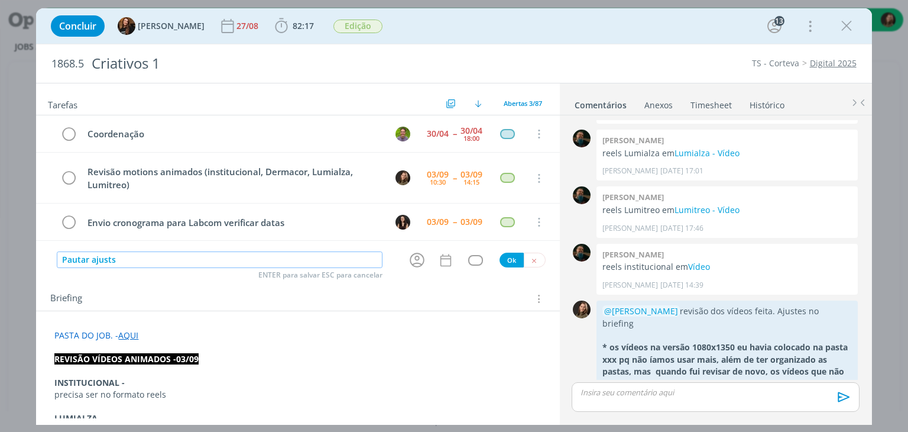
type input "Pautar ajusts"
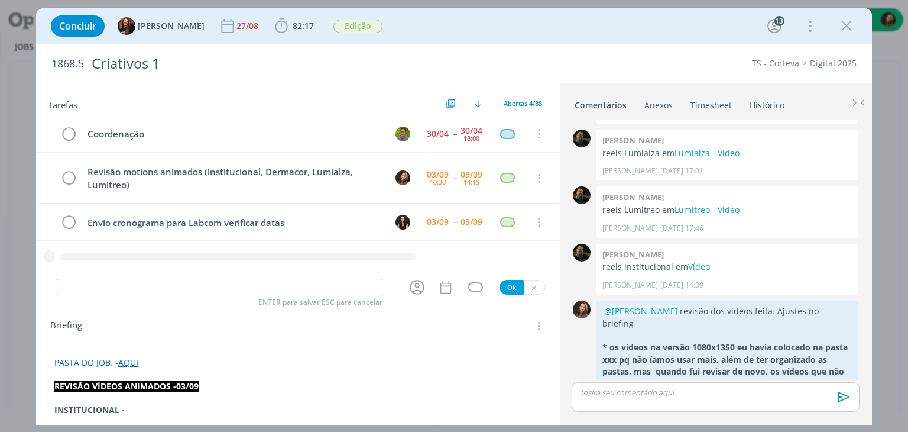
type input "w"
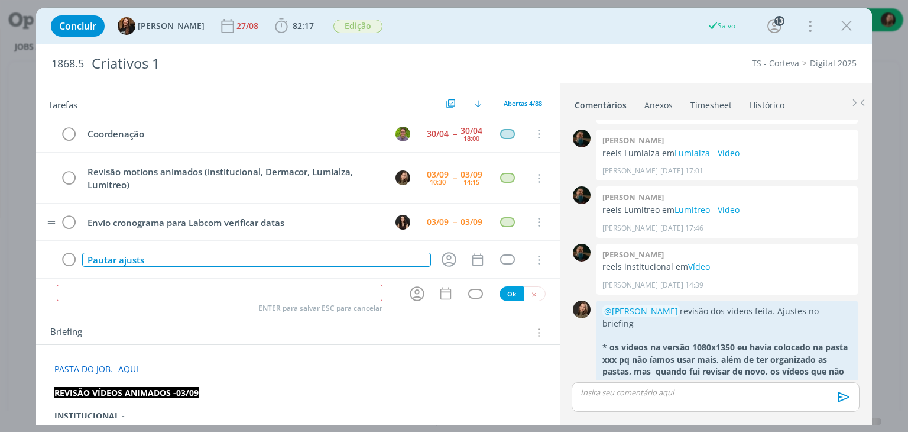
drag, startPoint x: 154, startPoint y: 258, endPoint x: 200, endPoint y: 234, distance: 52.9
click at [156, 263] on div "Pautar ajusts" at bounding box center [256, 259] width 348 height 15
click at [449, 258] on icon "dialog" at bounding box center [449, 259] width 18 height 18
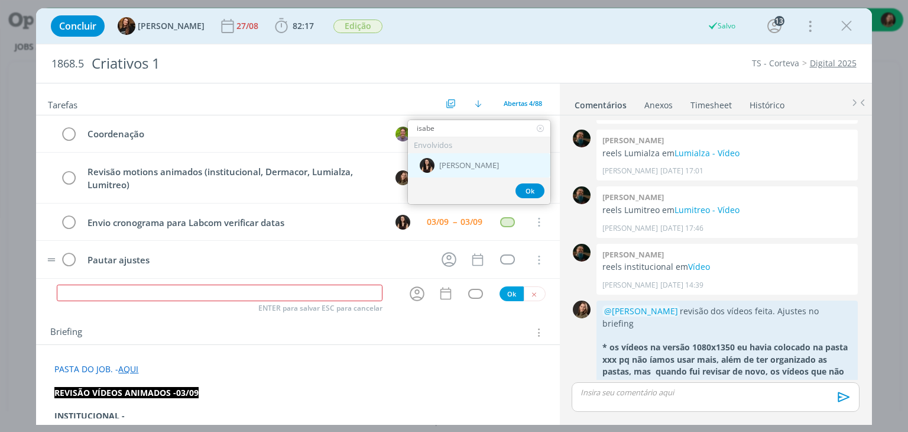
type input "isabe"
click at [459, 162] on span "[PERSON_NAME]" at bounding box center [469, 165] width 60 height 9
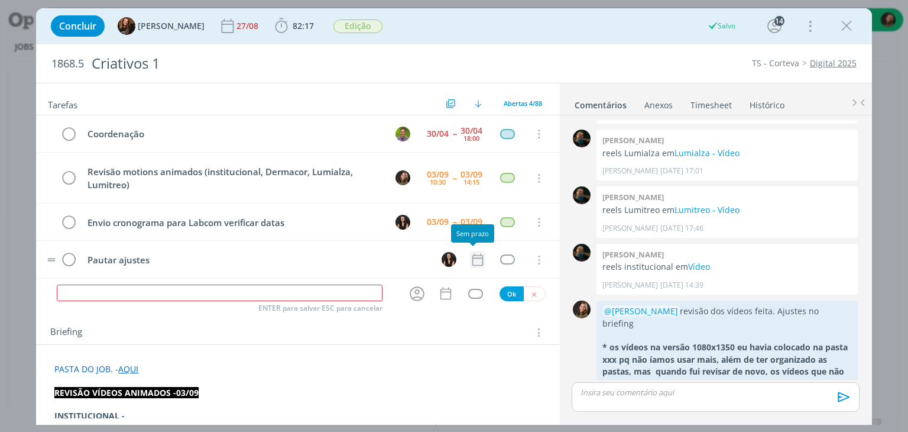
click at [470, 253] on icon "dialog" at bounding box center [477, 259] width 15 height 15
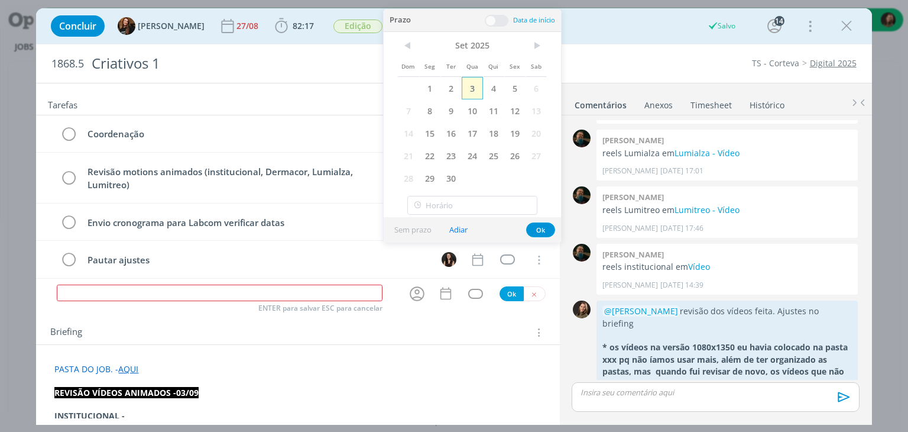
click at [469, 88] on span "3" at bounding box center [472, 88] width 21 height 22
click at [534, 227] on button "Ok" at bounding box center [540, 229] width 29 height 15
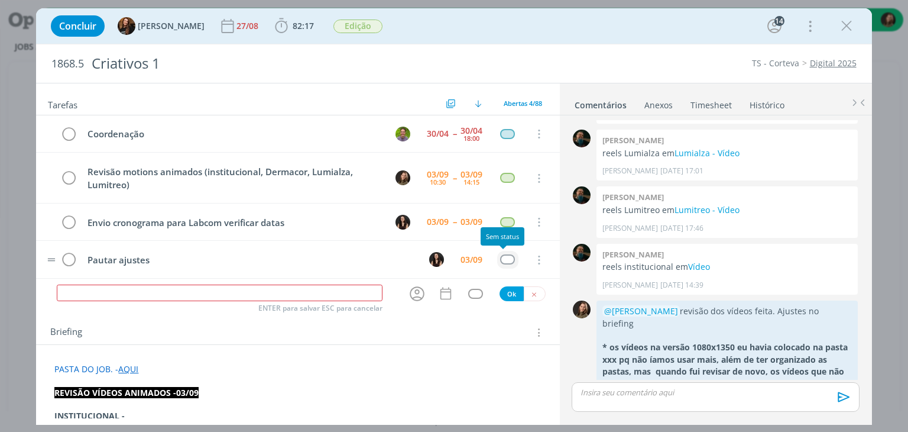
click at [506, 254] on div "dialog" at bounding box center [507, 259] width 15 height 10
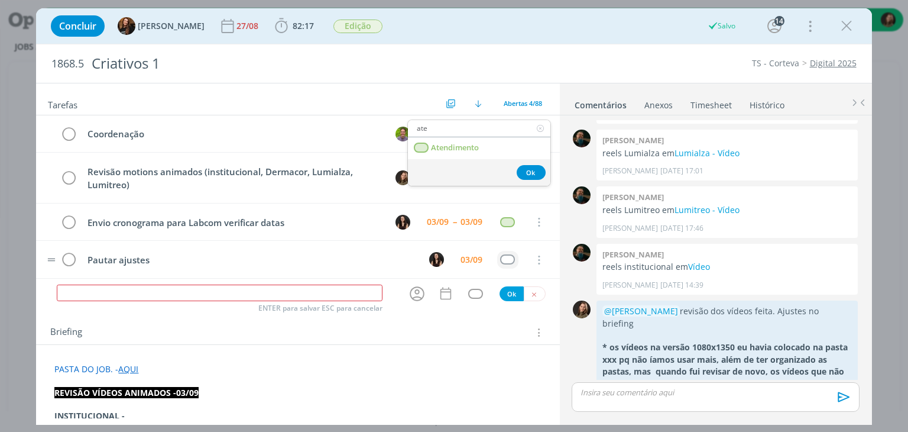
type input "ate"
drag, startPoint x: 527, startPoint y: 174, endPoint x: 518, endPoint y: 183, distance: 12.1
click at [527, 174] on button "Ok" at bounding box center [531, 172] width 29 height 15
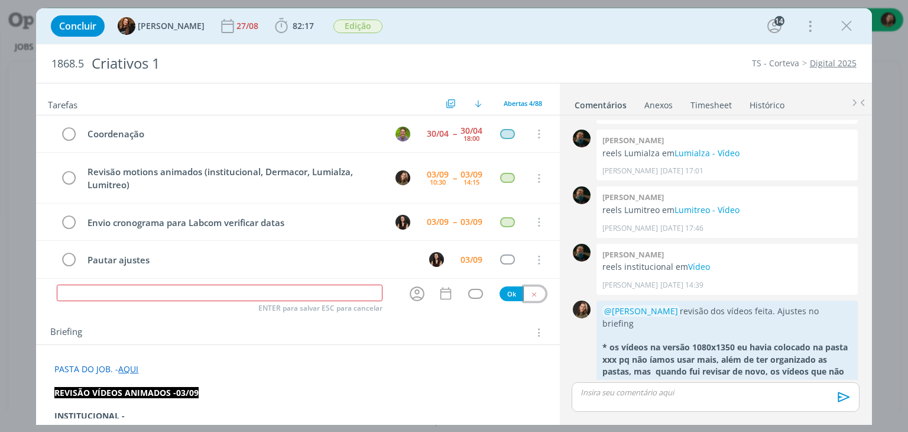
click at [530, 293] on icon "dialog" at bounding box center [534, 294] width 8 height 8
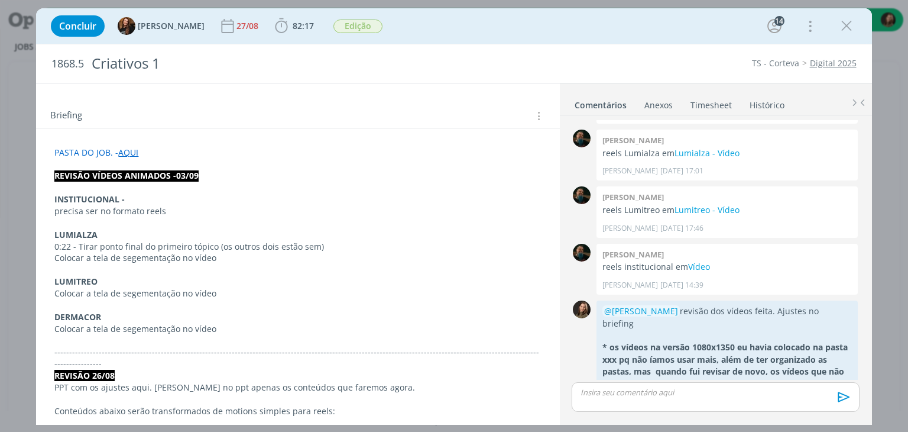
scroll to position [237, 0]
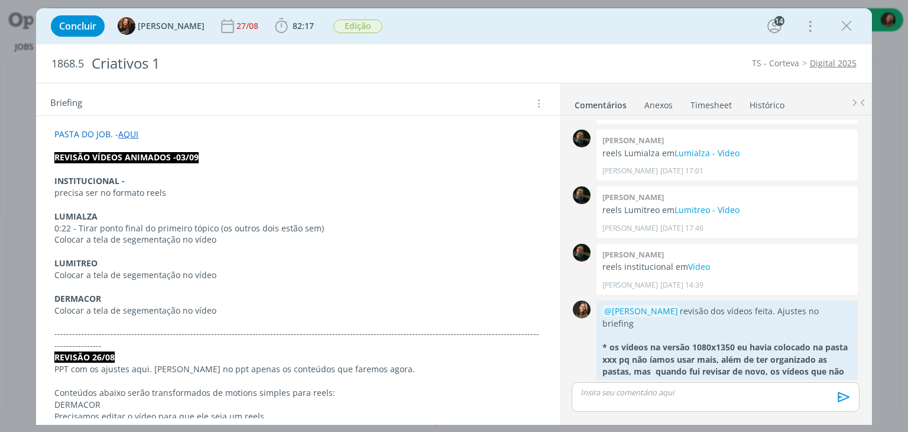
click at [91, 316] on p "dialog" at bounding box center [297, 322] width 487 height 12
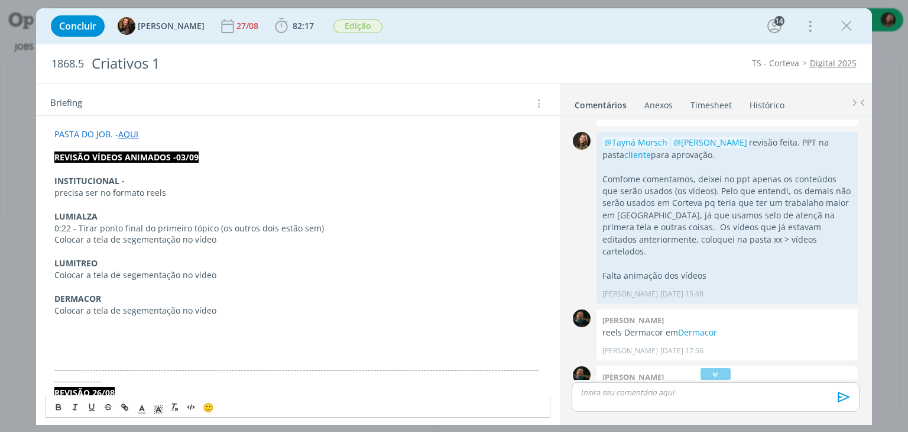
click at [83, 164] on p "dialog" at bounding box center [297, 169] width 487 height 12
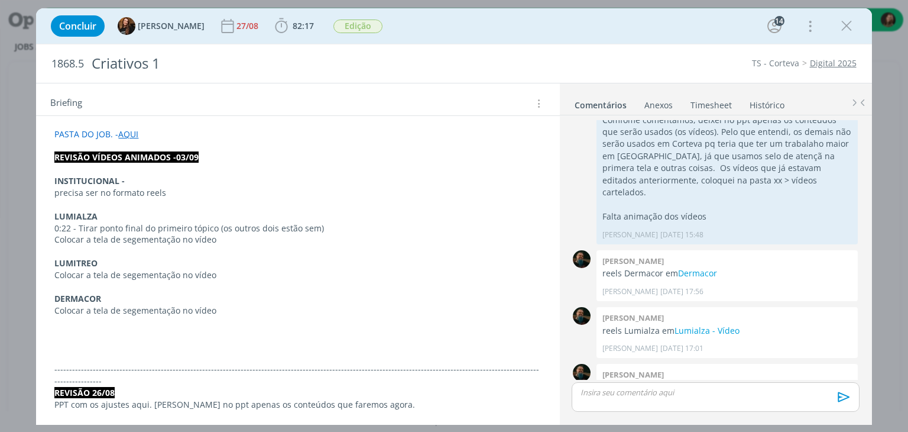
scroll to position [1509, 0]
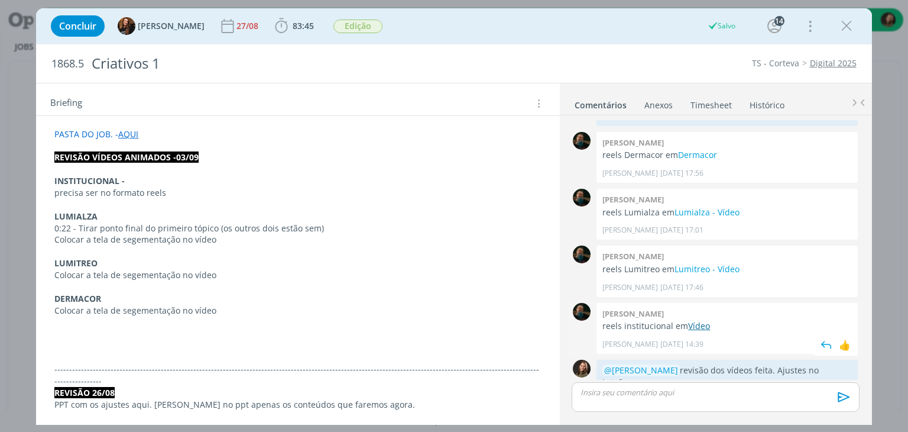
click at [701, 320] on link "Vídeo" at bounding box center [699, 325] width 22 height 11
click at [838, 37] on div "Concluir Tayná Morsch 27/08 83:45 Iniciar Apontar Data * 03/09/2025 Horas * 00:…" at bounding box center [454, 26] width 818 height 28
drag, startPoint x: 848, startPoint y: 31, endPoint x: 219, endPoint y: 377, distance: 717.4
click at [849, 31] on icon "dialog" at bounding box center [847, 26] width 18 height 18
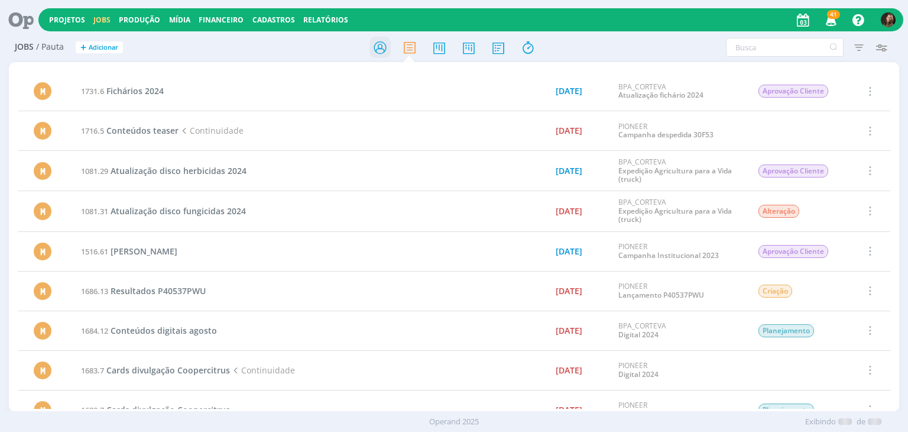
click at [381, 47] on icon at bounding box center [380, 47] width 21 height 23
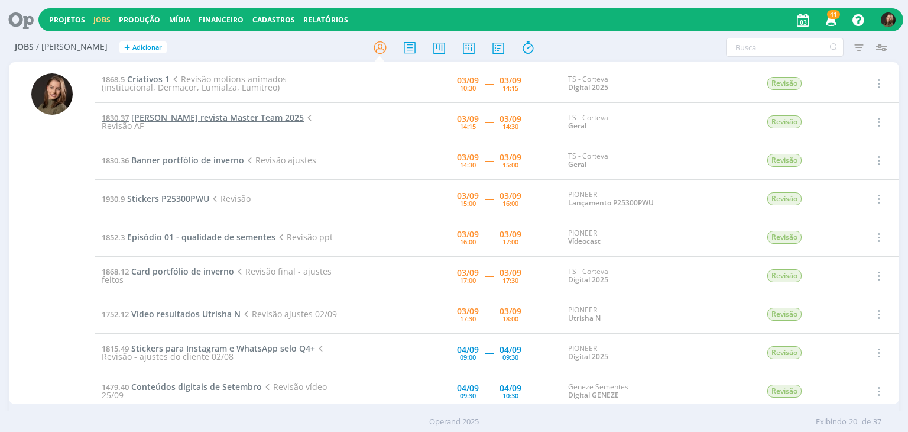
click at [177, 116] on span "[PERSON_NAME] revista Master Team 2025" at bounding box center [217, 117] width 173 height 11
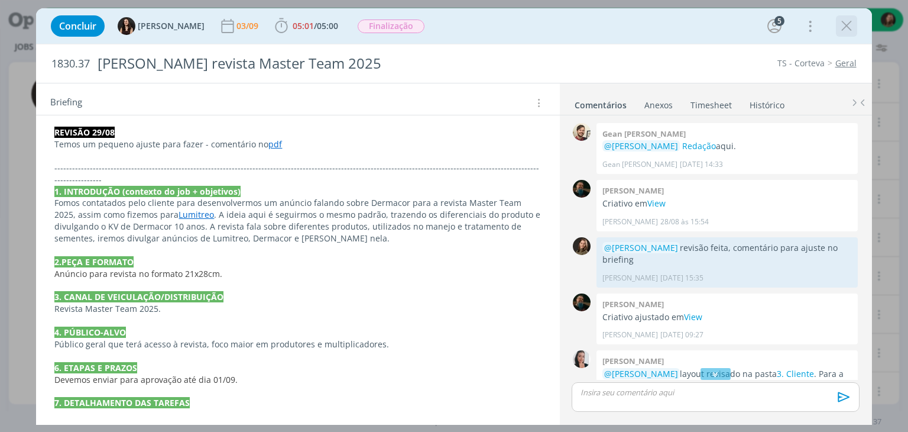
click at [851, 27] on icon "dialog" at bounding box center [847, 26] width 18 height 18
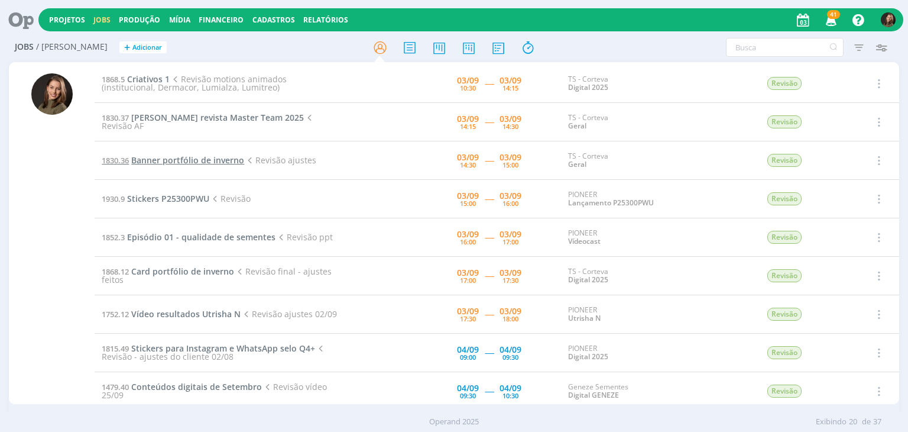
click at [196, 164] on span "Banner portfólio de inverno" at bounding box center [187, 159] width 113 height 11
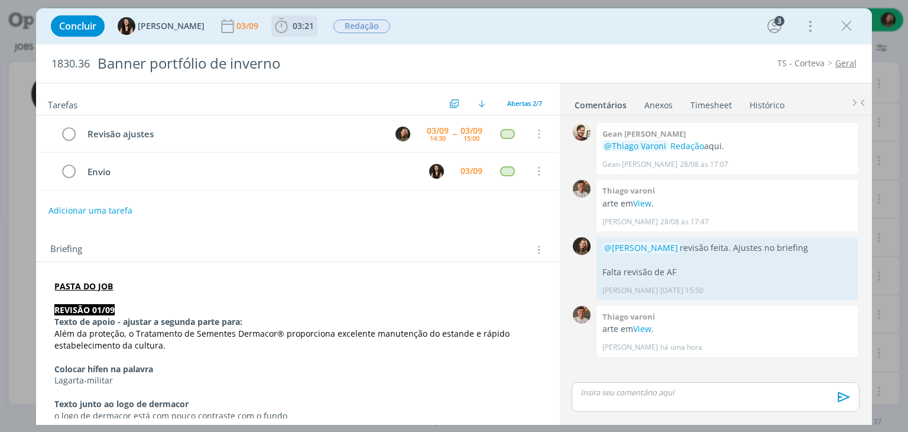
click at [293, 26] on span "03:21" at bounding box center [303, 25] width 21 height 11
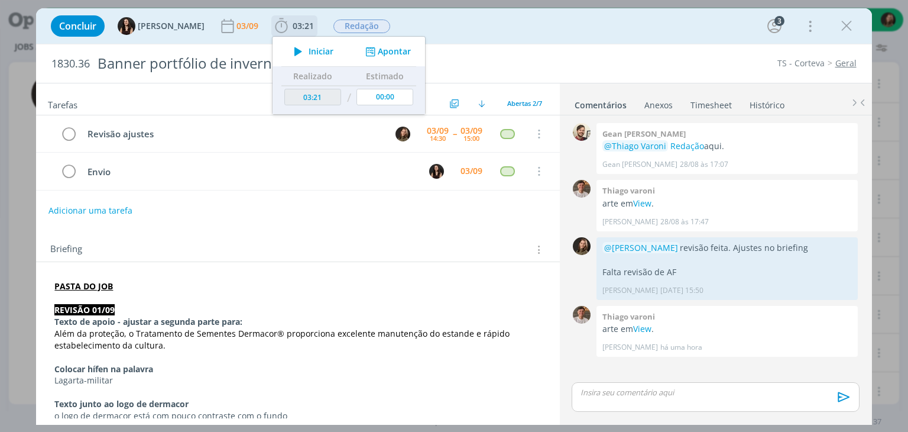
click at [300, 57] on button "Iniciar" at bounding box center [310, 51] width 47 height 17
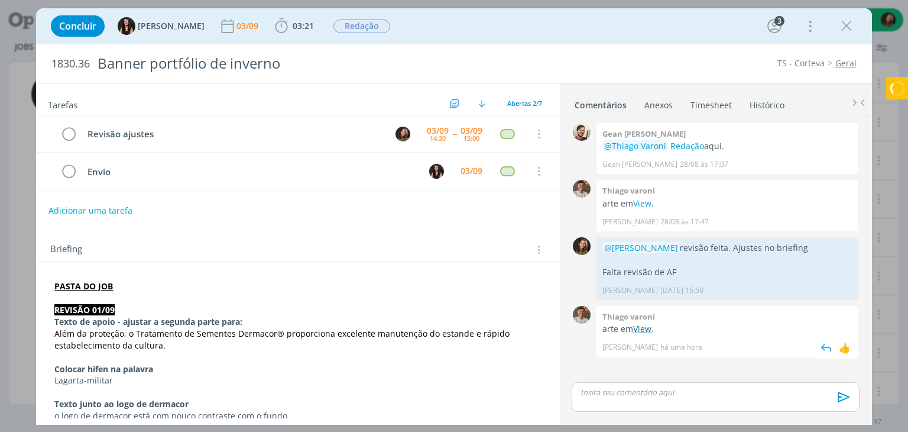
click at [640, 333] on link "View" at bounding box center [642, 328] width 18 height 11
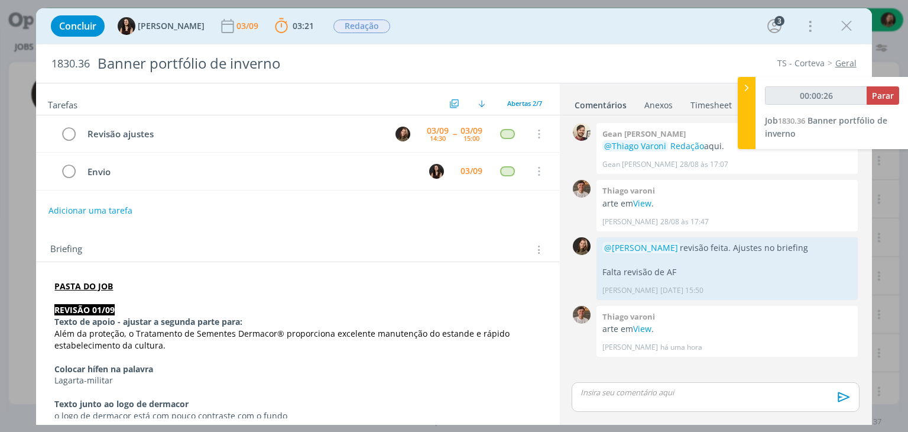
click at [283, 353] on p "dialog" at bounding box center [297, 357] width 487 height 12
type input "00:07:00"
click at [879, 92] on span "Parar" at bounding box center [883, 95] width 22 height 11
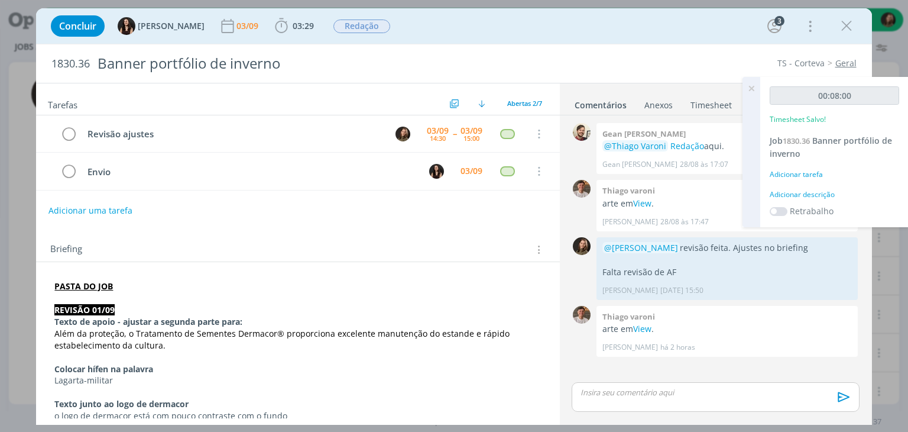
click at [820, 190] on div "Adicionar descrição" at bounding box center [834, 194] width 129 height 11
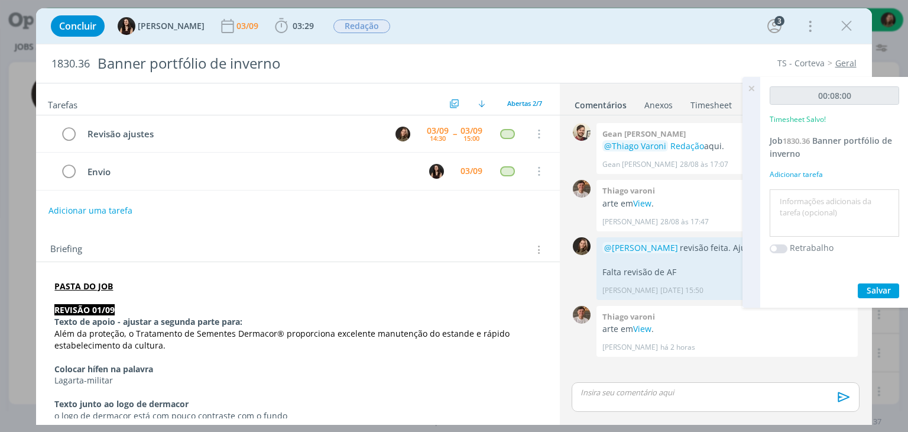
click at [814, 193] on textarea at bounding box center [835, 213] width 124 height 42
click at [794, 195] on textarea "revvisão" at bounding box center [835, 213] width 124 height 42
type textarea "revisão"
click at [876, 293] on span "Salvar" at bounding box center [879, 289] width 24 height 11
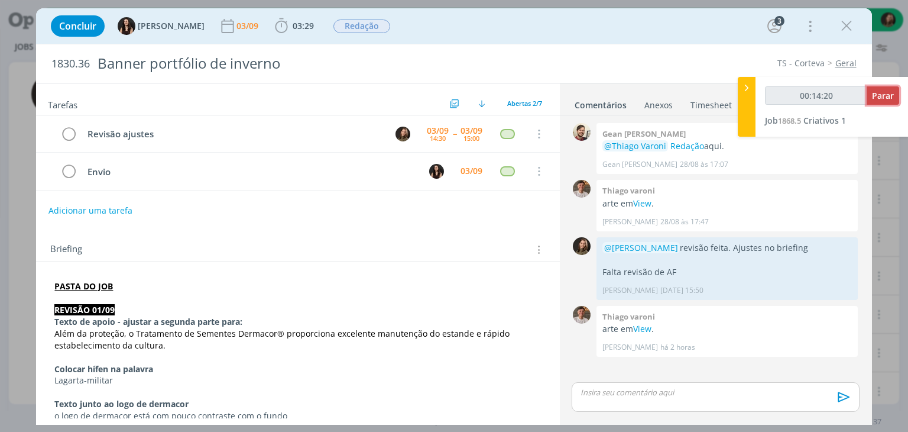
click at [880, 96] on span "Parar" at bounding box center [883, 95] width 22 height 11
type input "00:15:00"
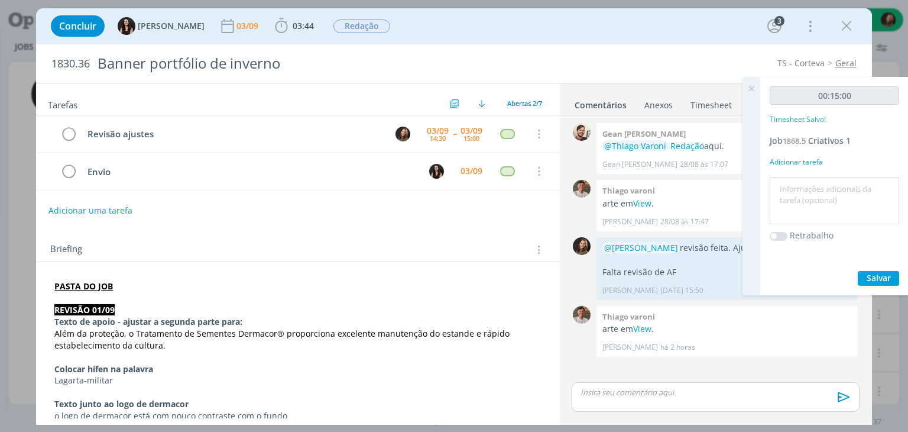
click at [821, 195] on textarea at bounding box center [835, 201] width 124 height 42
type textarea "revisão - continuidade"
click at [867, 276] on span "Salvar" at bounding box center [879, 277] width 24 height 11
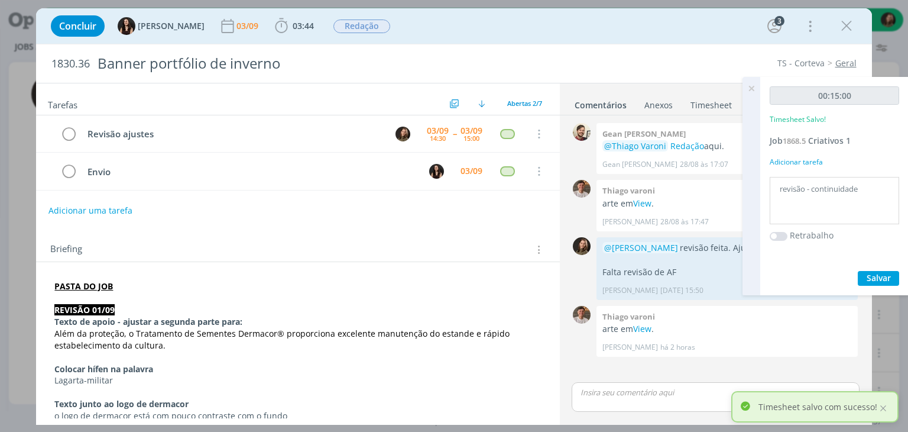
click at [754, 90] on icon at bounding box center [751, 88] width 21 height 23
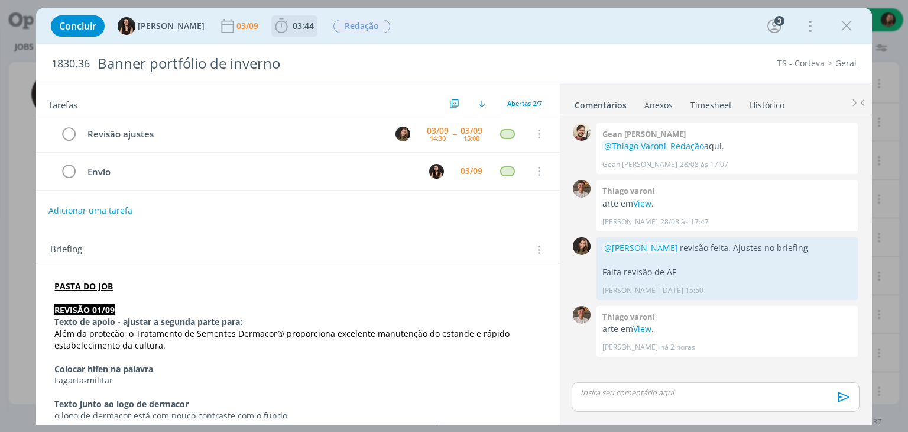
click at [273, 29] on icon "dialog" at bounding box center [282, 26] width 18 height 18
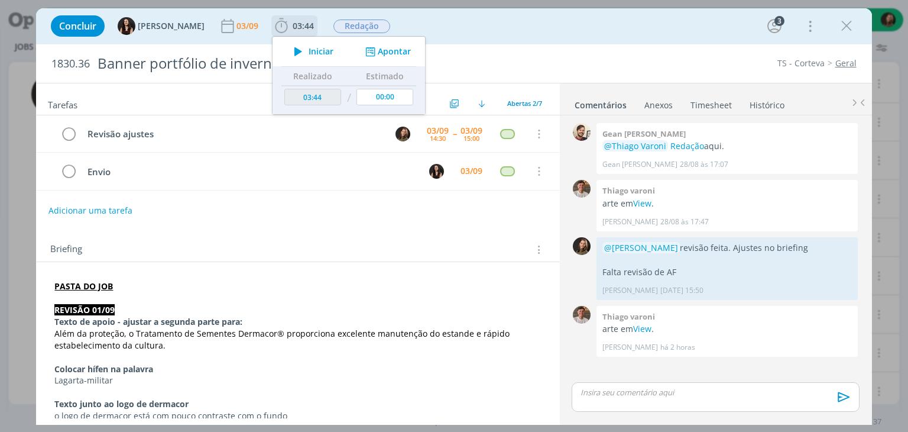
click at [309, 53] on span "Iniciar" at bounding box center [321, 51] width 25 height 8
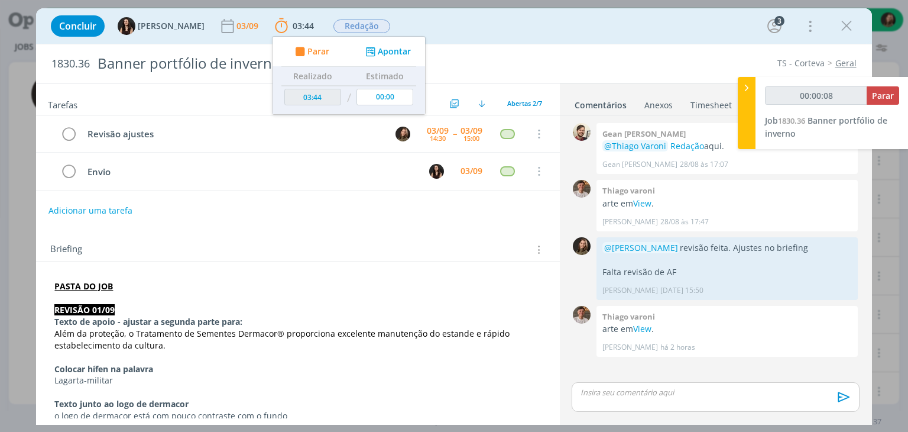
click at [898, 189] on div "Concluir Isabelle Silva 03/09 03:44 Parar Apontar Data * 03/09/2025 Horas * 00:…" at bounding box center [454, 216] width 908 height 432
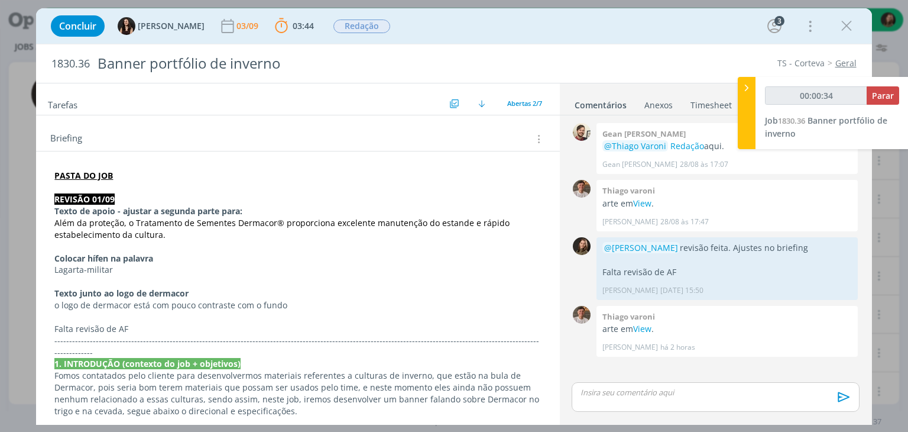
scroll to position [118, 0]
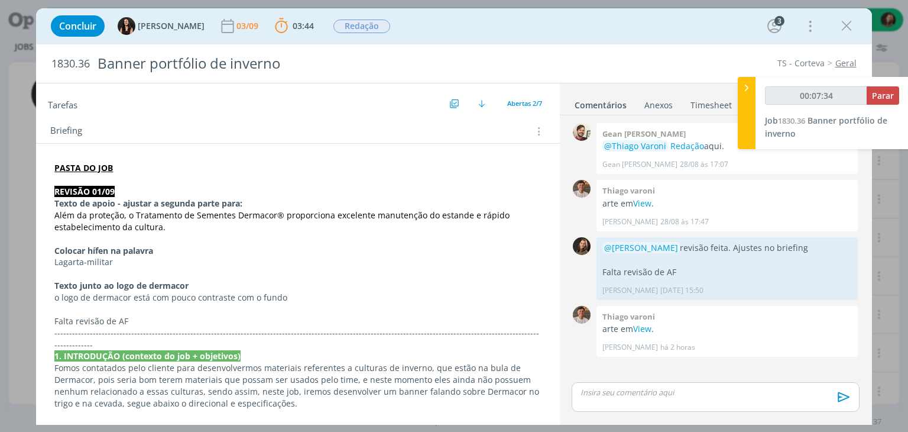
type input "00:07:35"
drag, startPoint x: 879, startPoint y: 93, endPoint x: 873, endPoint y: 98, distance: 8.4
click at [876, 93] on span "Parar" at bounding box center [883, 95] width 22 height 11
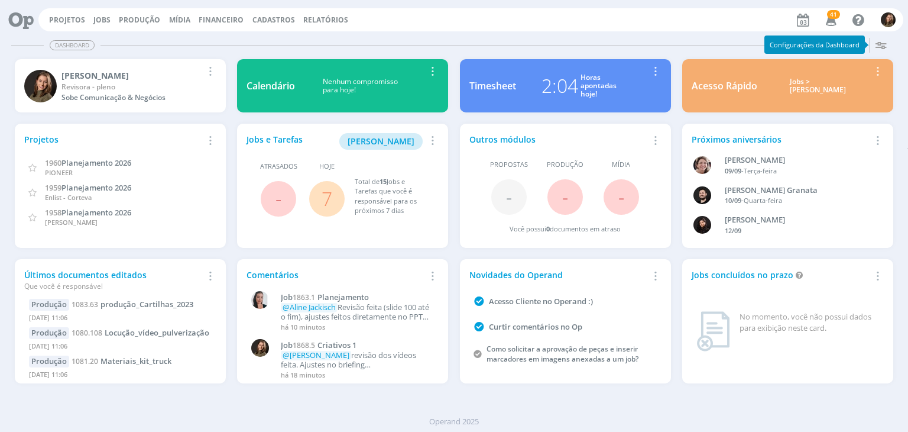
click at [327, 198] on link "7" at bounding box center [327, 198] width 11 height 25
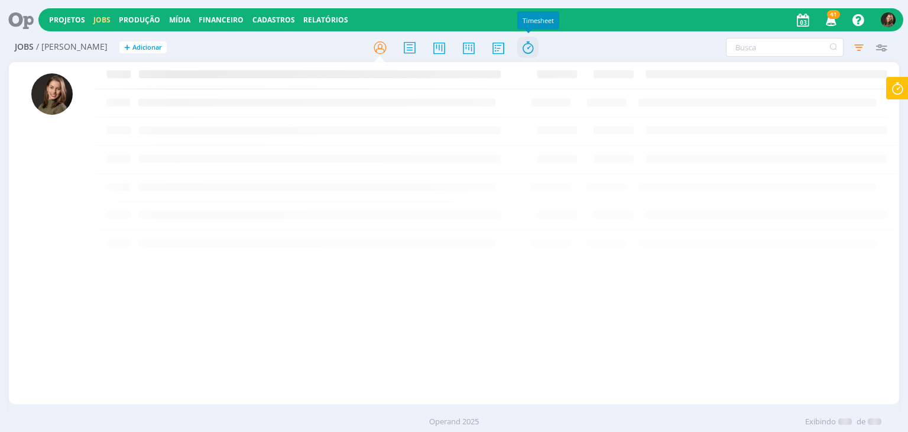
click at [520, 46] on icon at bounding box center [527, 47] width 21 height 23
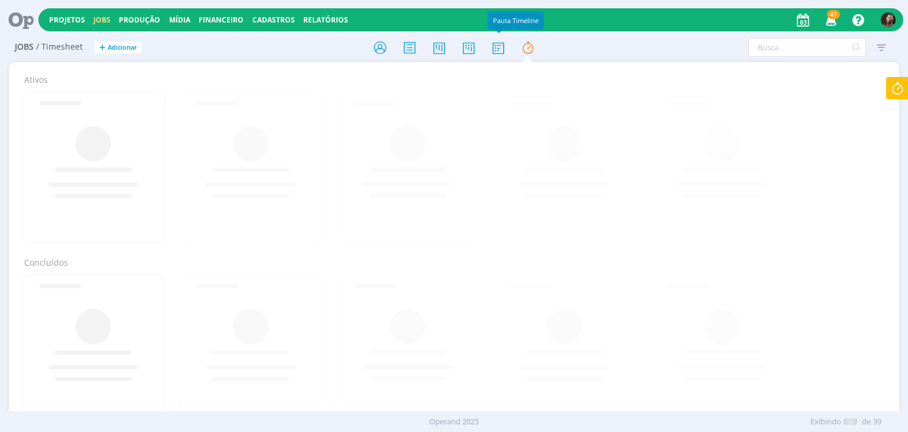
drag, startPoint x: 490, startPoint y: 53, endPoint x: 489, endPoint y: 73, distance: 20.7
click at [490, 52] on icon at bounding box center [498, 47] width 21 height 23
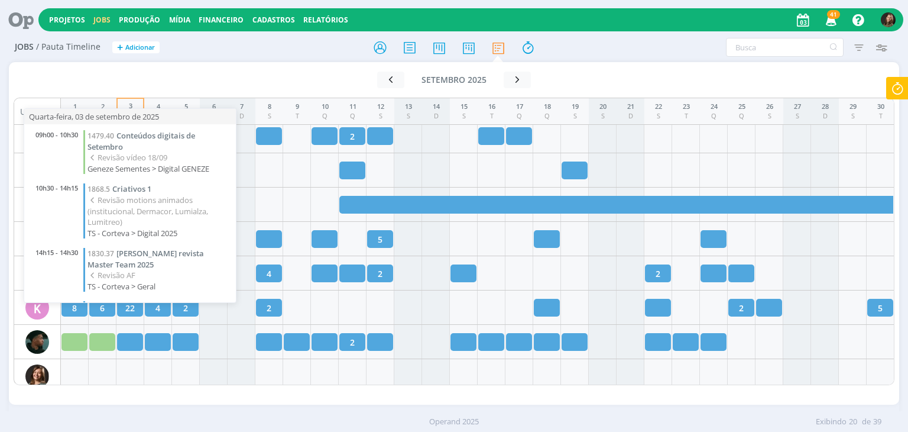
scroll to position [783, 0]
click at [135, 183] on span "Criativos 1" at bounding box center [131, 188] width 39 height 11
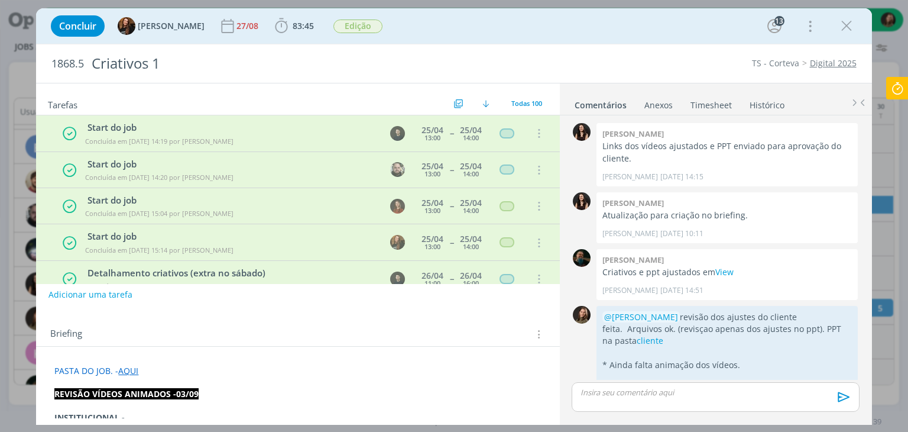
scroll to position [3119, 0]
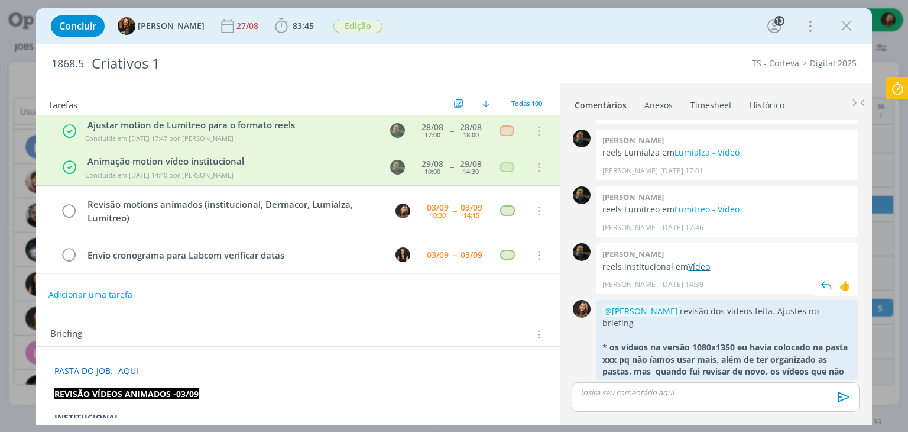
click at [695, 261] on link "Vídeo" at bounding box center [699, 266] width 22 height 11
click at [284, 31] on span "83:45" at bounding box center [295, 26] width 44 height 18
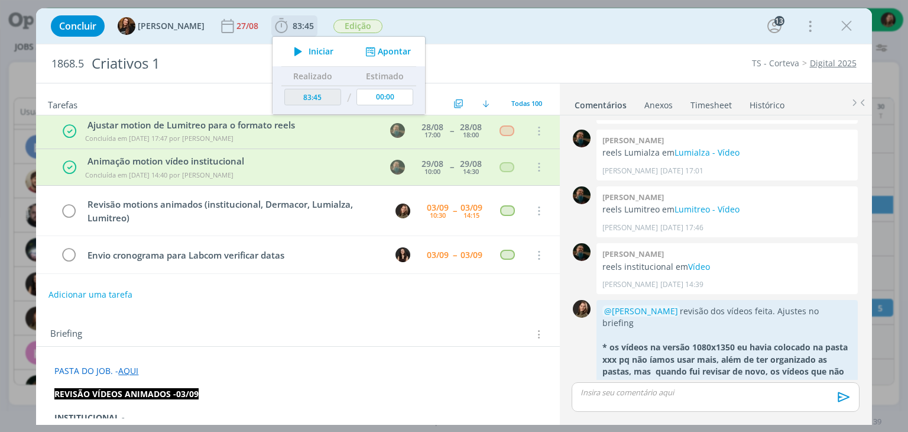
click at [309, 56] on span "Iniciar" at bounding box center [321, 51] width 25 height 8
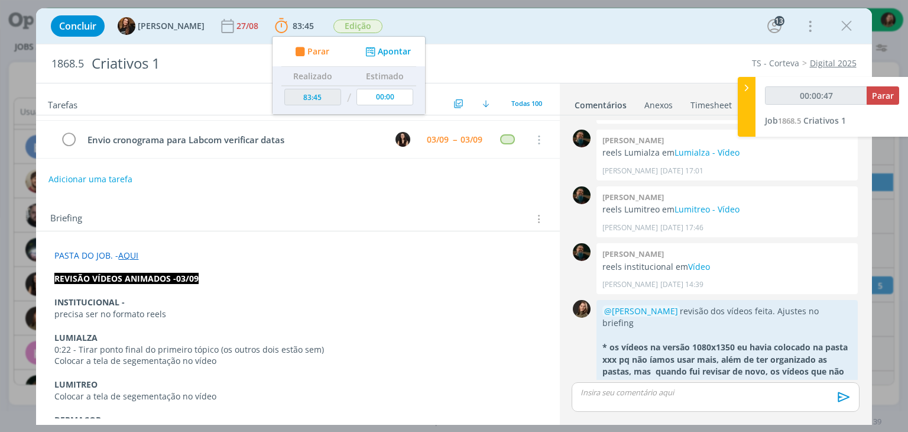
scroll to position [118, 0]
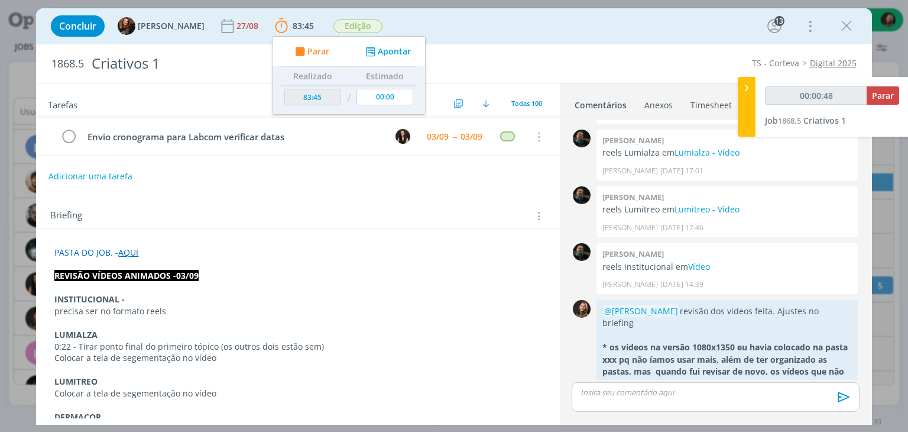
click at [83, 321] on p "dialog" at bounding box center [297, 323] width 487 height 12
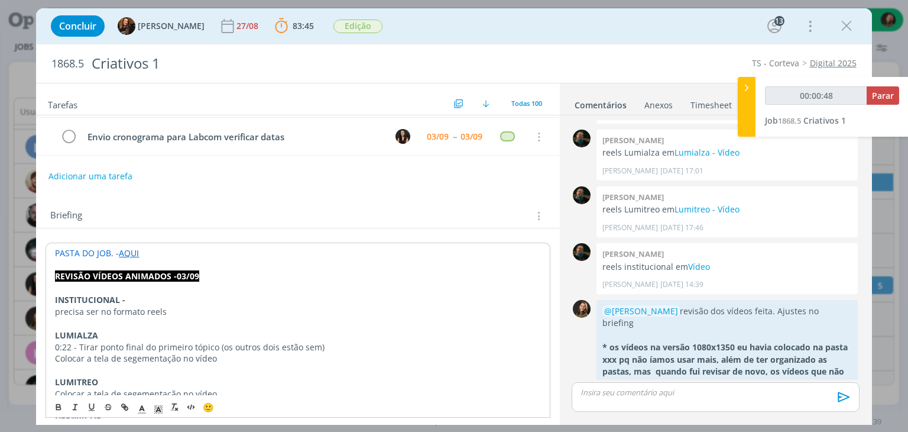
click at [91, 313] on p "precisa ser no formato reels" at bounding box center [297, 312] width 485 height 12
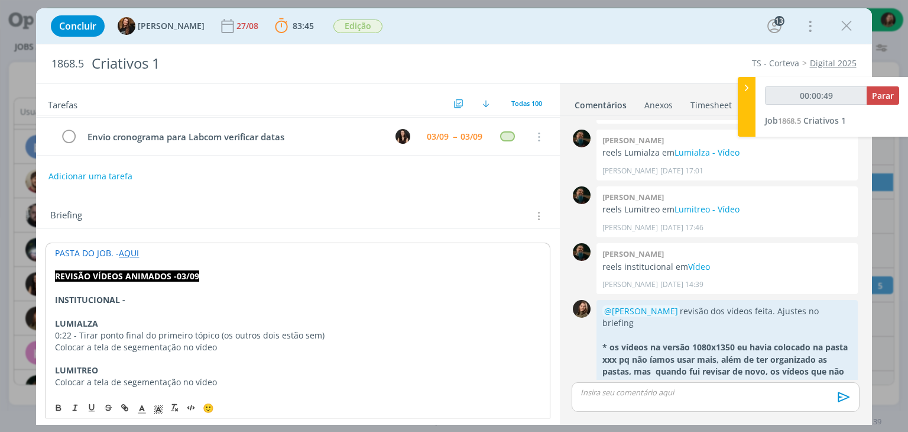
type input "00:00:50"
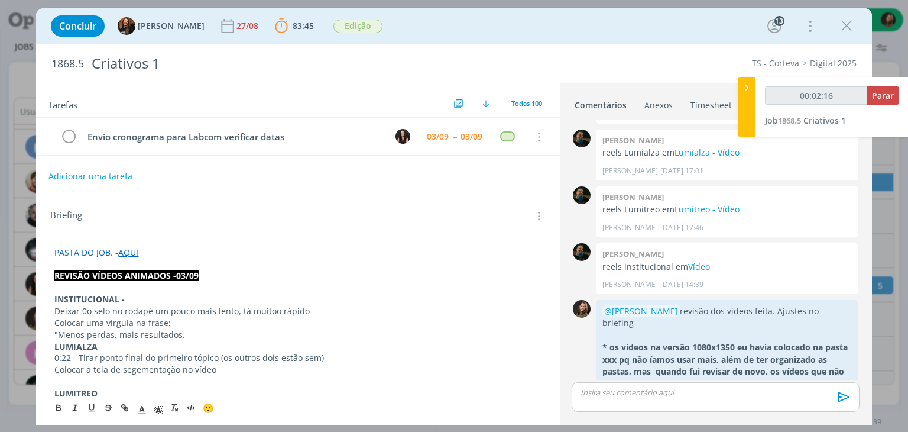
drag, startPoint x: 66, startPoint y: 329, endPoint x: 59, endPoint y: 332, distance: 7.4
click at [63, 329] on p ""Menos perdas, mais resultados." at bounding box center [297, 335] width 487 height 12
click at [59, 332] on p ""Menos perdas, mais resultados." at bounding box center [297, 335] width 487 height 12
click at [187, 332] on p "Menos perdas, mais resultados." at bounding box center [297, 335] width 487 height 12
click at [190, 313] on p "Deixar 0o selo no rodapé um pouco mais lento, tá muitoo rápido" at bounding box center [297, 311] width 487 height 12
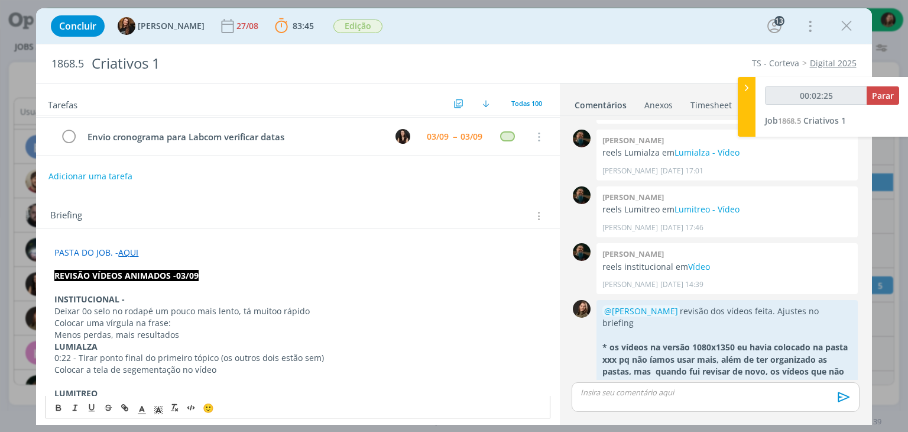
click at [187, 322] on p "Colocar uma vírgula na frase:" at bounding box center [297, 323] width 487 height 12
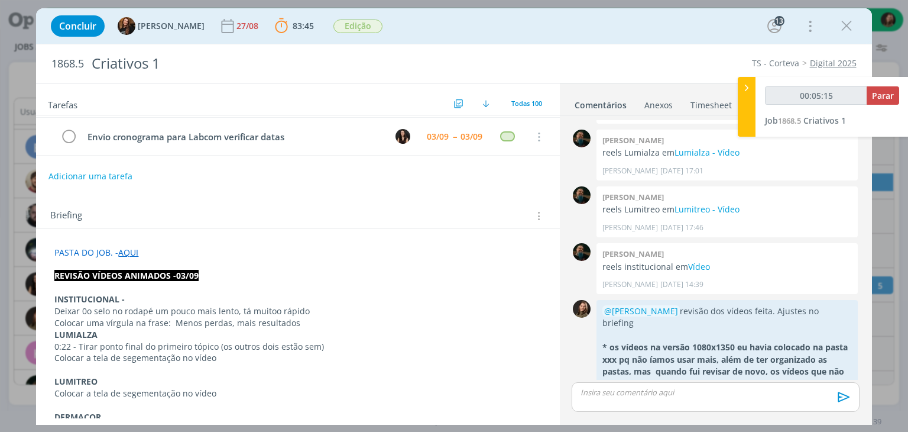
click at [312, 306] on p "Deixar 0o selo no rodapé um pouco mais lento, tá muitoo rápido" at bounding box center [297, 311] width 487 height 12
click at [319, 325] on p "Colocar uma vírgula na frase: Menos perdas, mais resultados" at bounding box center [297, 323] width 487 height 12
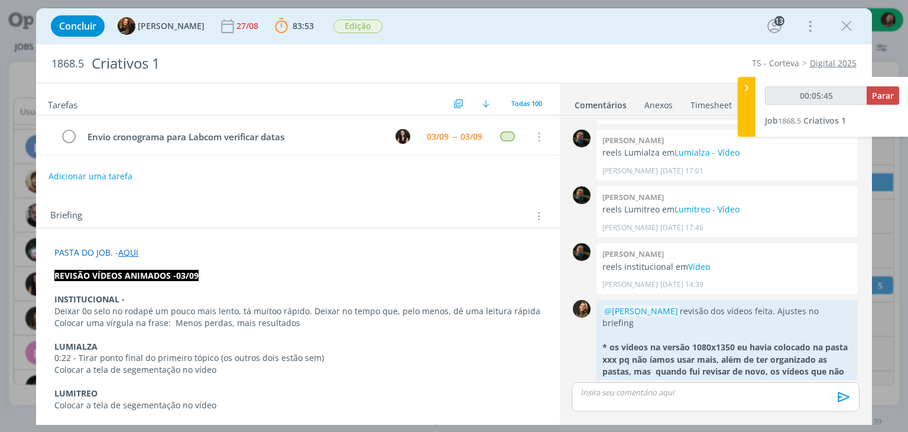
type input "00:05:47"
